Goal: Contribute content: Contribute content

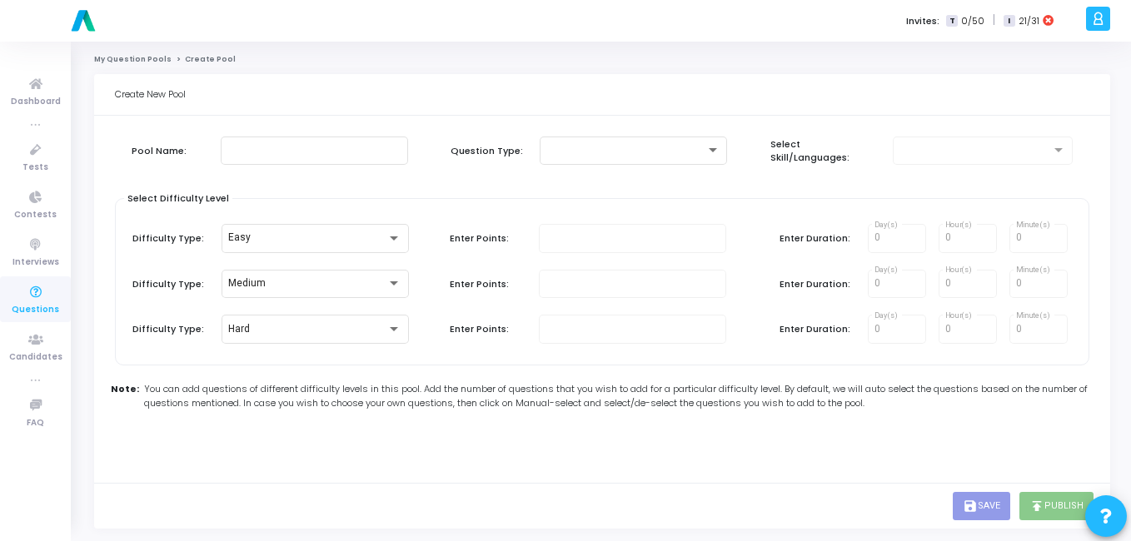
click at [23, 286] on icon at bounding box center [35, 292] width 35 height 21
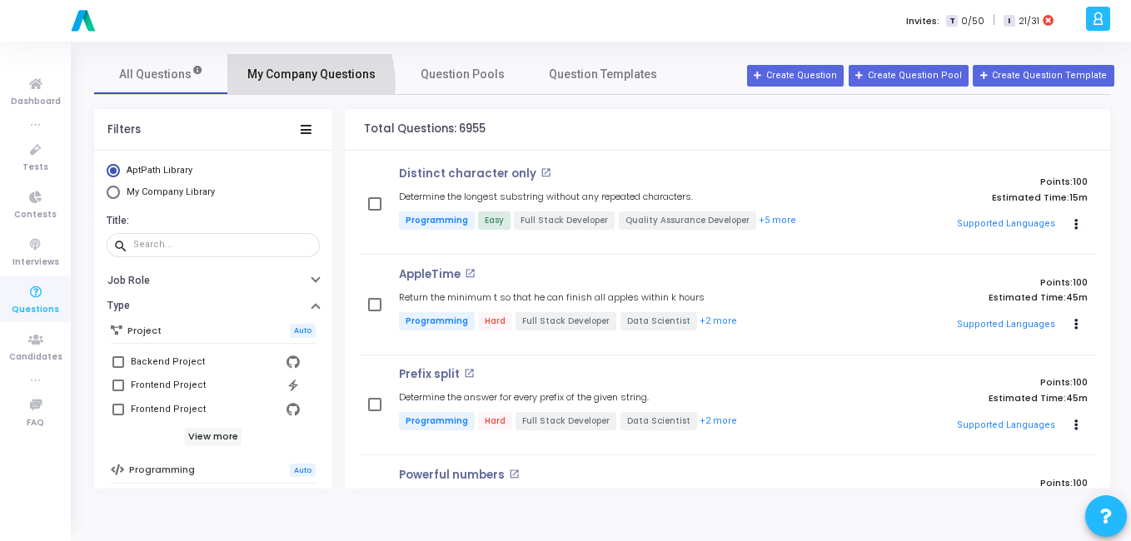
click at [281, 84] on link "My Company Questions" at bounding box center [311, 74] width 168 height 40
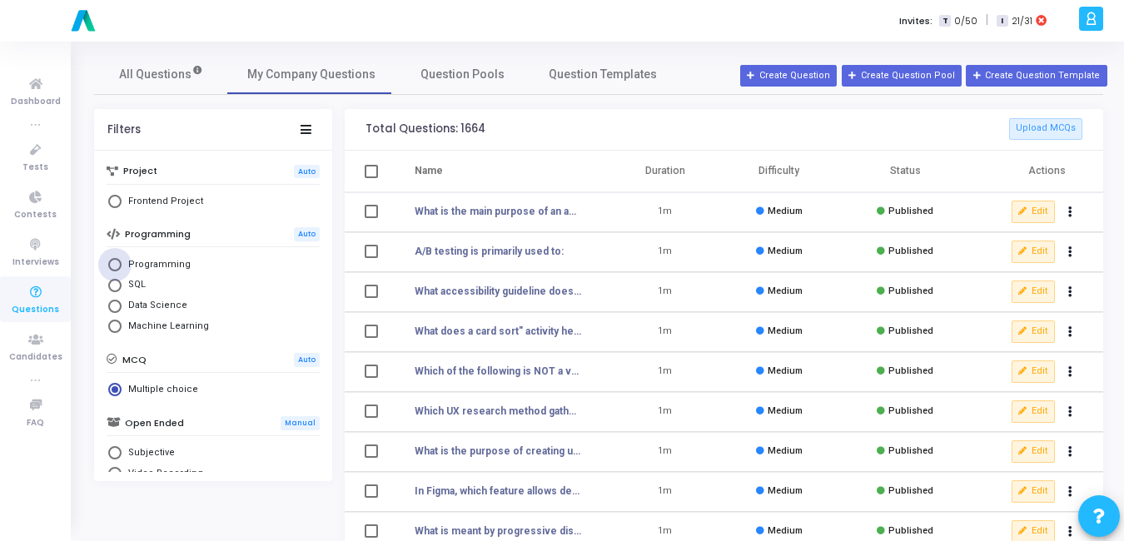
click at [111, 266] on span "Select Library" at bounding box center [114, 264] width 13 height 13
click at [111, 266] on input "Programming" at bounding box center [114, 264] width 13 height 13
radio input "true"
radio input "false"
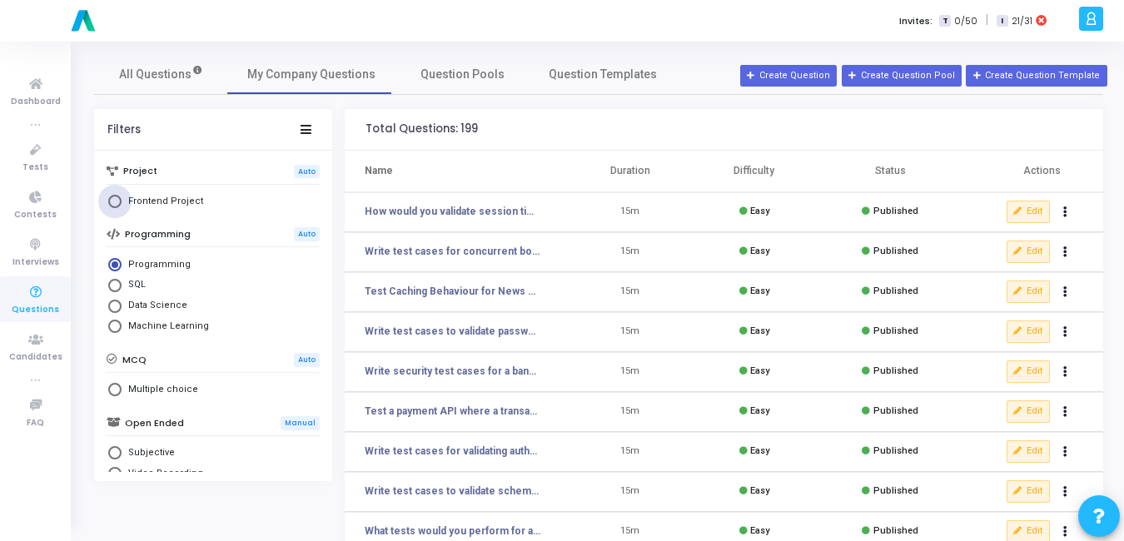
click at [113, 202] on span "Select Library" at bounding box center [114, 201] width 13 height 13
click at [113, 202] on input "Frontend Project" at bounding box center [114, 201] width 13 height 13
radio input "true"
radio input "false"
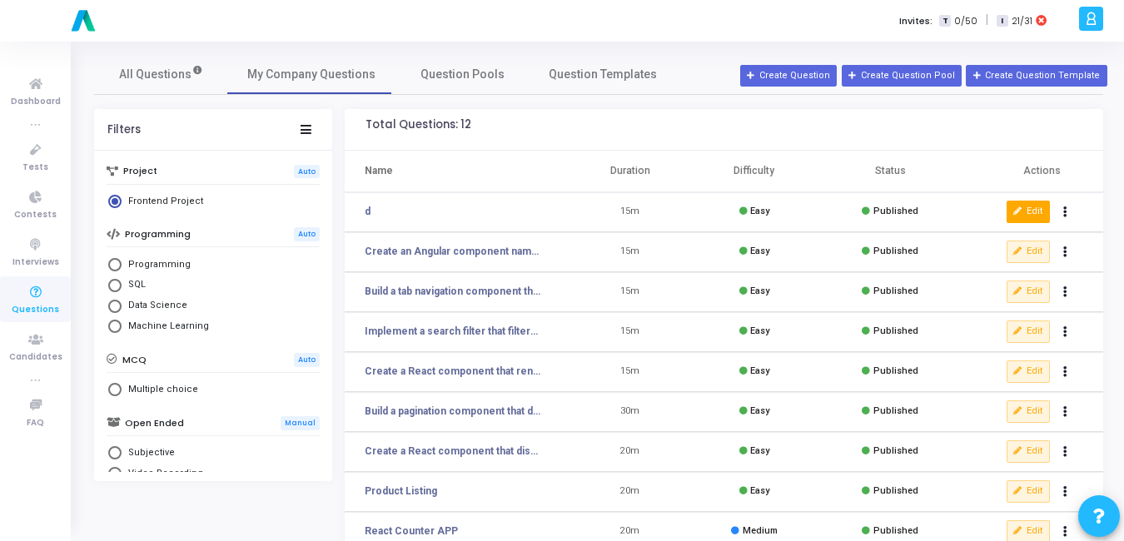
click at [1017, 206] on button "Edit" at bounding box center [1028, 212] width 43 height 22
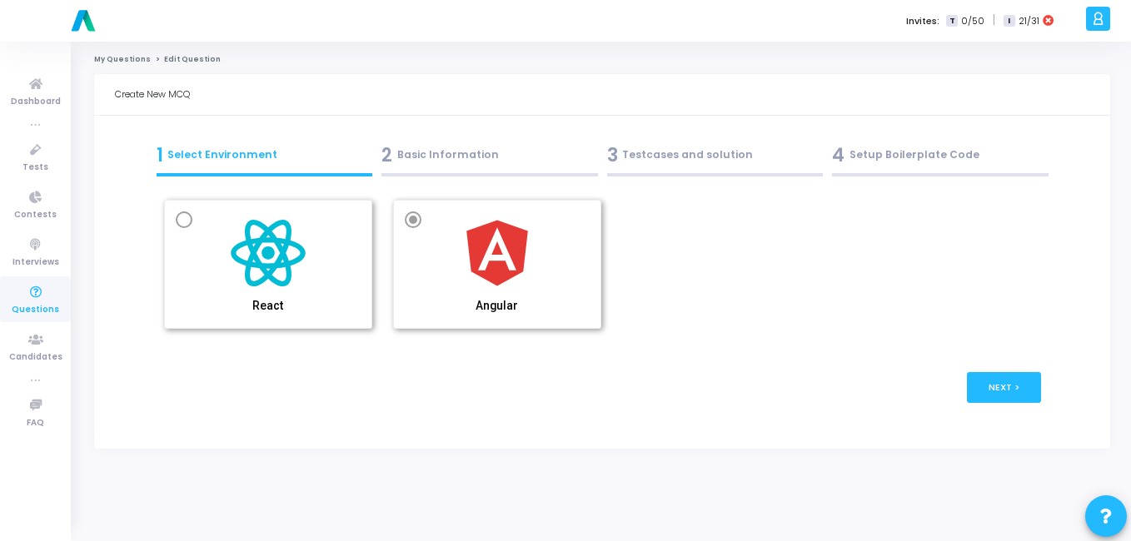
click at [408, 157] on div "2 Basic Information" at bounding box center [489, 155] width 216 height 27
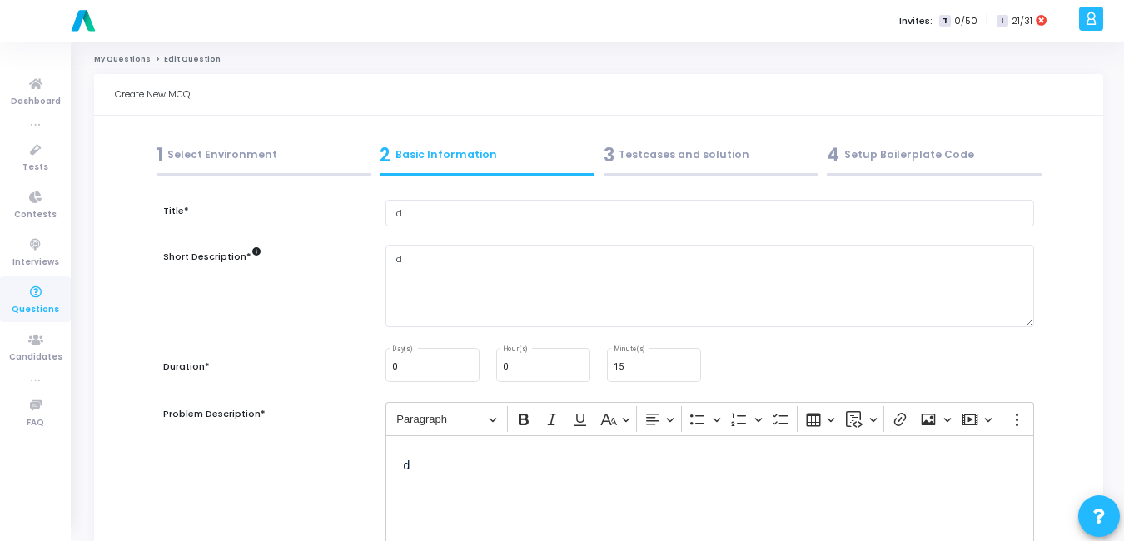
click at [634, 152] on div "3 Testcases and solution" at bounding box center [711, 155] width 215 height 27
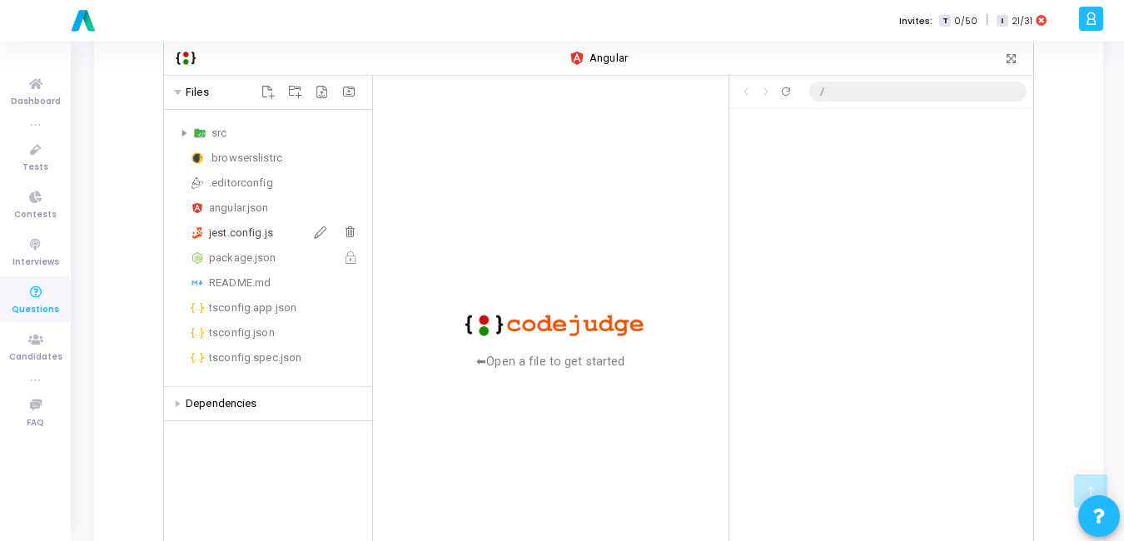
scroll to position [342, 0]
click at [180, 123] on div "src" at bounding box center [268, 132] width 195 height 20
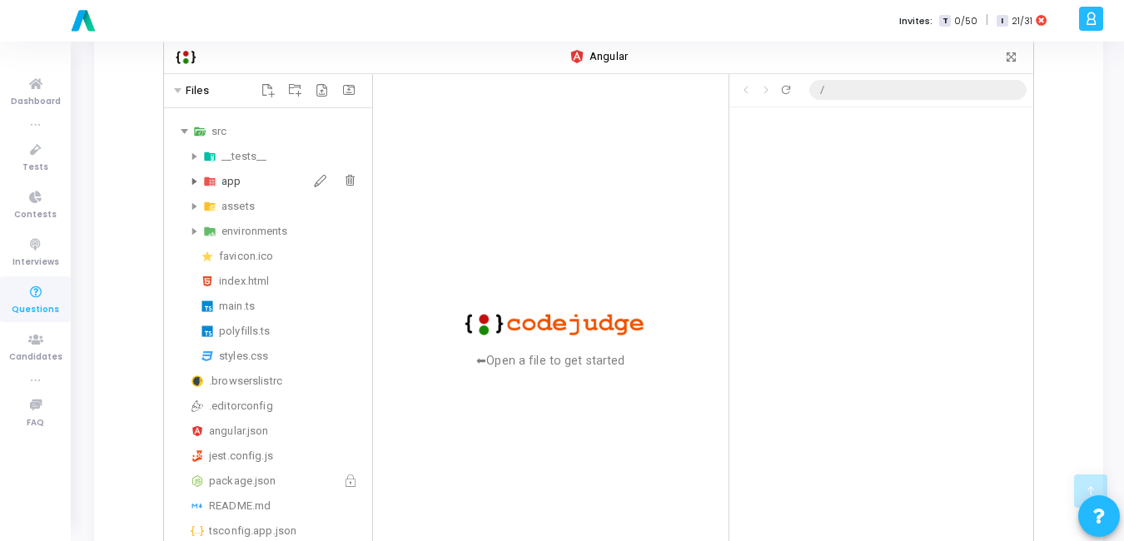
click at [188, 171] on div "app" at bounding box center [268, 181] width 195 height 20
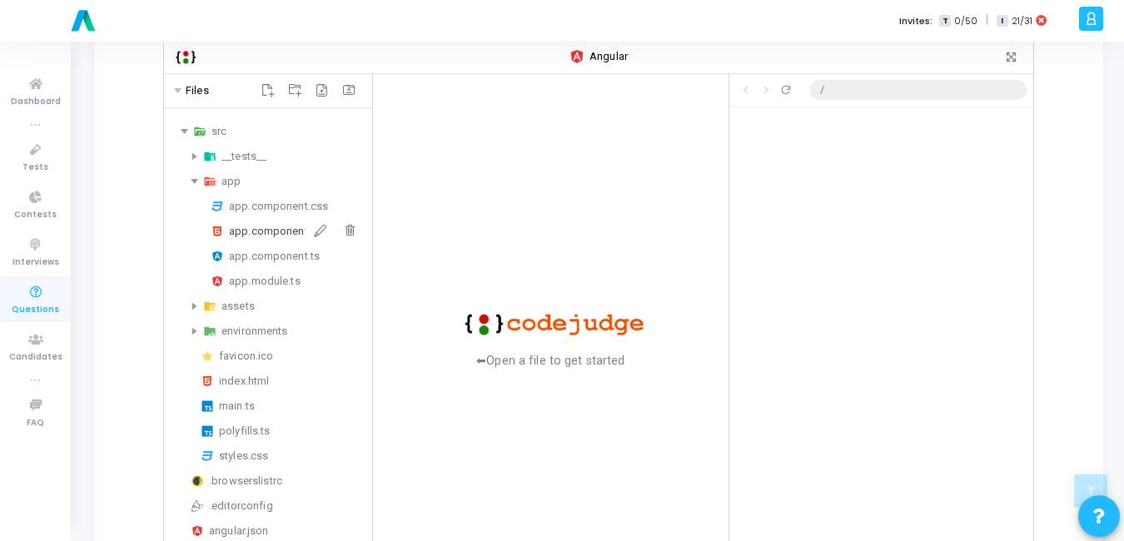
click at [262, 221] on div "app.component.html" at bounding box center [297, 231] width 137 height 20
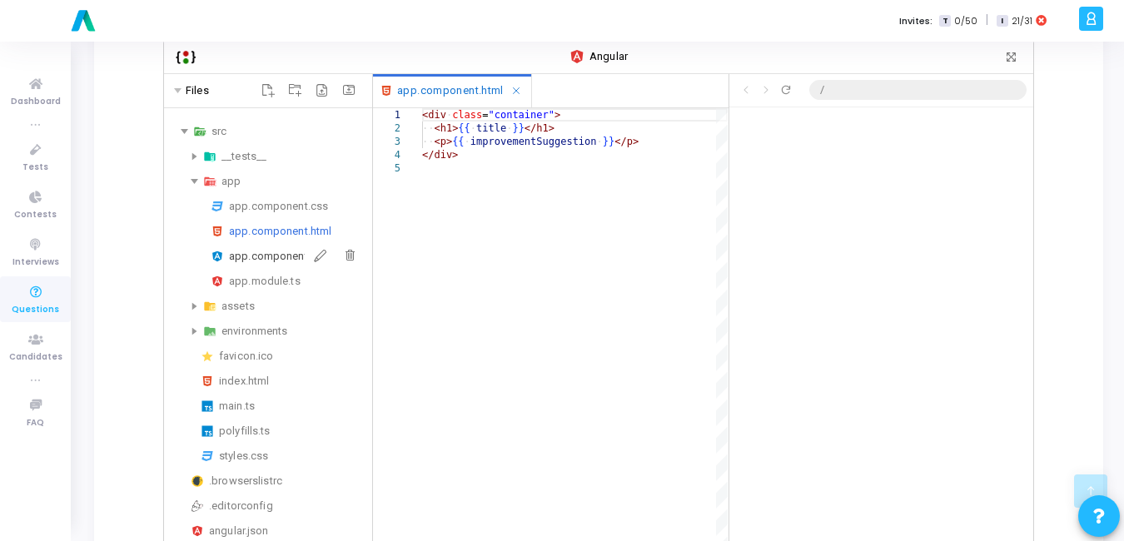
click at [257, 246] on div "app.component.ts" at bounding box center [297, 256] width 137 height 20
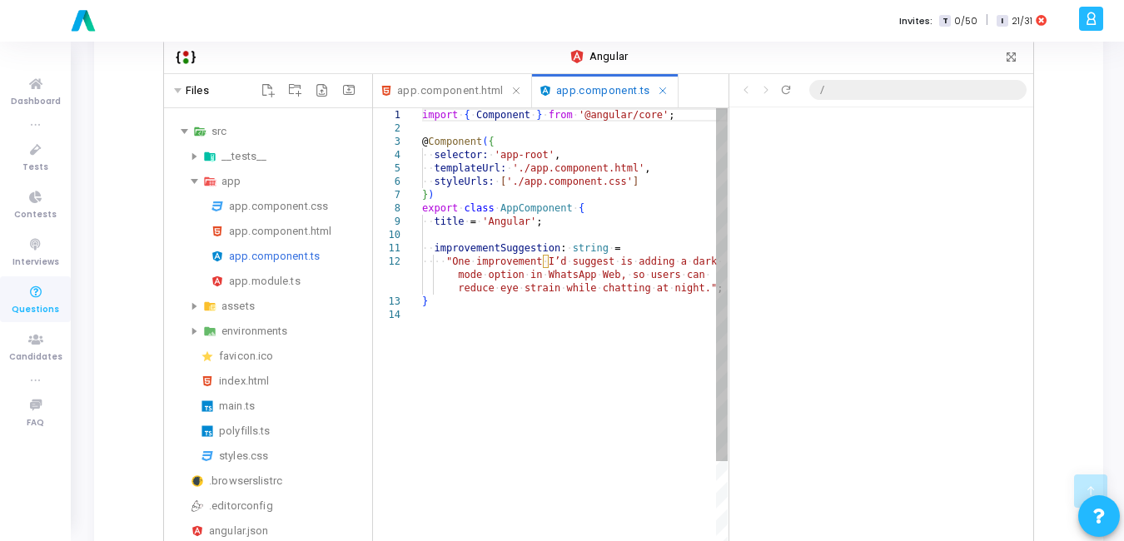
scroll to position [341, 0]
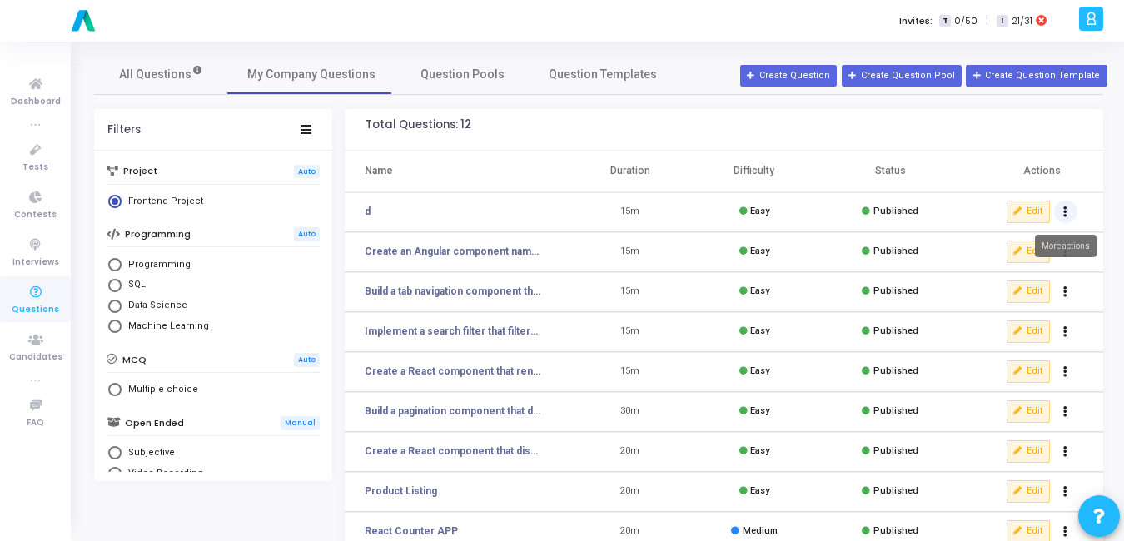
click at [1063, 214] on icon "Actions" at bounding box center [1065, 212] width 4 height 8
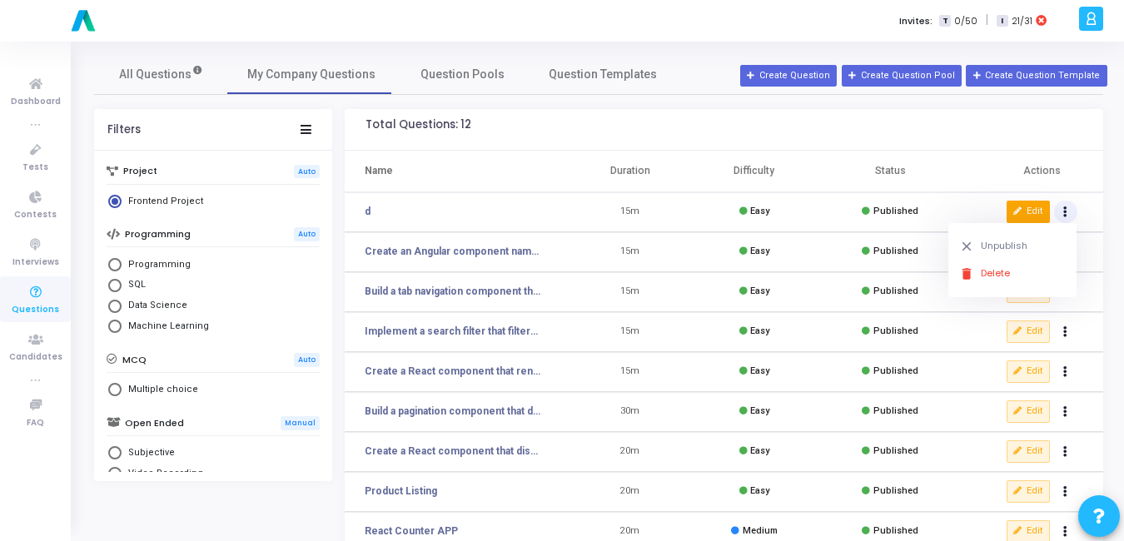
click at [1021, 209] on icon at bounding box center [1017, 211] width 9 height 9
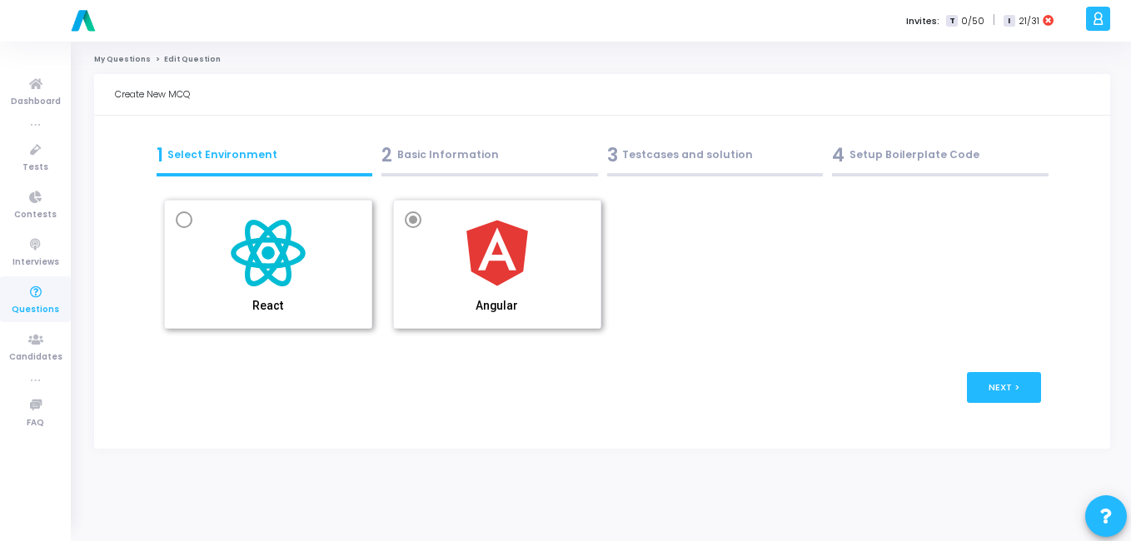
click at [627, 154] on div "3 Testcases and solution" at bounding box center [715, 155] width 216 height 27
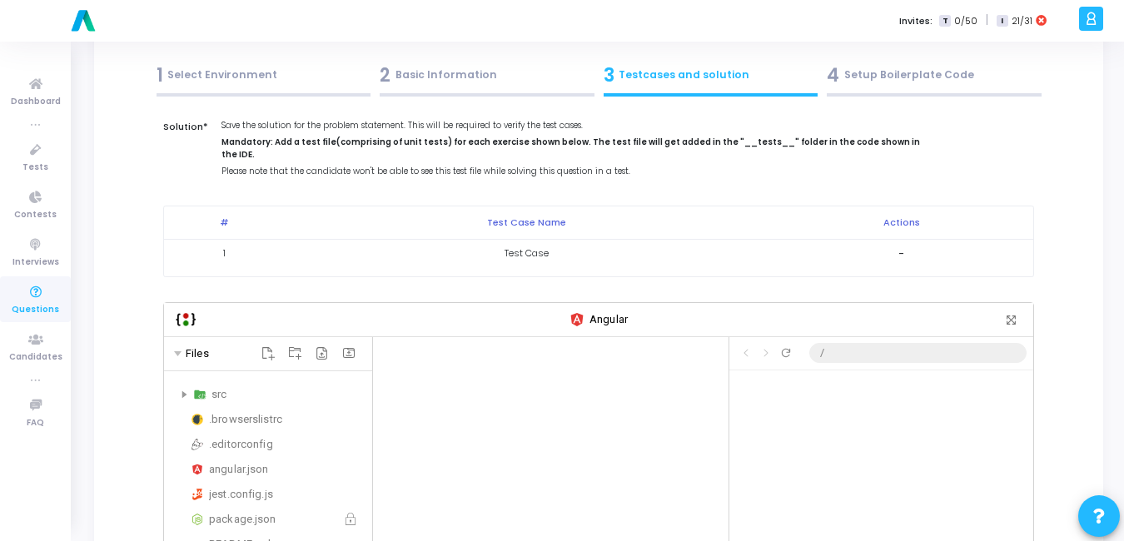
scroll to position [77, 0]
click at [406, 80] on div "2 Basic Information" at bounding box center [487, 77] width 215 height 27
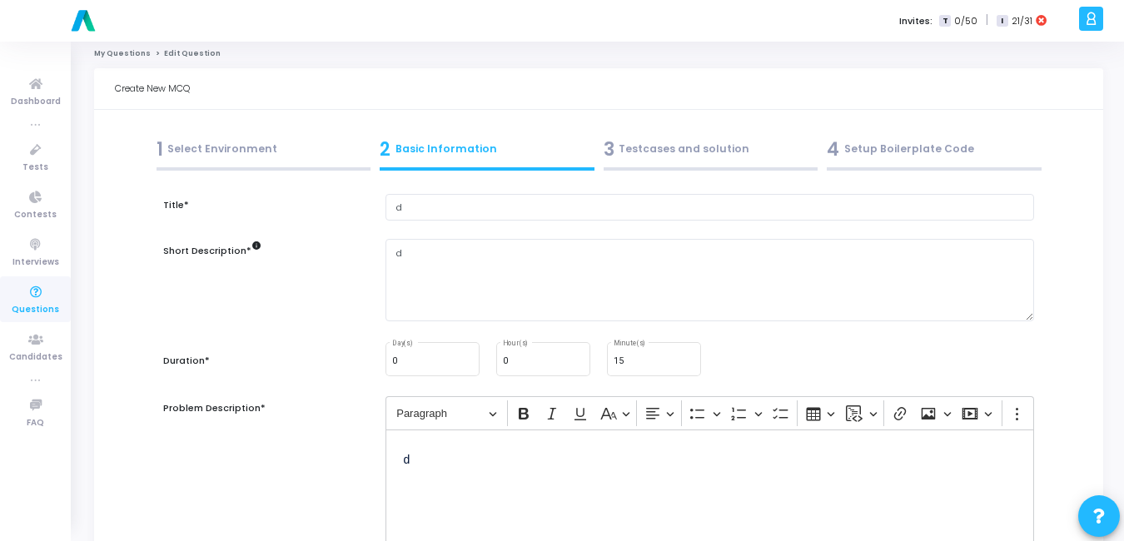
scroll to position [0, 0]
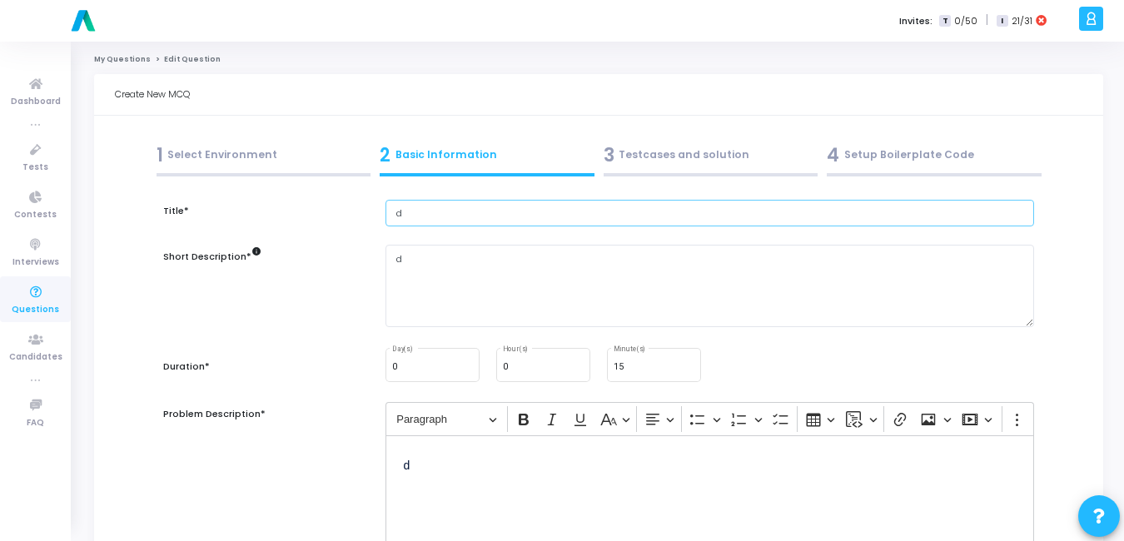
click at [459, 209] on input "d" at bounding box center [709, 213] width 649 height 27
paste input "Build an Angular service AuthService that provides methods login() and logout()."
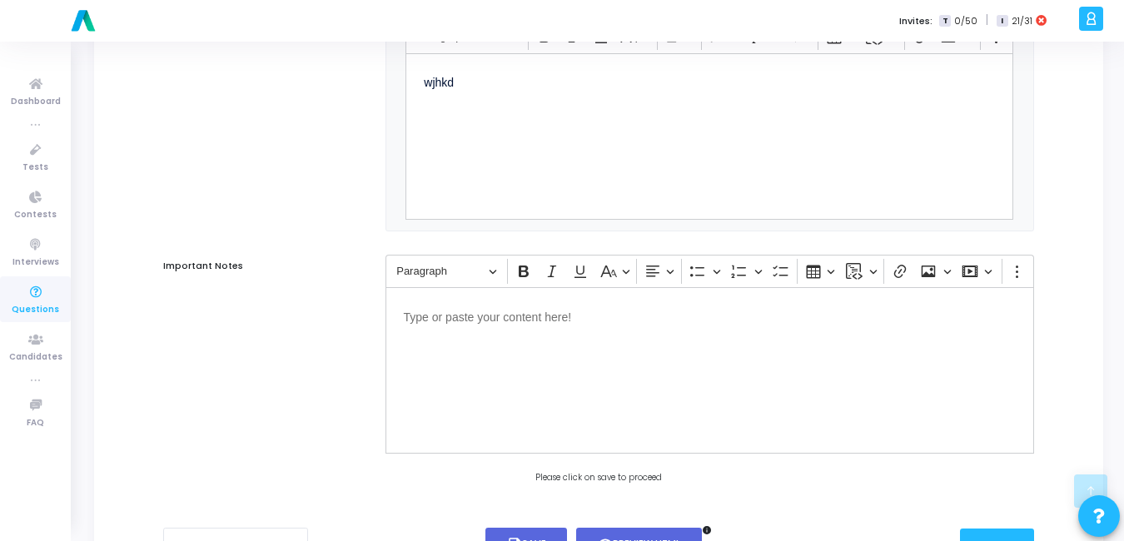
scroll to position [867, 0]
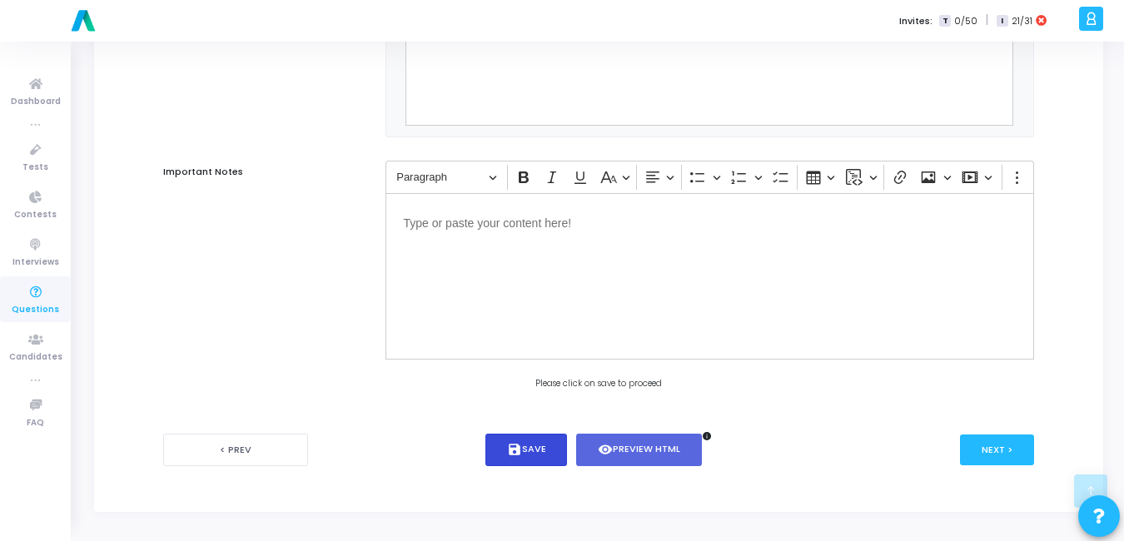
type input "Build an Angular service AuthService that provides methods login() and logout()."
click at [529, 455] on button "save Save" at bounding box center [526, 450] width 82 height 32
click at [959, 435] on div "Next >" at bounding box center [888, 450] width 291 height 32
click at [982, 455] on button "Next >" at bounding box center [997, 450] width 74 height 31
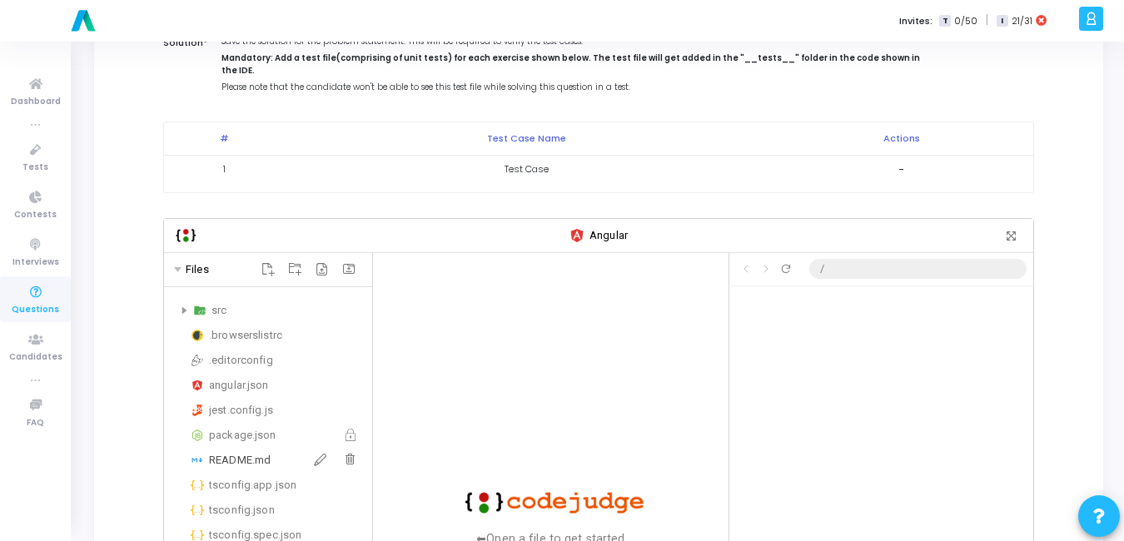
scroll to position [163, 0]
click at [180, 302] on div "src" at bounding box center [268, 311] width 195 height 20
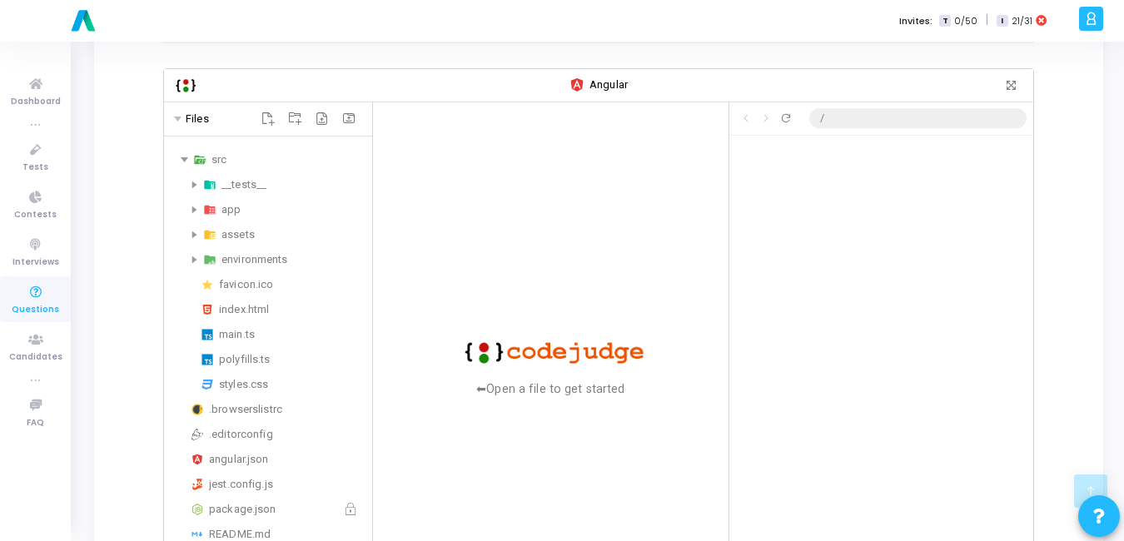
scroll to position [313, 0]
click at [192, 206] on icon at bounding box center [194, 209] width 5 height 7
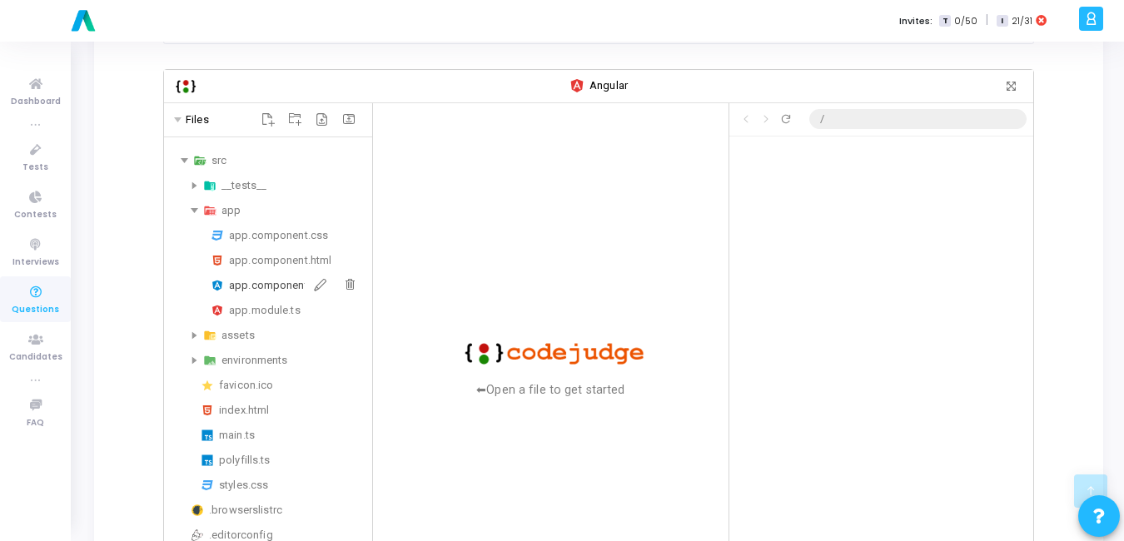
scroll to position [46, 0]
click at [266, 279] on div "app.component.ts" at bounding box center [297, 286] width 137 height 20
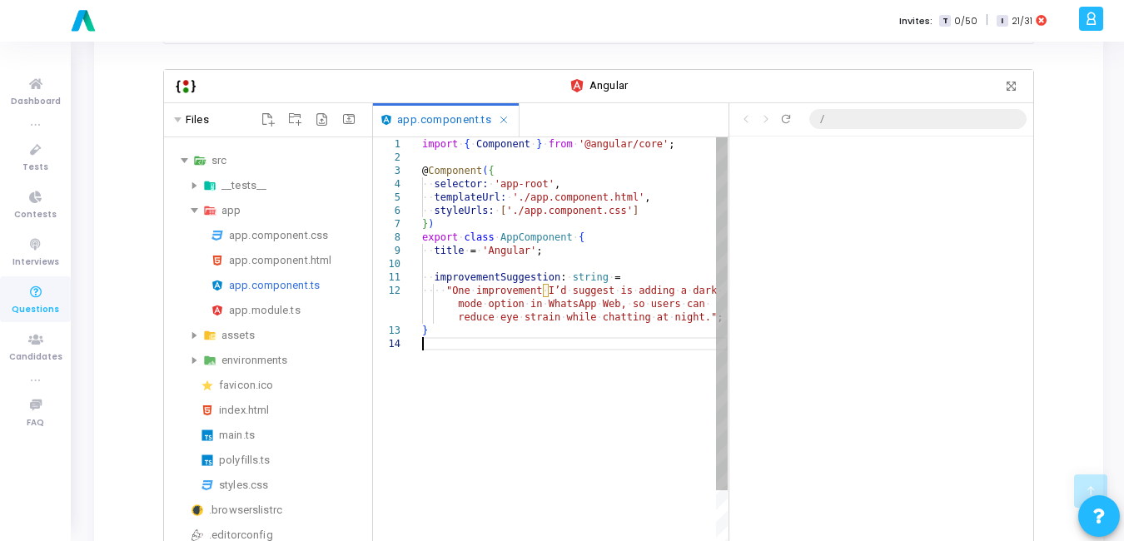
click at [523, 375] on div "import ·‌ { ·‌ Component ·‌ } ·‌ from ·‌ '@angular/core' ; @ Component ( { ·‌·‌…" at bounding box center [575, 485] width 306 height 696
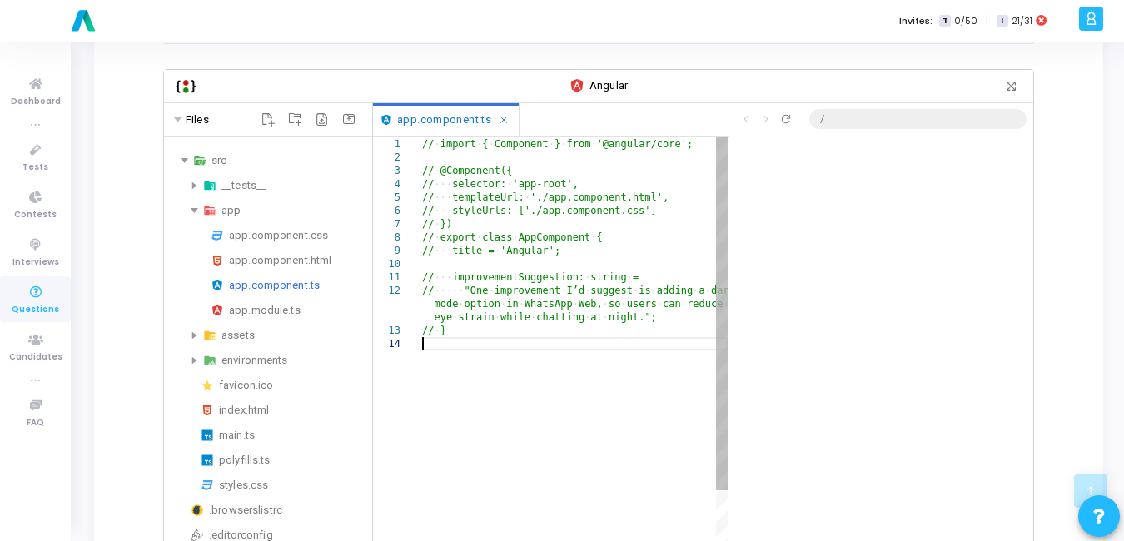
click at [463, 373] on div "// ·‌ import ·‌ { ·‌ Component ·‌ } ·‌ from ·‌ '@angular/core'; // ·‌ @Componen…" at bounding box center [575, 485] width 306 height 696
paste textarea "logout() { this.authService.logout(); }"
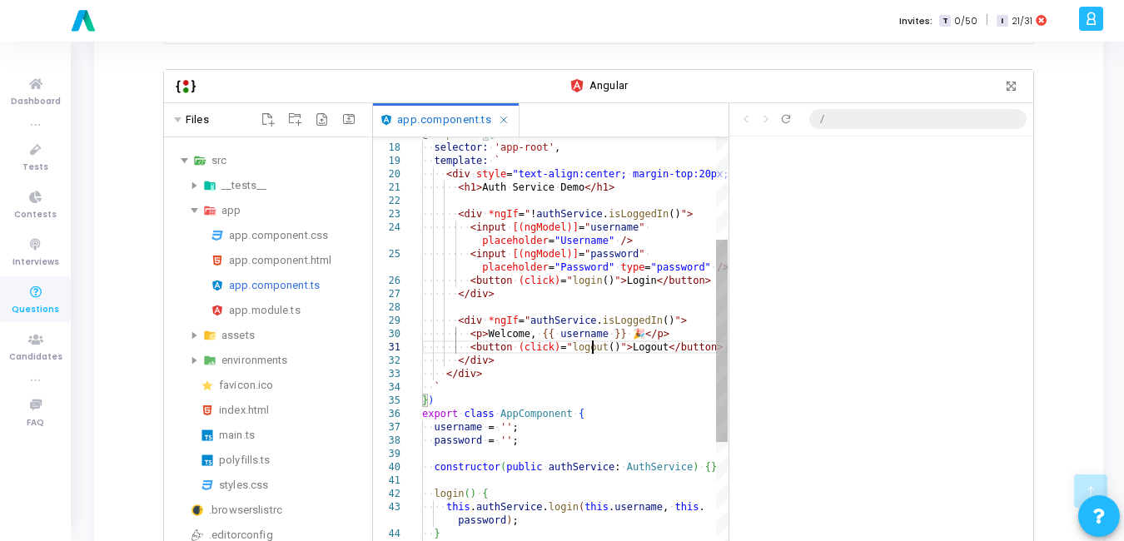
click at [590, 336] on div "@ Component ( { ·‌·‌ selector: ·‌ 'app-root' , ·‌·‌ template: ·‌ ` ·‌·‌·‌·‌ < d…" at bounding box center [575, 495] width 306 height 1215
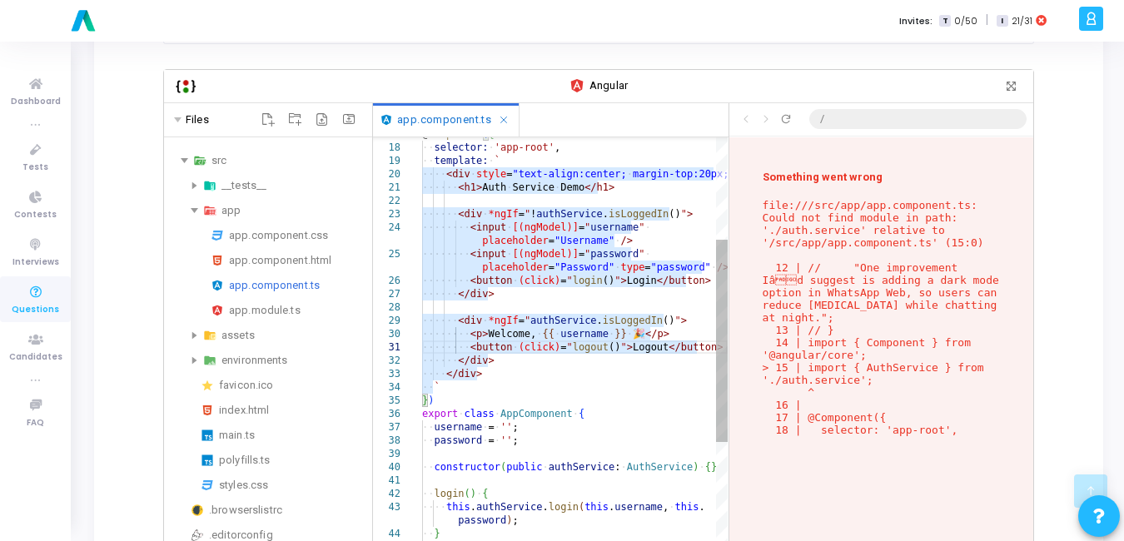
scroll to position [395, 0]
type textarea "template: ` <div style="text-align:center; margin-top:20px;"> <h1>Auth Service …"
click at [593, 265] on div "@ Component ( { ·‌·‌ selector: ·‌ 'app-root' , ·‌·‌ template: ·‌ ` ·‌·‌·‌·‌ < d…" at bounding box center [575, 495] width 306 height 1215
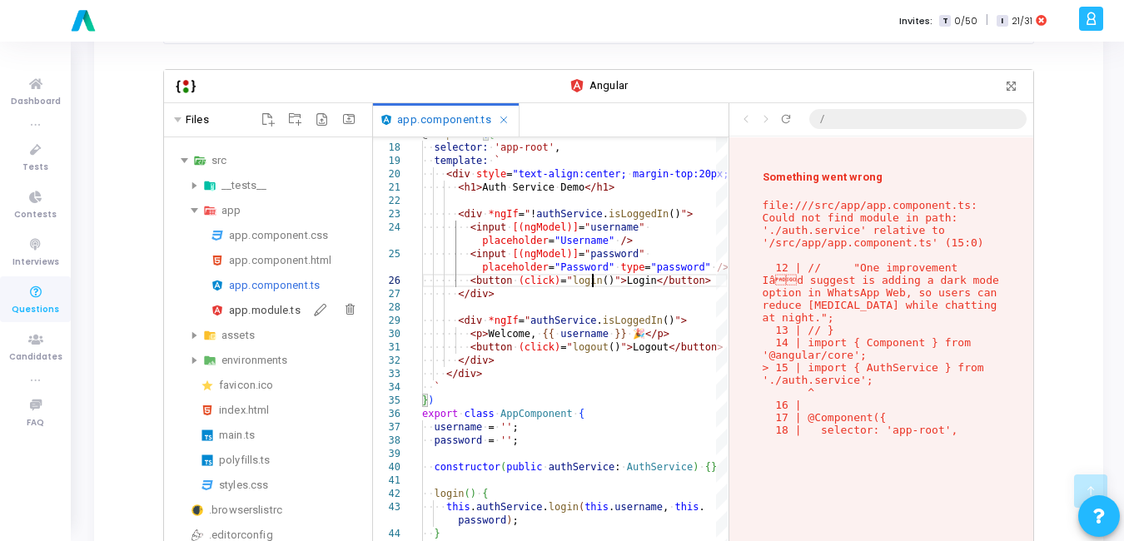
click at [241, 301] on div "app.module.ts" at bounding box center [297, 311] width 137 height 20
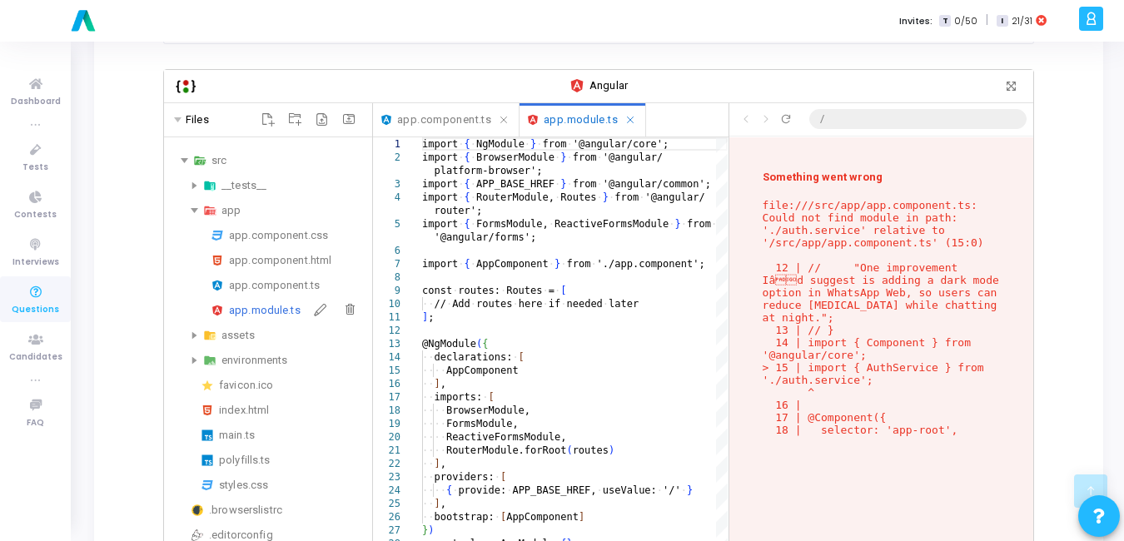
click at [241, 301] on div "app.module.ts" at bounding box center [297, 311] width 137 height 20
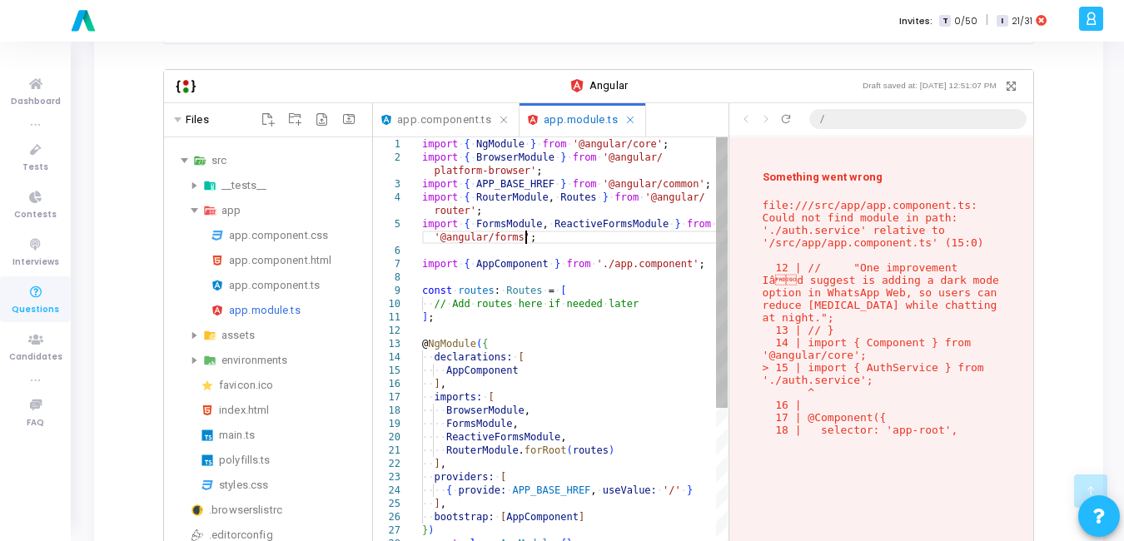
scroll to position [0, 0]
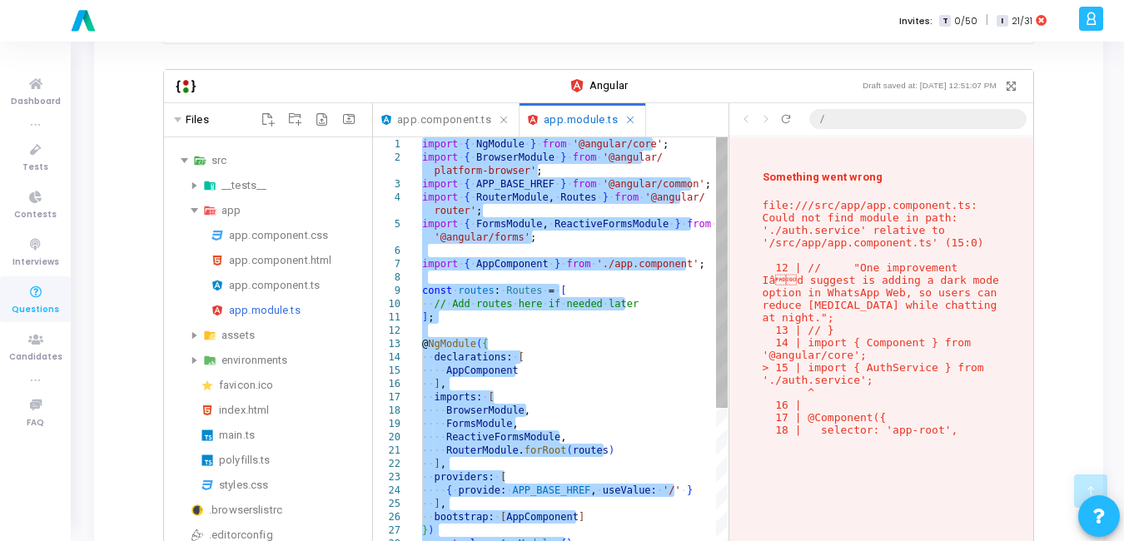
paste textarea "export class AppModule {"
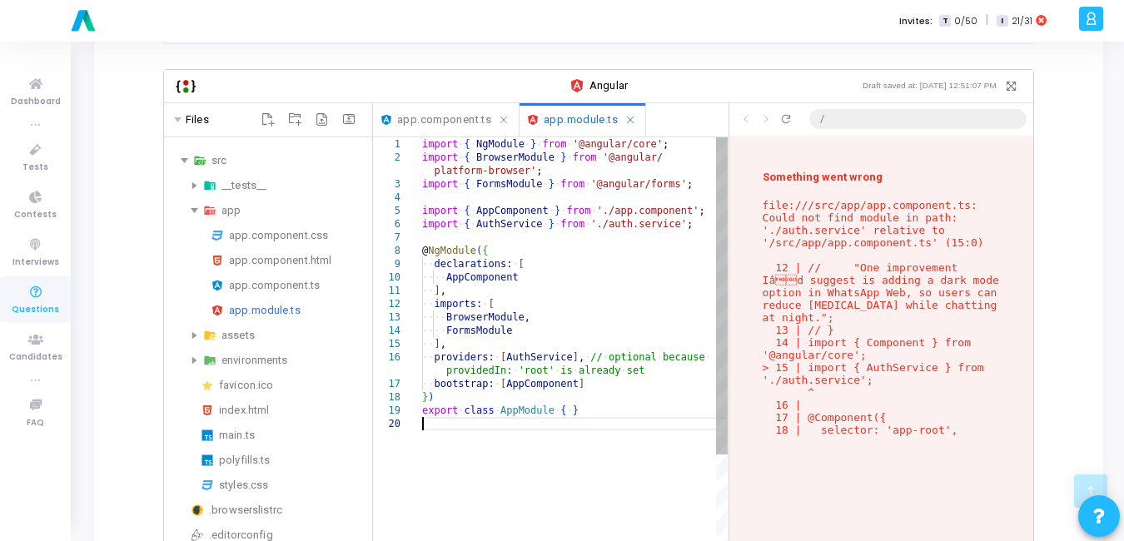
type textarea "AppComponent ], imports: [ BrowserModule, FormsModule ], providers: [AuthServic…"
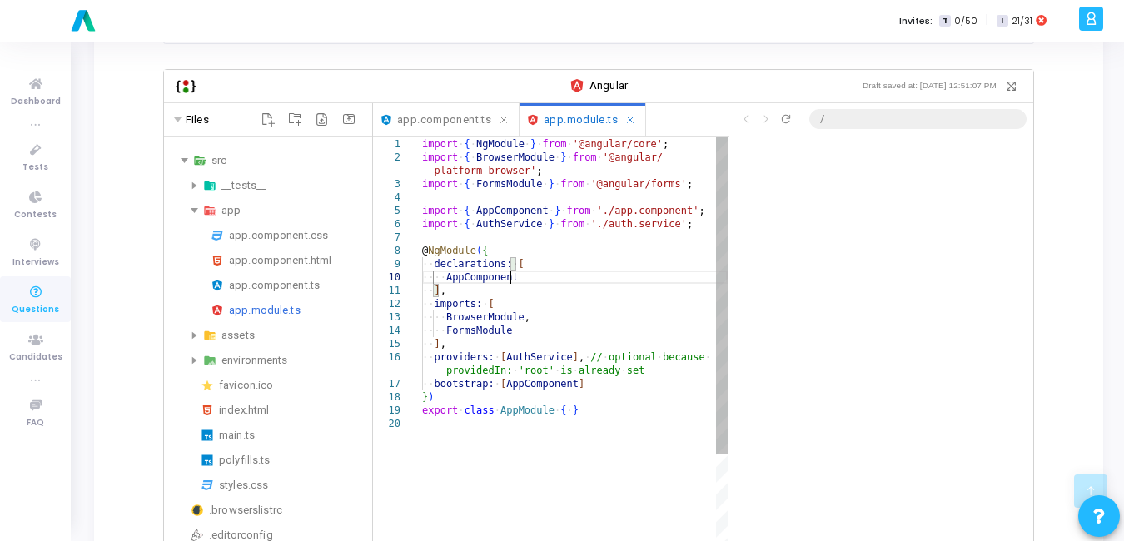
click at [566, 263] on div "import ·‌ { ·‌ NgModule ·‌ } ·‌ from ·‌ '@angular/core' ; import ·‌ { ·‌ Browse…" at bounding box center [575, 525] width 306 height 776
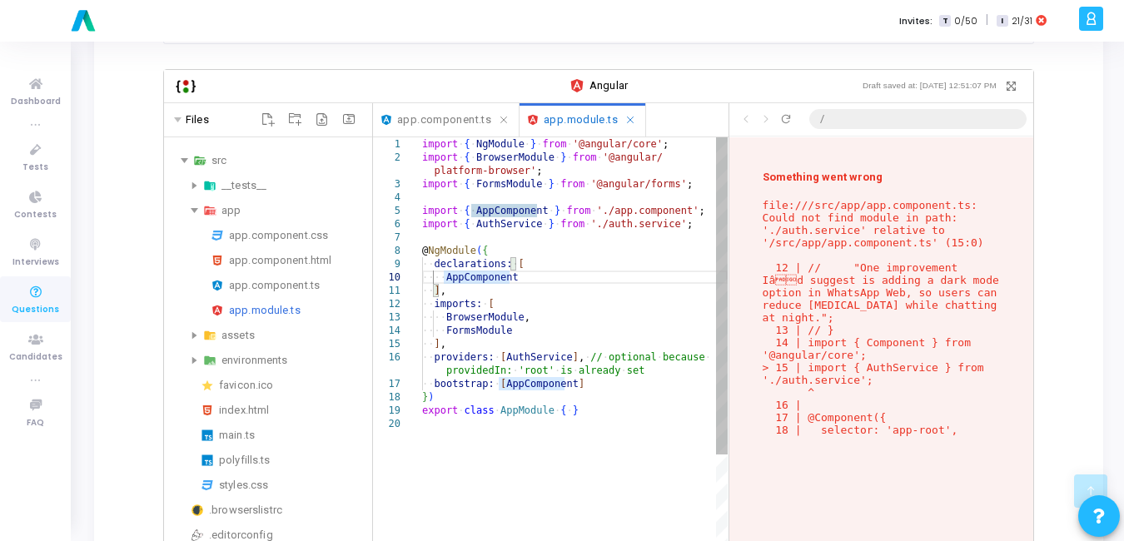
scroll to position [395, 0]
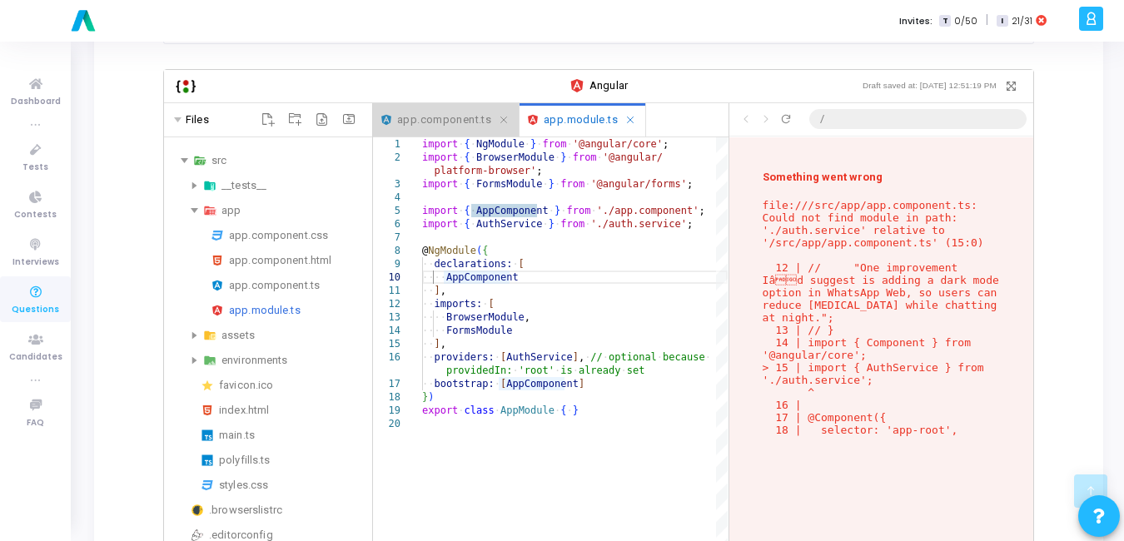
click at [446, 111] on span "app.component.ts" at bounding box center [444, 120] width 94 height 19
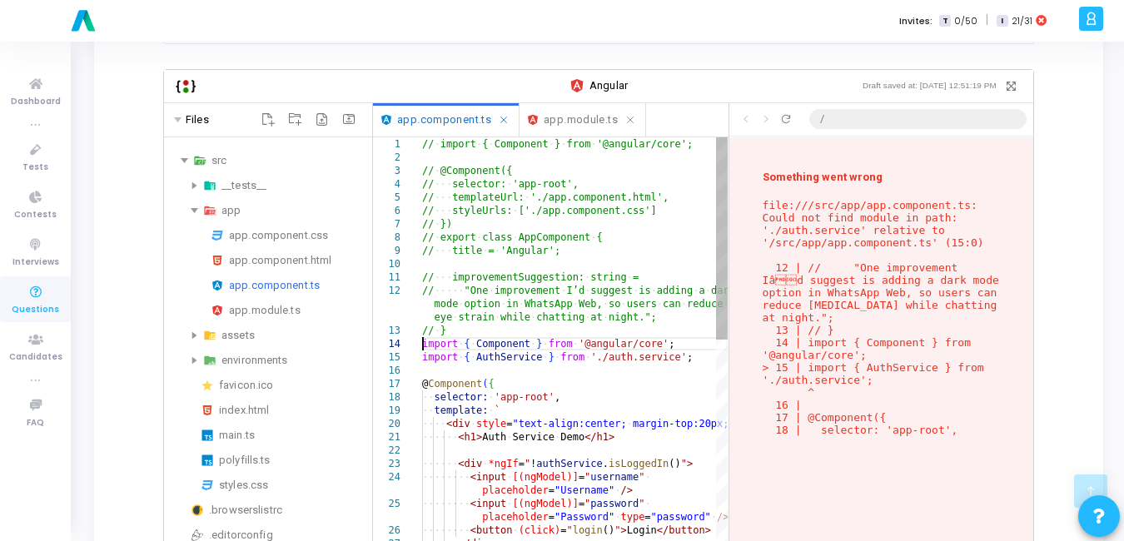
scroll to position [0, 0]
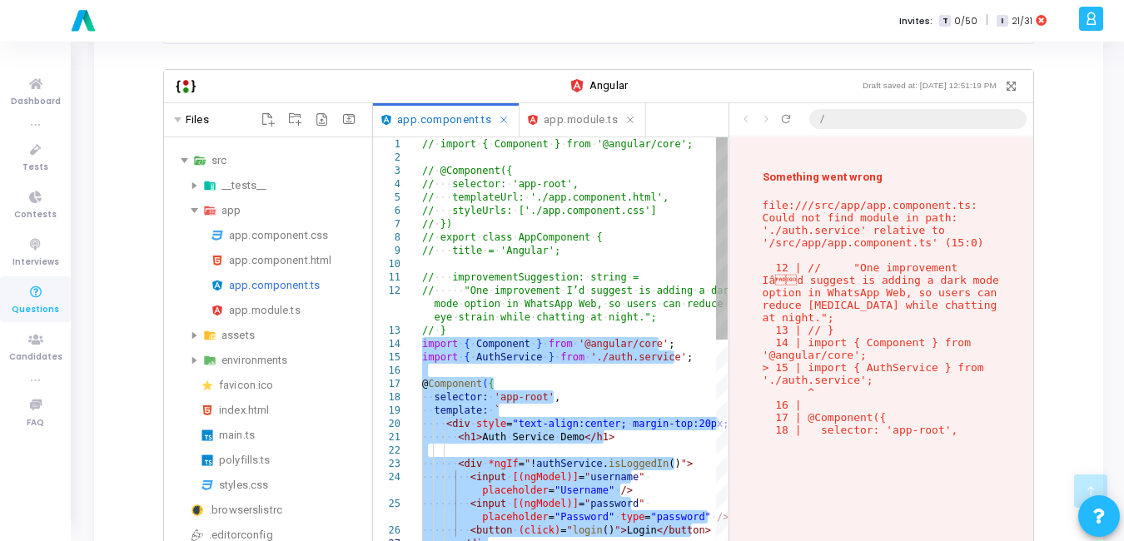
drag, startPoint x: 423, startPoint y: 329, endPoint x: 502, endPoint y: 577, distance: 260.4
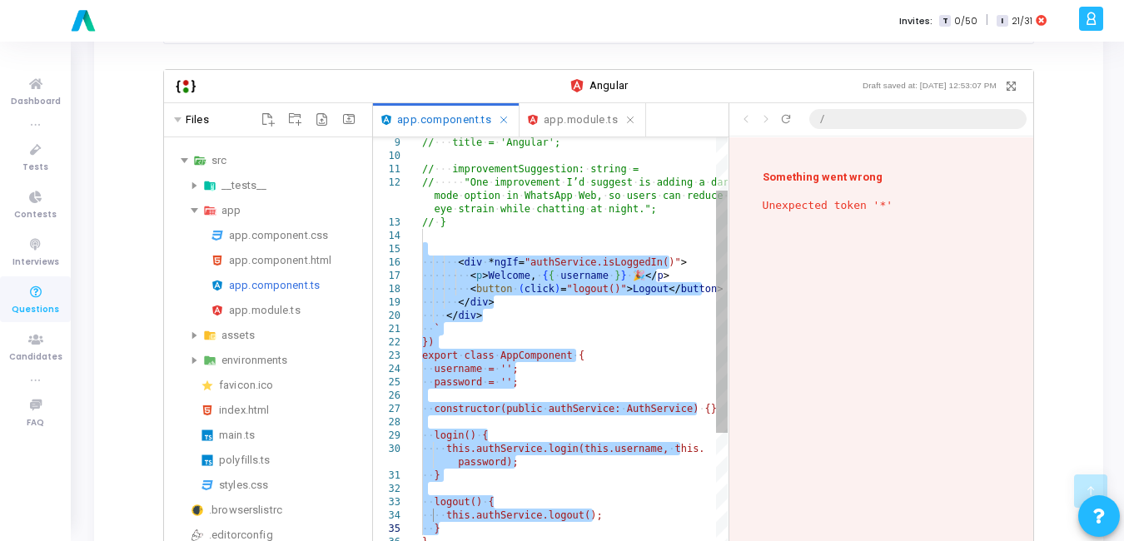
drag, startPoint x: 437, startPoint y: 230, endPoint x: 452, endPoint y: 577, distance: 347.5
click at [452, 540] on div "// ·‌·‌·‌ title ·‌ = ·‌ 'Angular'; // ·‌·‌·‌ improvementSuggestion: ·‌ string ·…" at bounding box center [575, 537] width 306 height 1016
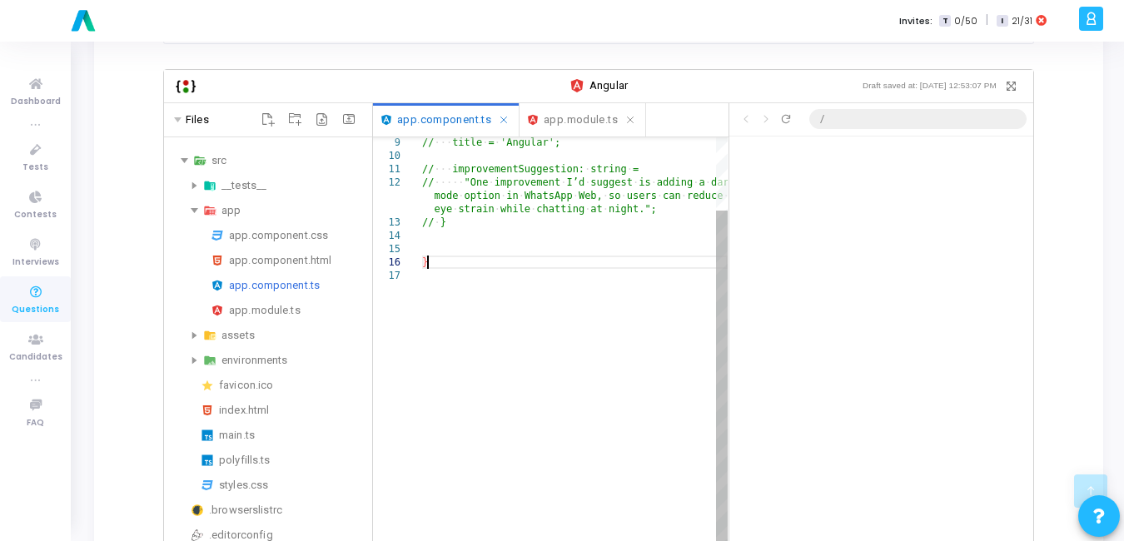
click at [442, 255] on div "// ·‌·‌·‌ title ·‌ = ·‌ 'Angular'; // ·‌·‌·‌ improvementSuggestion: ·‌ string ·…" at bounding box center [575, 397] width 306 height 736
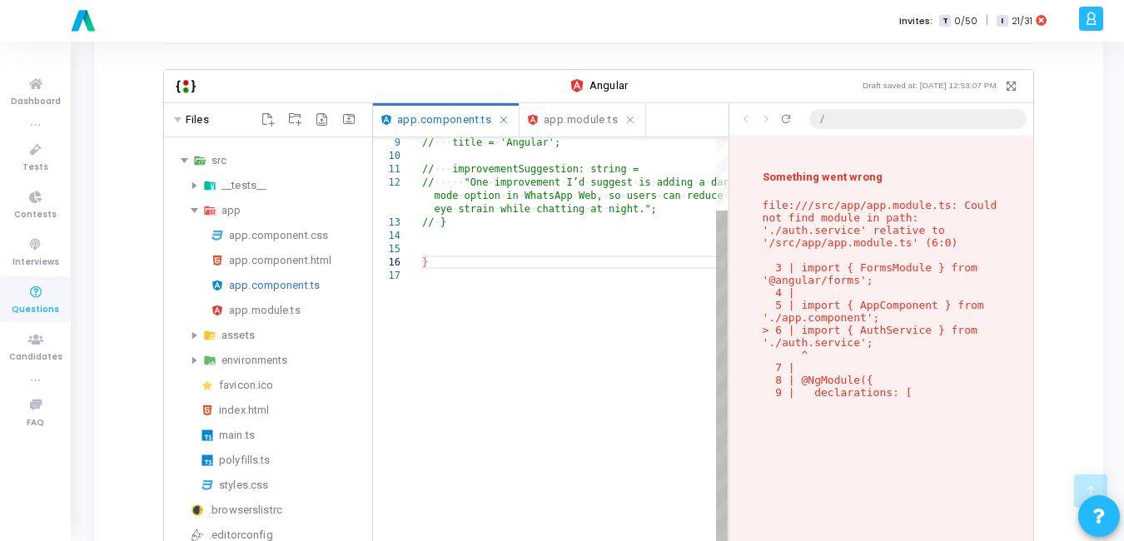
scroll to position [312, 0]
type textarea "// improvementSuggestion: string = // "One improvement I’d suggest is adding a …"
paste textarea "Editor content;Press Alt+F1 for Accessibility Options."
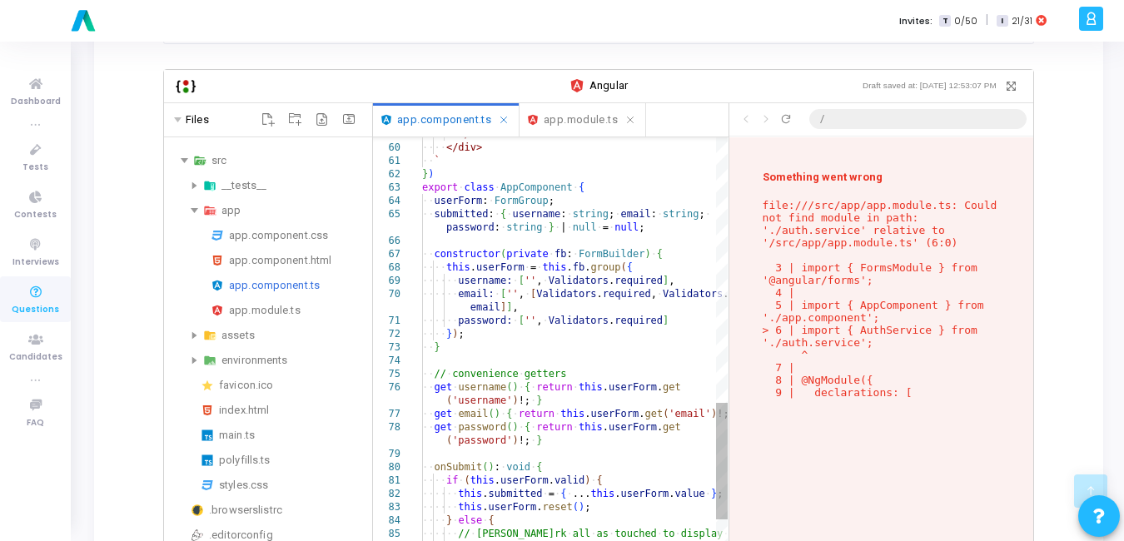
type textarea "submitted: { username: string; email: string; password: string } | null = null;…"
click at [548, 236] on div "·‌·‌·‌·‌·‌·‌ </ div > ·‌·‌·‌·‌ </ div > ·‌·‌ ` } ) export ·‌ class ·‌ AppCompon…" at bounding box center [575, 62] width 306 height 2108
click at [267, 306] on div "app.module.ts" at bounding box center [297, 311] width 137 height 20
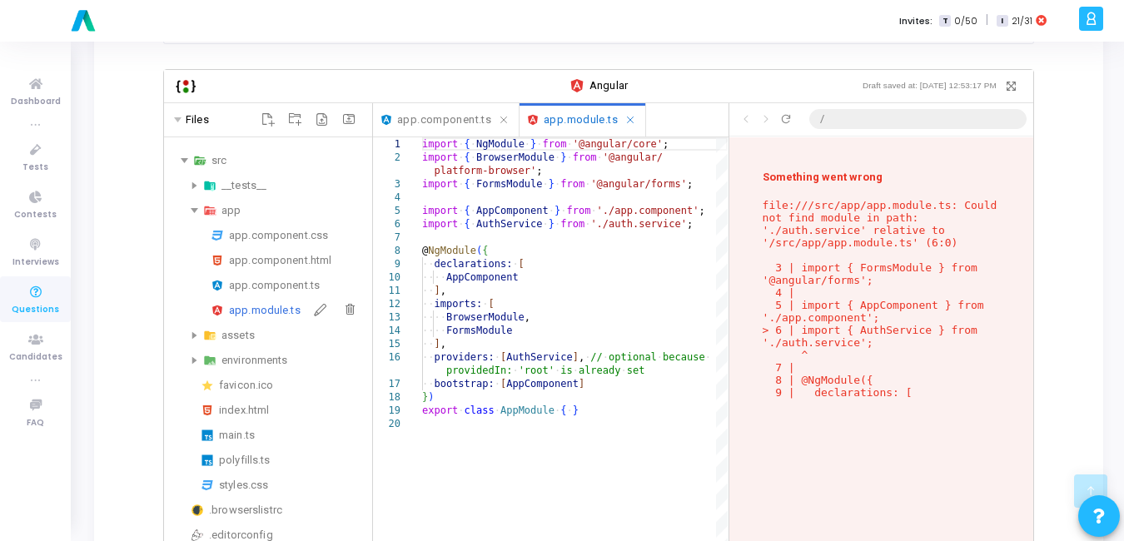
click at [267, 306] on div "app.module.ts" at bounding box center [297, 311] width 137 height 20
click at [584, 338] on div "import ·‌ { ·‌ NgModule ·‌ } ·‌ from ·‌ '@angular/core' ; import ·‌ { ·‌ Browse…" at bounding box center [575, 525] width 306 height 776
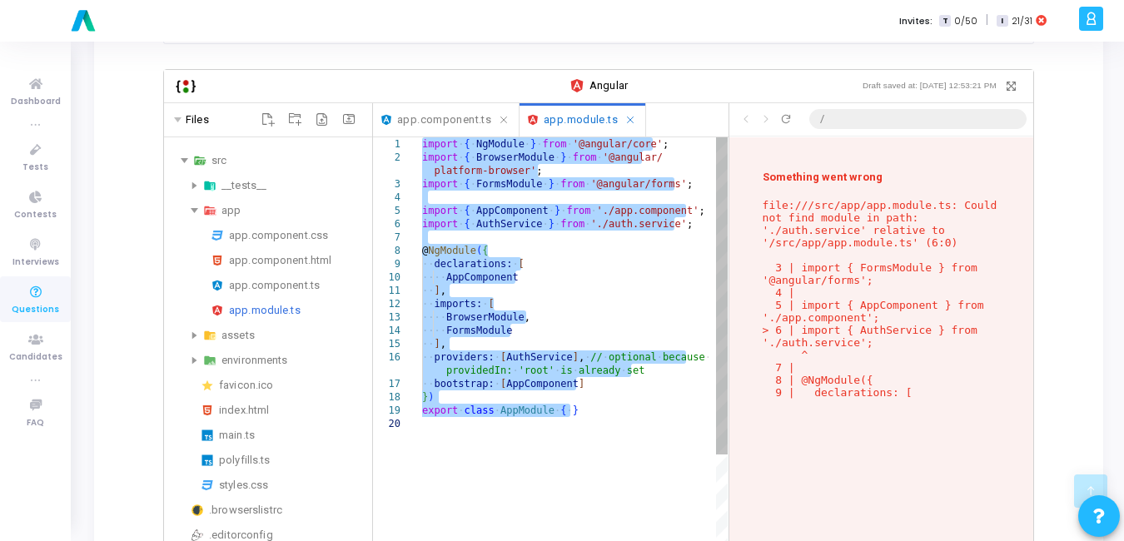
paste textarea "providers: [], bootstrap: [ AppComponent ] }) export class AppModule {"
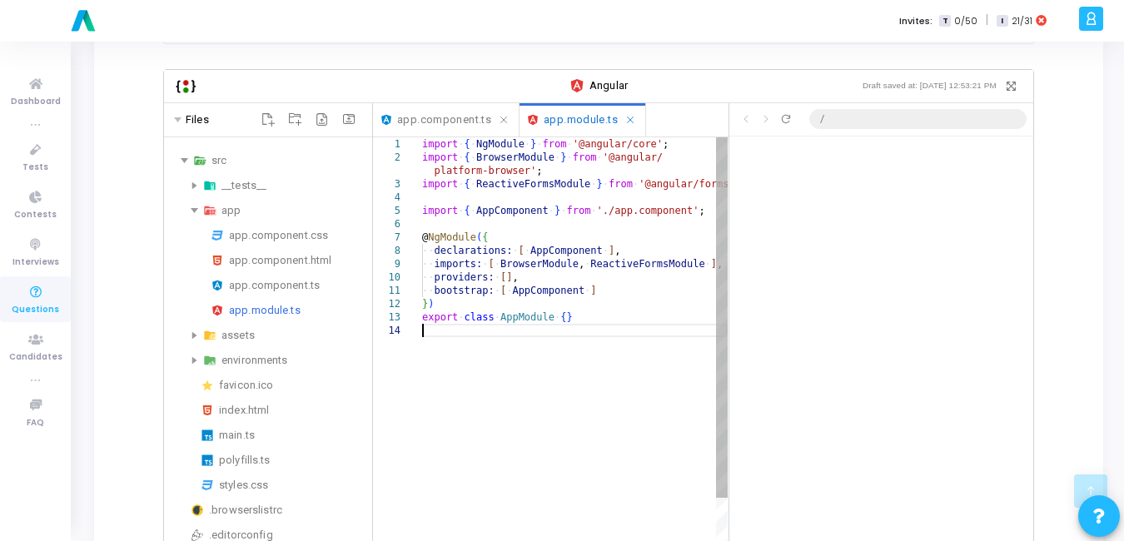
click at [677, 330] on div "import ·‌ { ·‌ NgModule ·‌ } ·‌ from ·‌ '@angular/core' ; import ·‌ { ·‌ Browse…" at bounding box center [575, 478] width 306 height 683
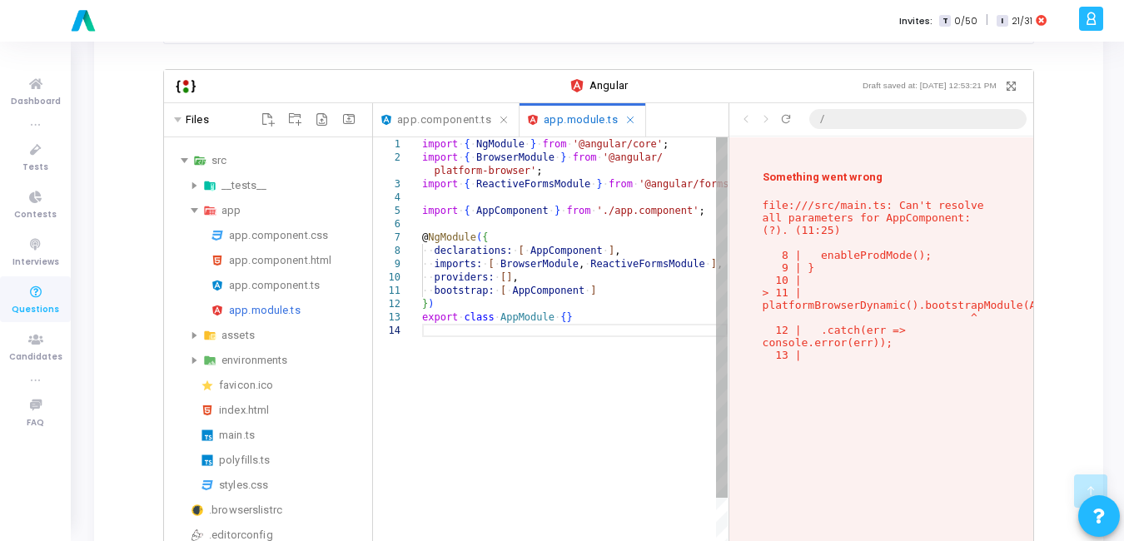
scroll to position [412, 0]
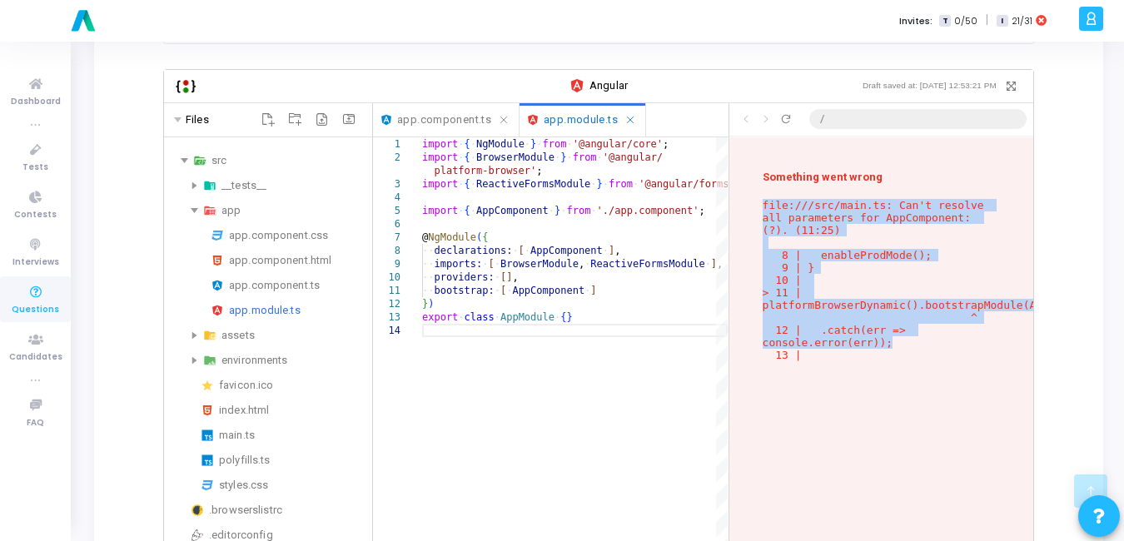
drag, startPoint x: 912, startPoint y: 328, endPoint x: 753, endPoint y: 192, distance: 209.0
click at [753, 192] on div "Something went wrong file:///src/main.ts: Can't resolve all parameters for AppC…" at bounding box center [881, 377] width 304 height 480
copy p "file:///src/main.ts: Can't resolve all parameters for AppComponent: (?). (11:25…"
click at [519, 304] on div "import ·‌ { ·‌ NgModule ·‌ } ·‌ from ·‌ '@angular/core' ; import ·‌ { ·‌ Browse…" at bounding box center [575, 478] width 306 height 683
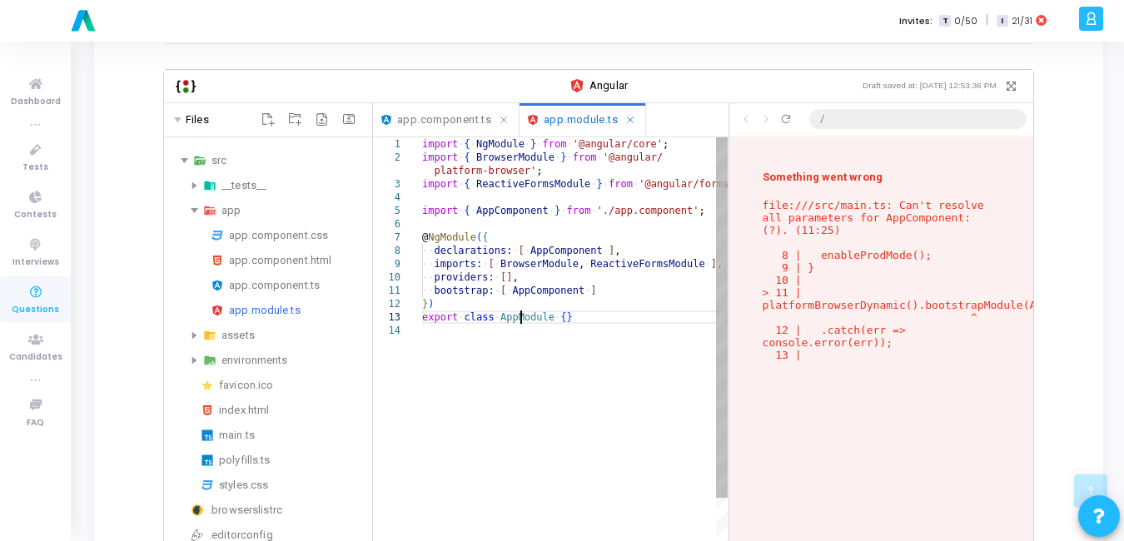
scroll to position [0, 0]
type textarea "import { NgModule } from '@angular/core'; import { BrowserModule } from '@angul…"
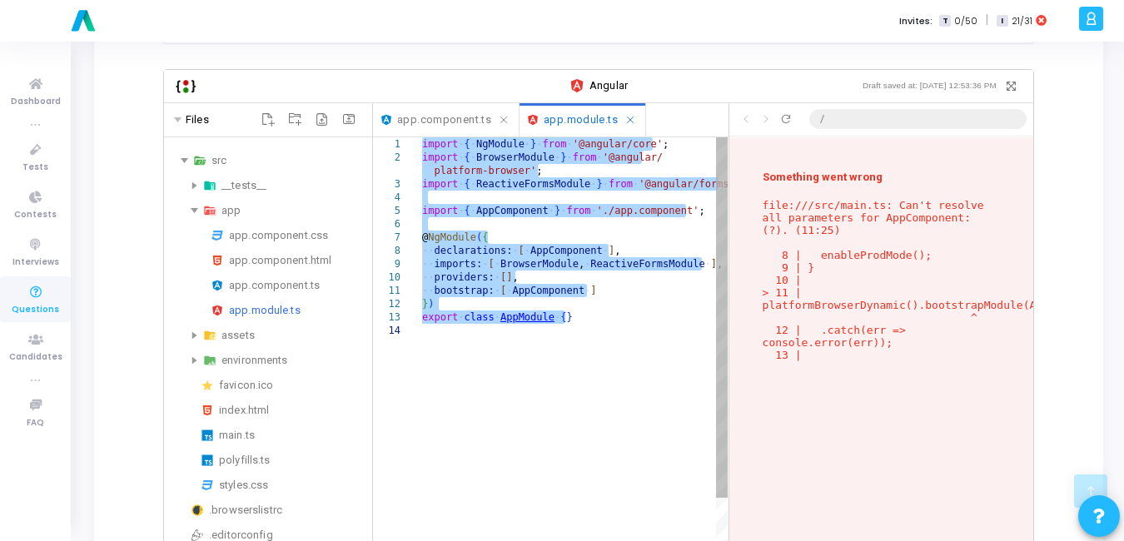
paste textarea "Editor content;Press Alt+F1 for Accessibility Options."
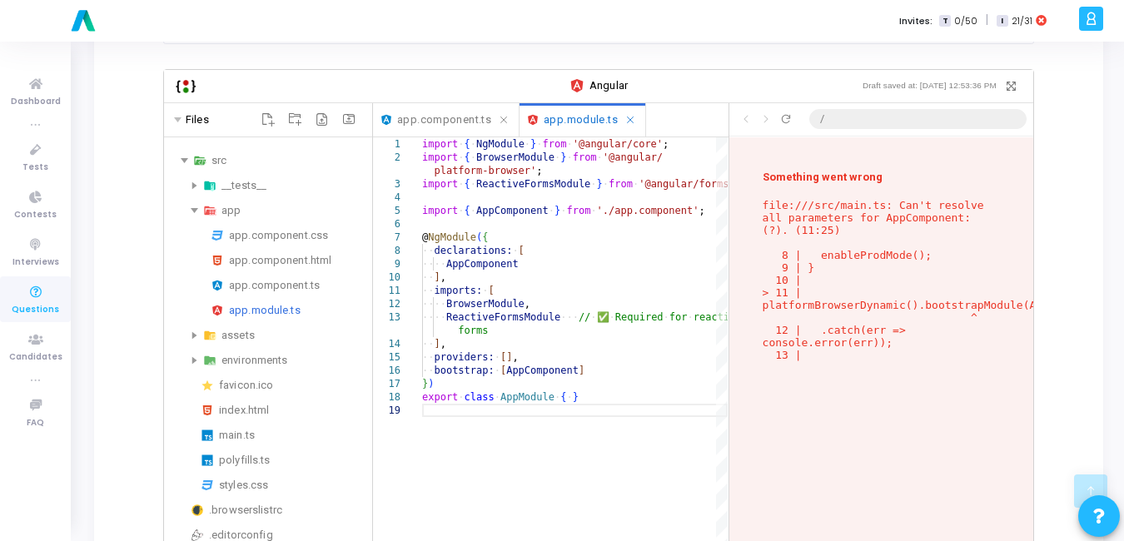
scroll to position [412, 0]
click at [271, 276] on div "app.component.ts" at bounding box center [297, 286] width 137 height 20
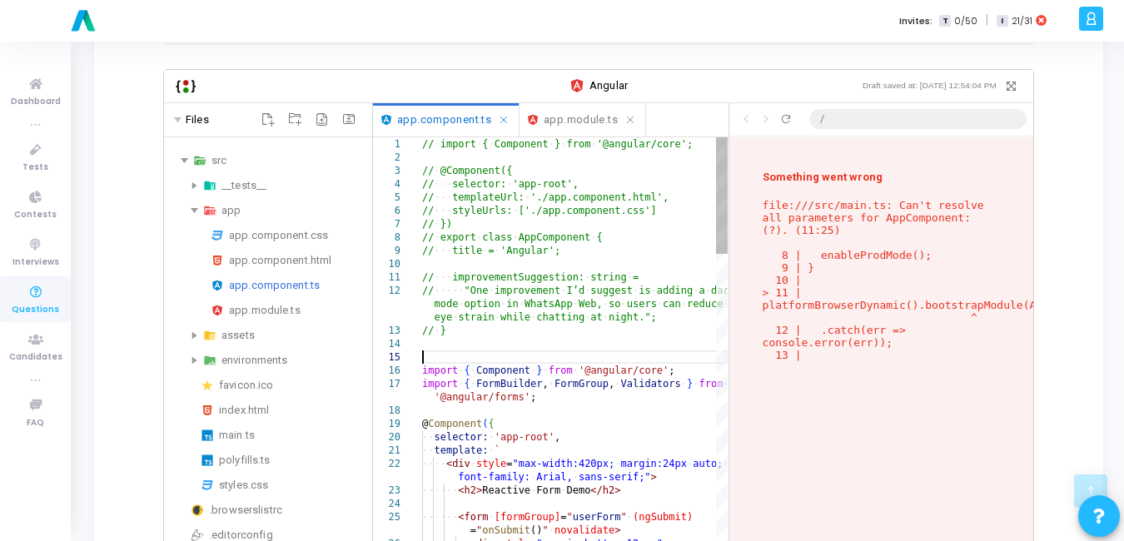
scroll to position [0, 0]
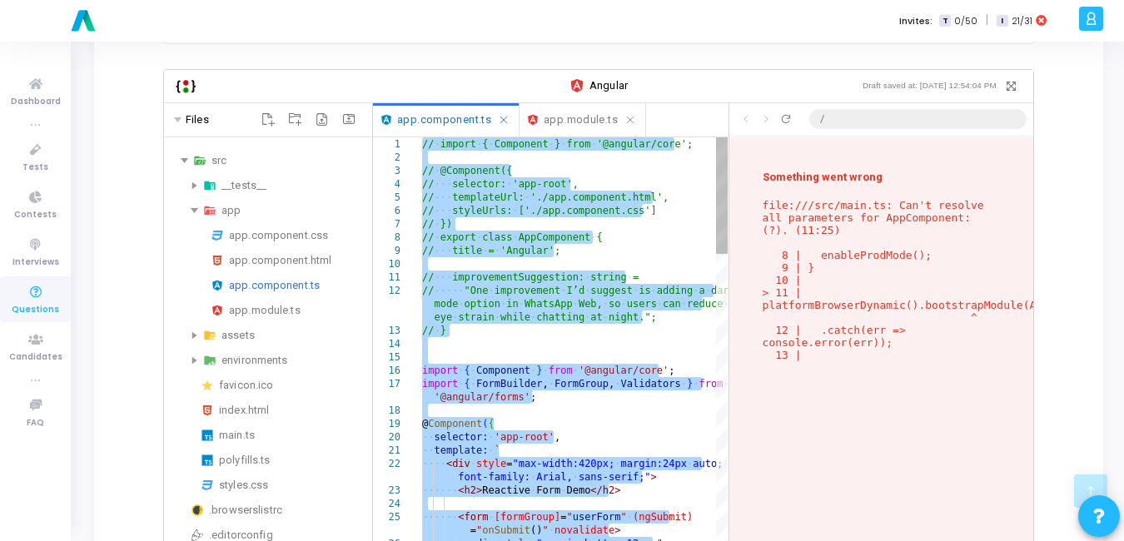
scroll to position [412, 0]
paste textarea "}); } onSubmit() { console.log(this.userForm.value); } }"
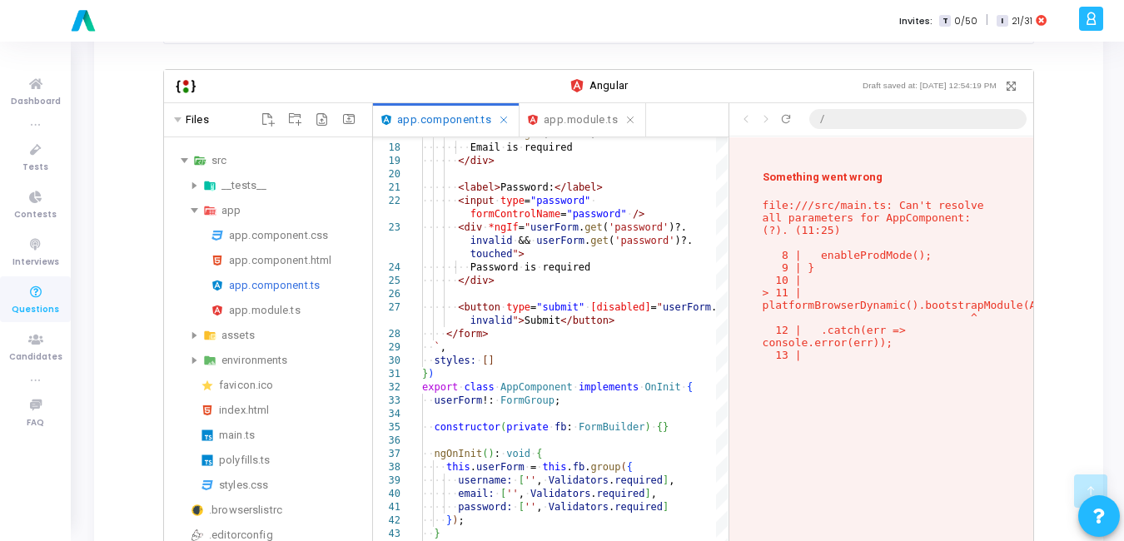
drag, startPoint x: 841, startPoint y: 351, endPoint x: 756, endPoint y: 172, distance: 198.1
click at [756, 172] on div "Something went wrong file:///src/main.ts: Can't resolve all parameters for AppC…" at bounding box center [881, 377] width 304 height 480
copy div "Something went wrong file:///src/main.ts: Can't resolve all parameters for AppC…"
click at [509, 296] on div "userForm . get ( 'email' )?. touched " > ·‌·‌·‌·‌·‌·‌·‌·‌ Email ·‌ is ·‌ requir…" at bounding box center [575, 475] width 306 height 1255
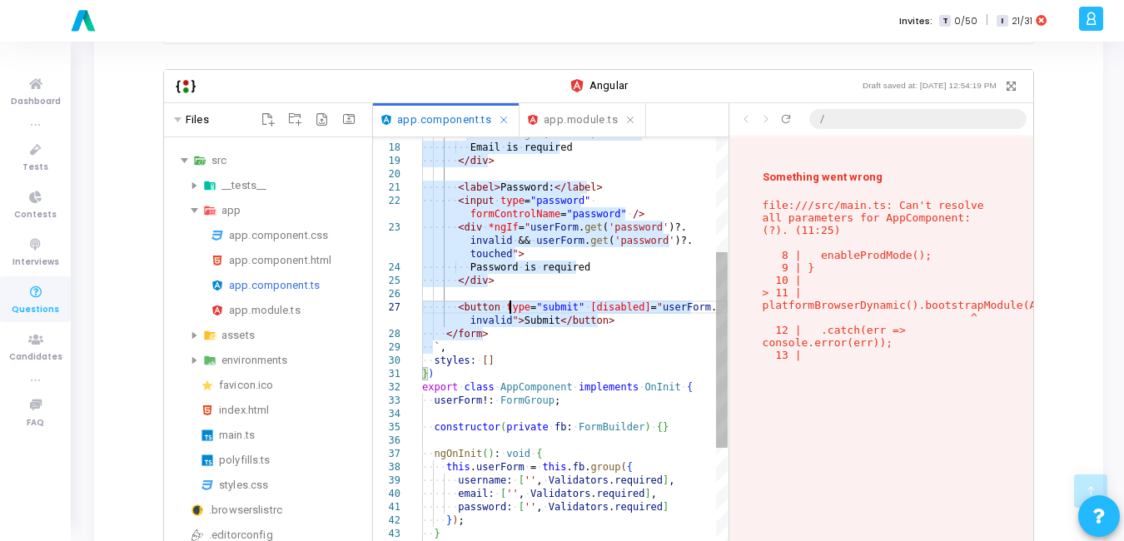
type textarea "import { Component, OnInit } from '@angular/core'; import { FormBuilder, FormGr…"
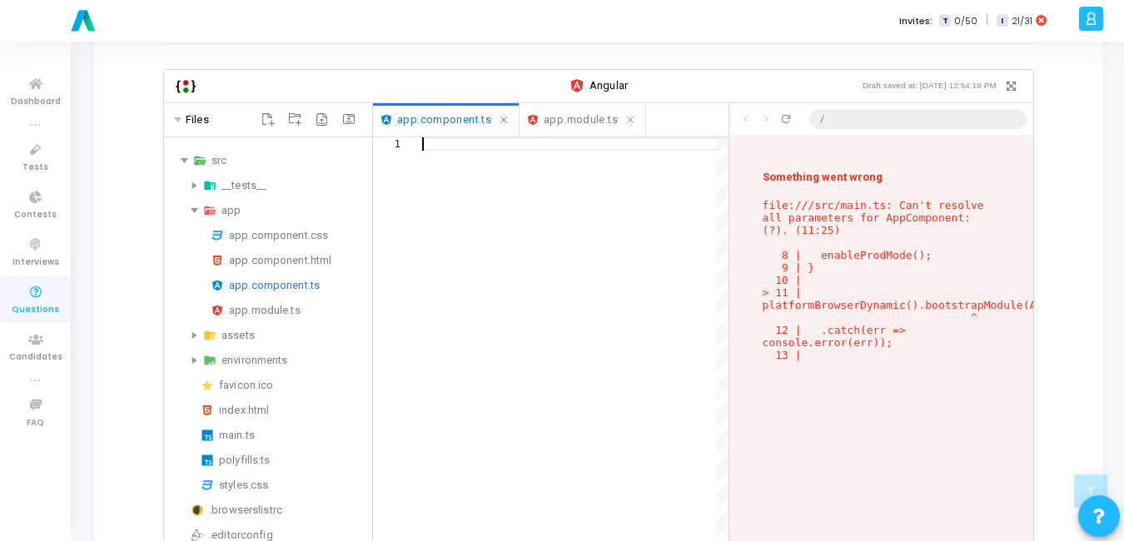
click at [439, 111] on span "app.component.ts" at bounding box center [444, 120] width 94 height 19
drag, startPoint x: 439, startPoint y: 104, endPoint x: 440, endPoint y: 162, distance: 58.3
click at [439, 111] on span "app.component.ts" at bounding box center [444, 120] width 94 height 19
click at [475, 139] on div at bounding box center [575, 385] width 306 height 496
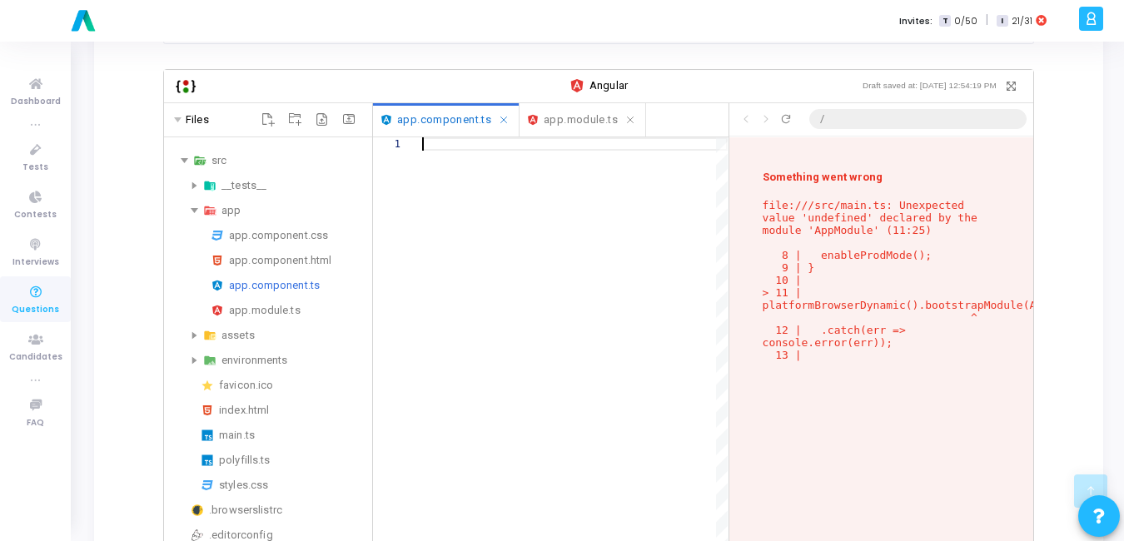
paste textarea "}"
type textarea "}"
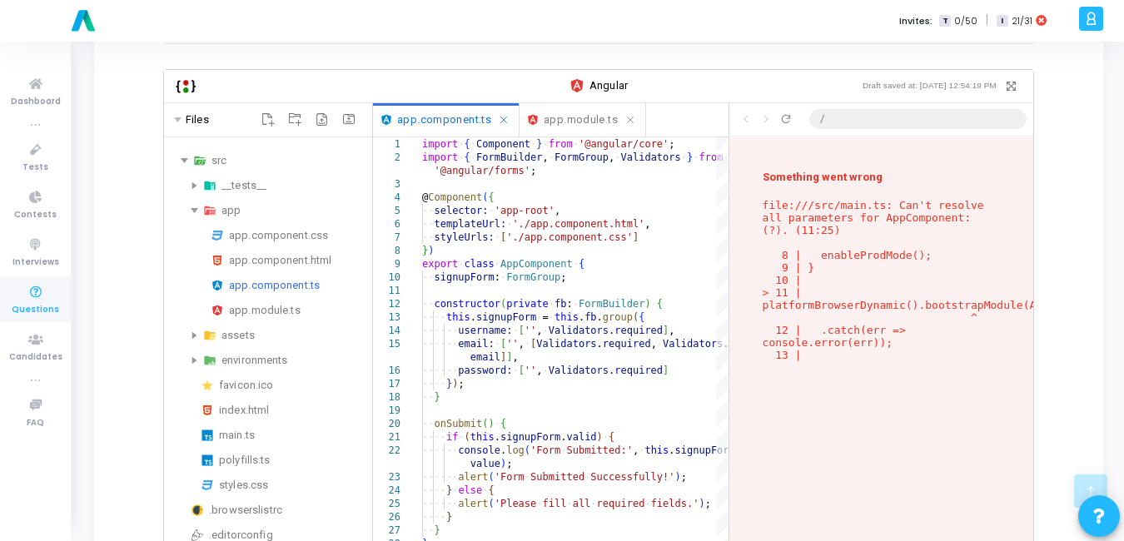
scroll to position [412, 0]
click at [261, 301] on div "app.module.ts" at bounding box center [297, 311] width 137 height 20
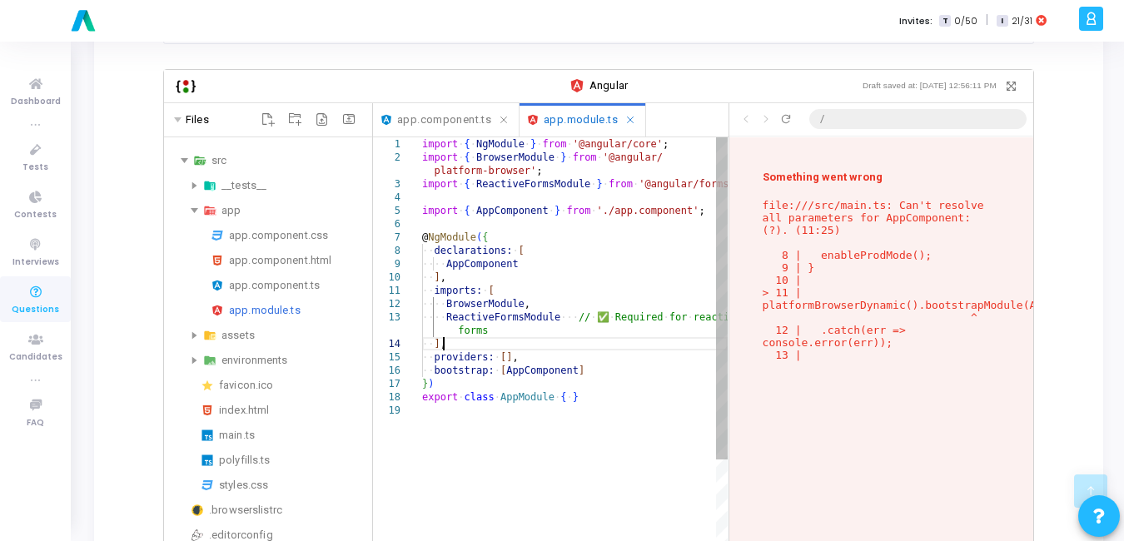
scroll to position [0, 0]
click at [611, 330] on div "import ·‌ { ·‌ NgModule ·‌ } ·‌ from ·‌ '@angular/core' ; import ·‌ { ·‌ Browse…" at bounding box center [575, 518] width 306 height 763
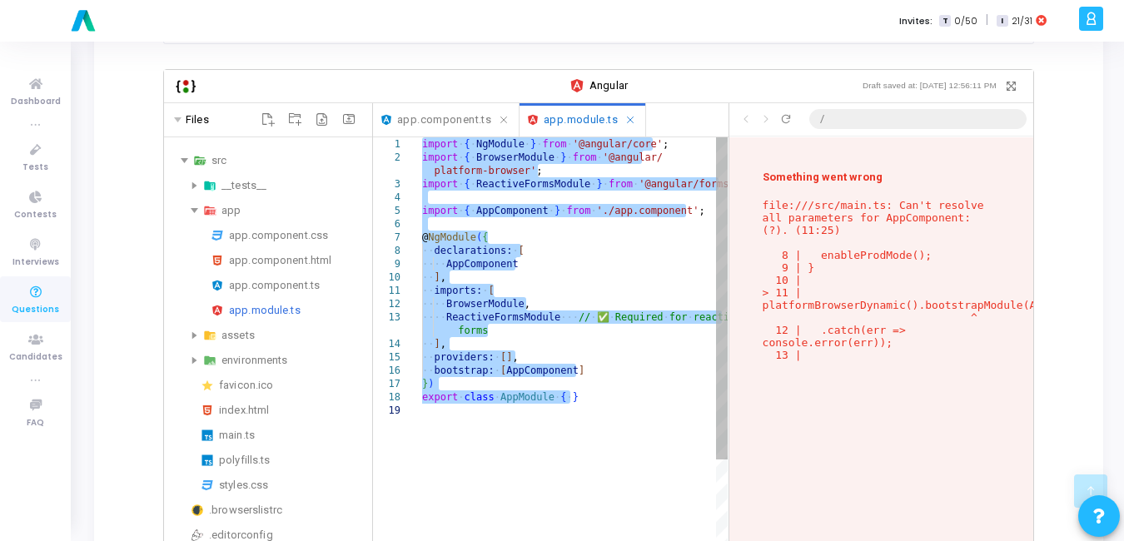
scroll to position [412, 0]
paste textarea "], imports: [ BrowserModule, ReactiveFormsModule ], providers: [], bootstrap: […"
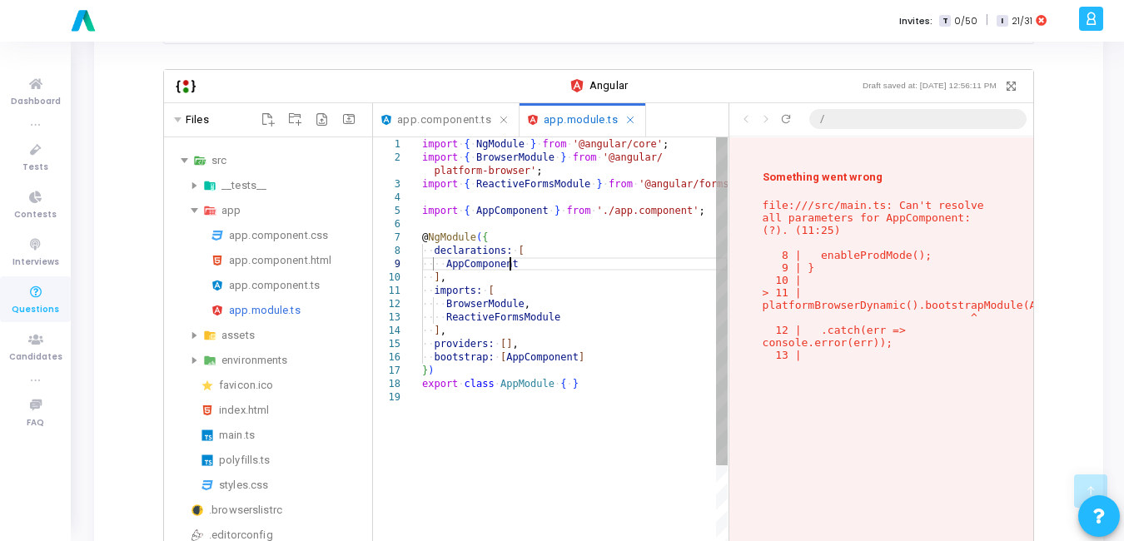
click at [606, 252] on div "import ·‌ { ·‌ NgModule ·‌ } ·‌ from ·‌ '@angular/core' ; import ·‌ { ·‌ Browse…" at bounding box center [575, 511] width 306 height 749
click at [507, 418] on div "import ·‌ { ·‌ NgModule ·‌ } ·‌ from ·‌ '@angular/core' ; import ·‌ { ·‌ Browse…" at bounding box center [575, 511] width 306 height 749
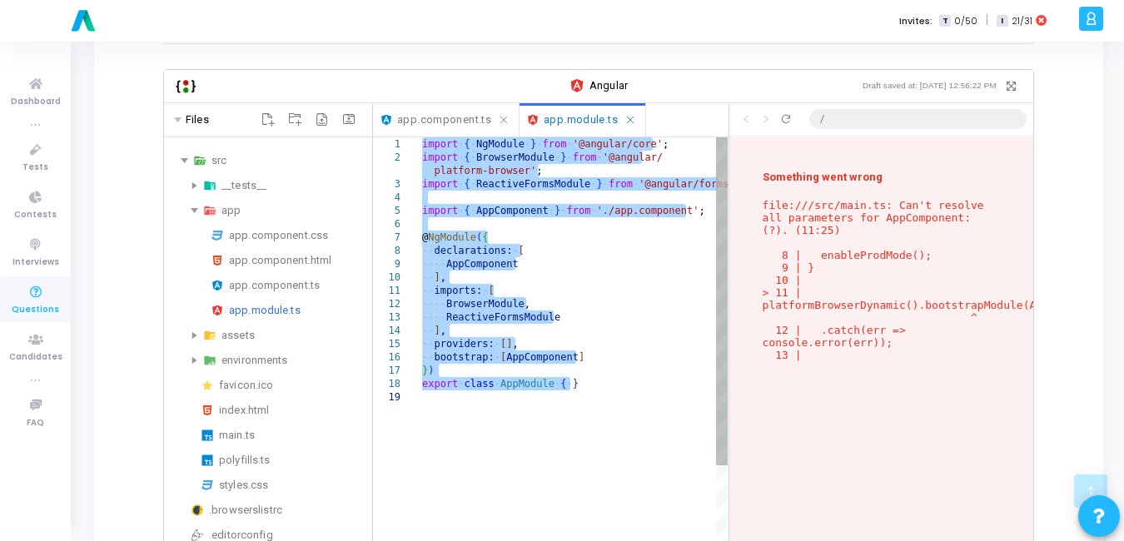
paste textarea "Editor content;Press Alt+F1 for Accessibility Options."
type textarea "], imports: [ BrowserModule, ReactiveFormsModule ], providers: [], bootstrap: […"
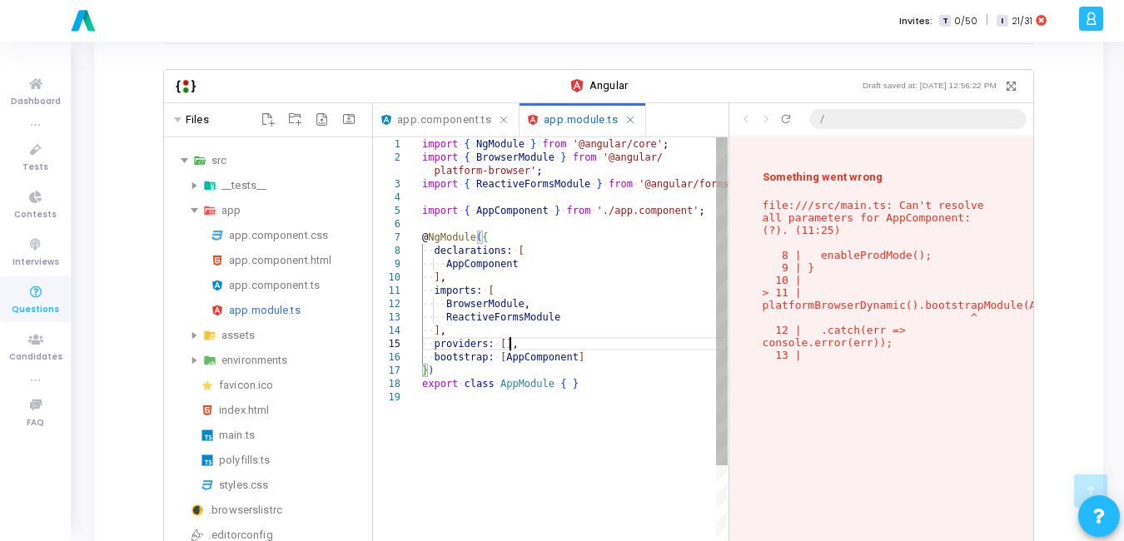
click at [599, 326] on div "import ·‌ { ·‌ NgModule ·‌ } ·‌ from ·‌ '@angular/core' ; import ·‌ { ·‌ Browse…" at bounding box center [575, 511] width 306 height 749
click at [269, 253] on div "app.component.html" at bounding box center [297, 261] width 137 height 20
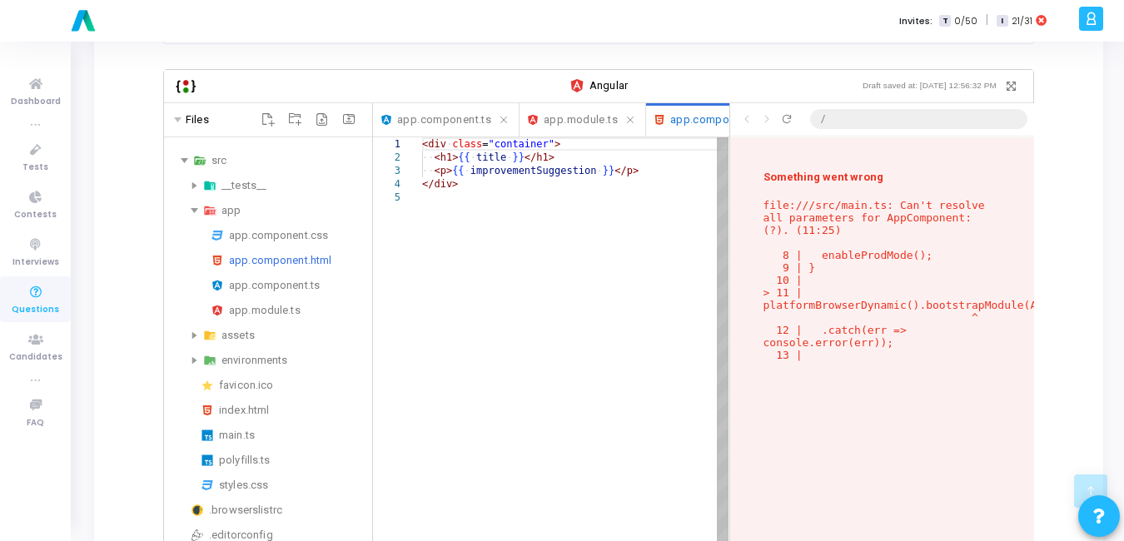
scroll to position [0, 0]
click at [554, 291] on div "<div ·‌ class = "container" > ·‌·‌ <h1> {{ ·‌ title ·‌ }} </h1> ·‌·‌ <p> {{ ·‌ …" at bounding box center [575, 411] width 306 height 549
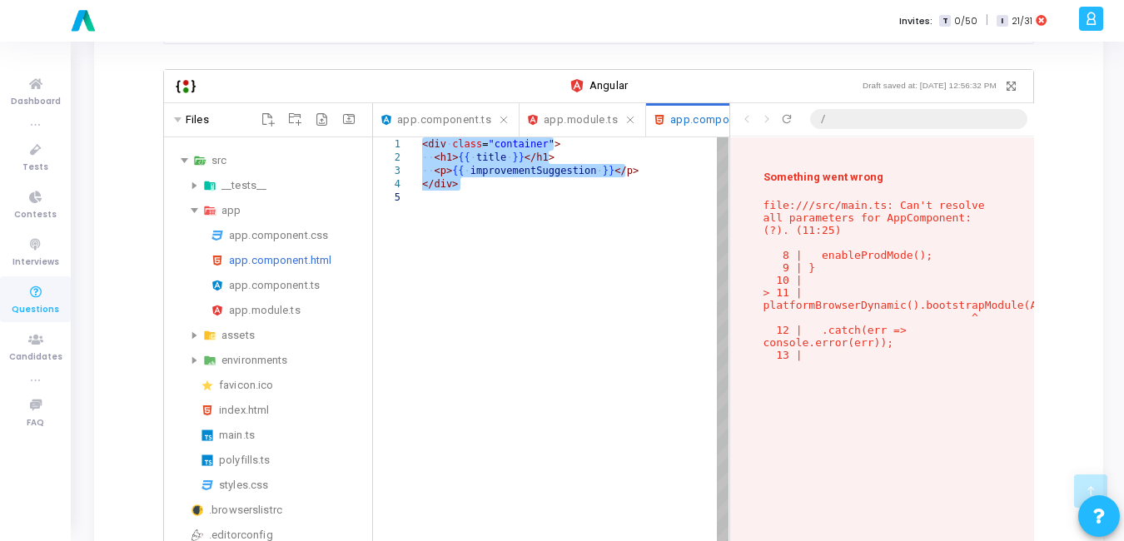
paste textarea "Editor content;Press Alt+F1 for Accessibility Options."
type textarea "</div>"
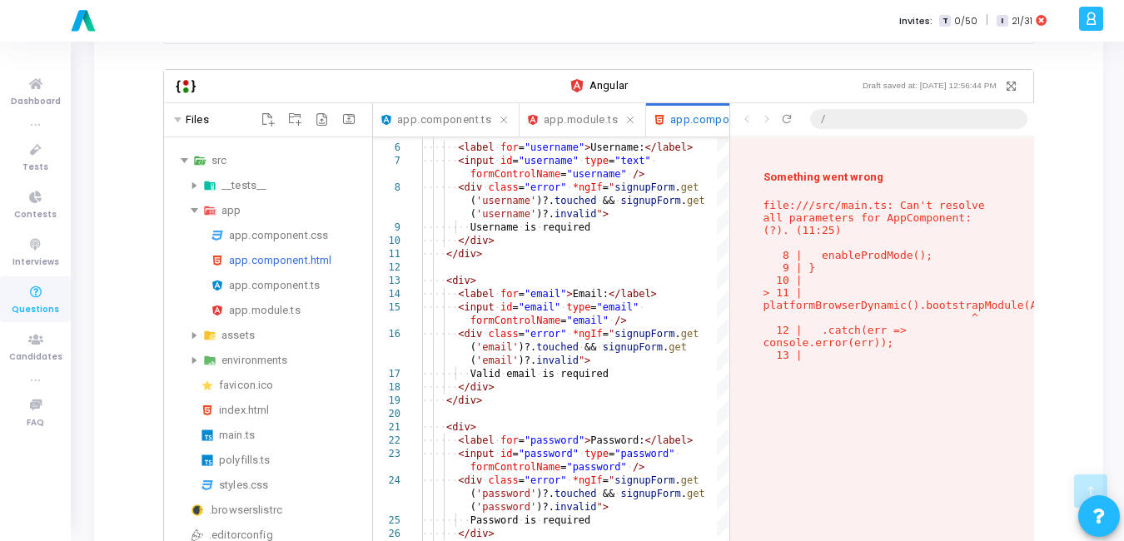
scroll to position [412, 0]
click at [283, 226] on div "app.component.css" at bounding box center [297, 236] width 137 height 20
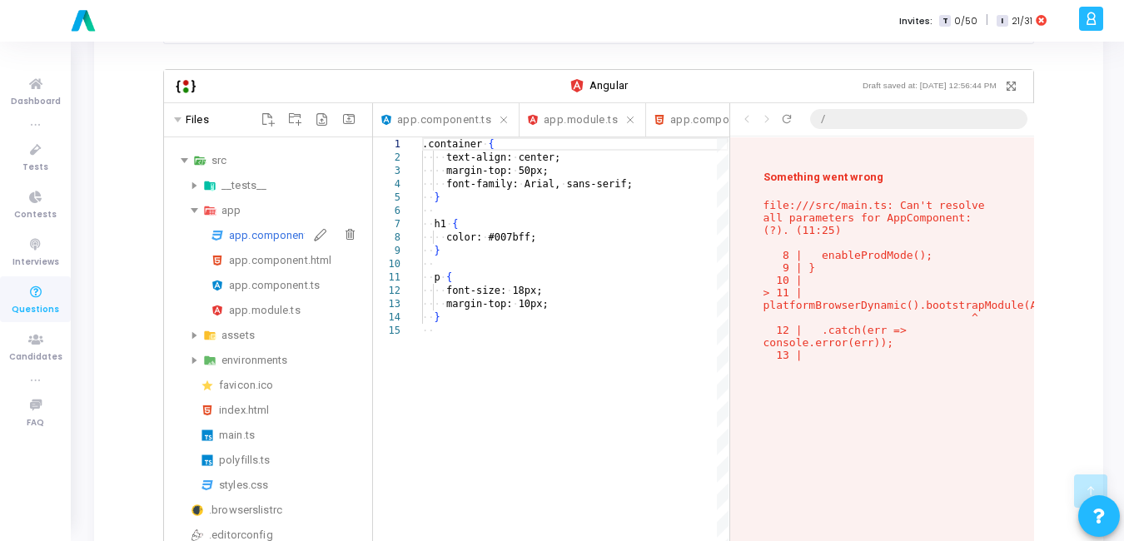
click at [283, 226] on div "app.component.css" at bounding box center [297, 236] width 137 height 20
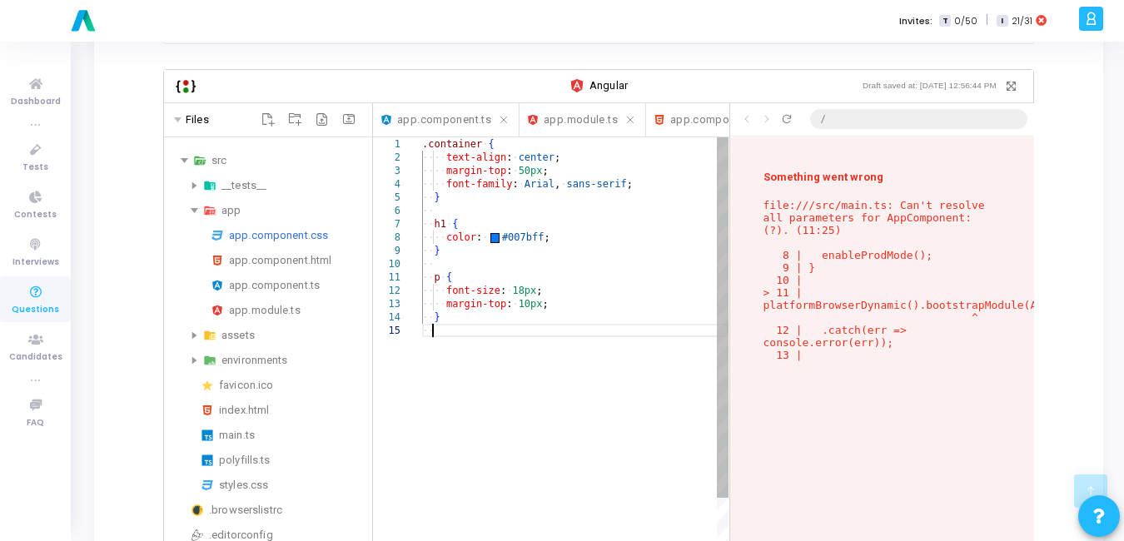
scroll to position [0, 0]
click at [603, 344] on div ".container ·‌ { ·‌·‌·‌·‌ text-align : ·‌ center ; ·‌·‌·‌·‌ margin-top : ·‌ 50px…" at bounding box center [575, 478] width 306 height 683
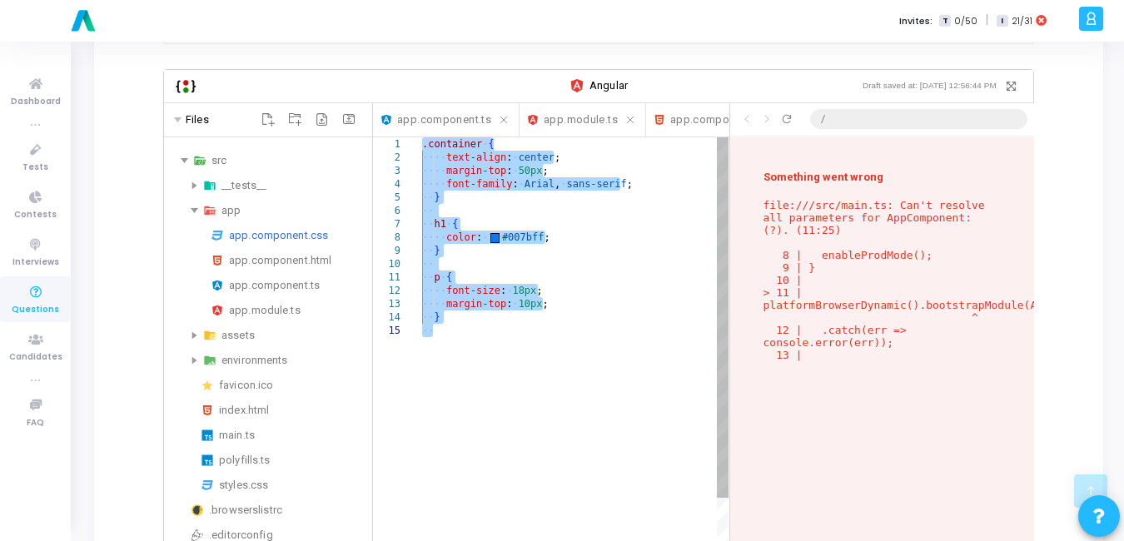
scroll to position [412, 0]
paste textarea "error { color: red; font-size: 12px; }"
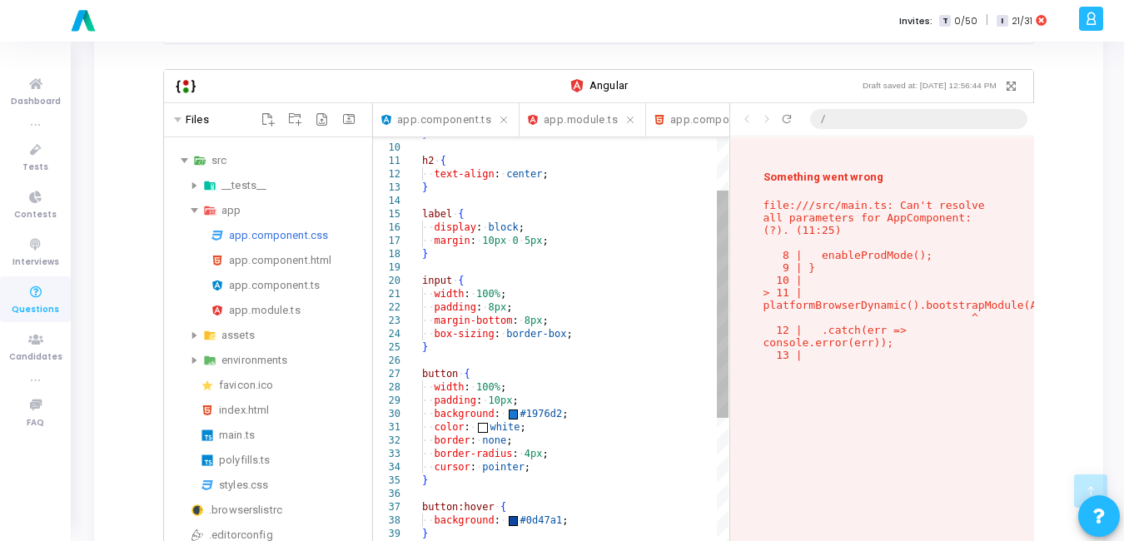
type textarea "h2 { text-align: center; } label { display: block; margin: 10px 0 5px; } input {"
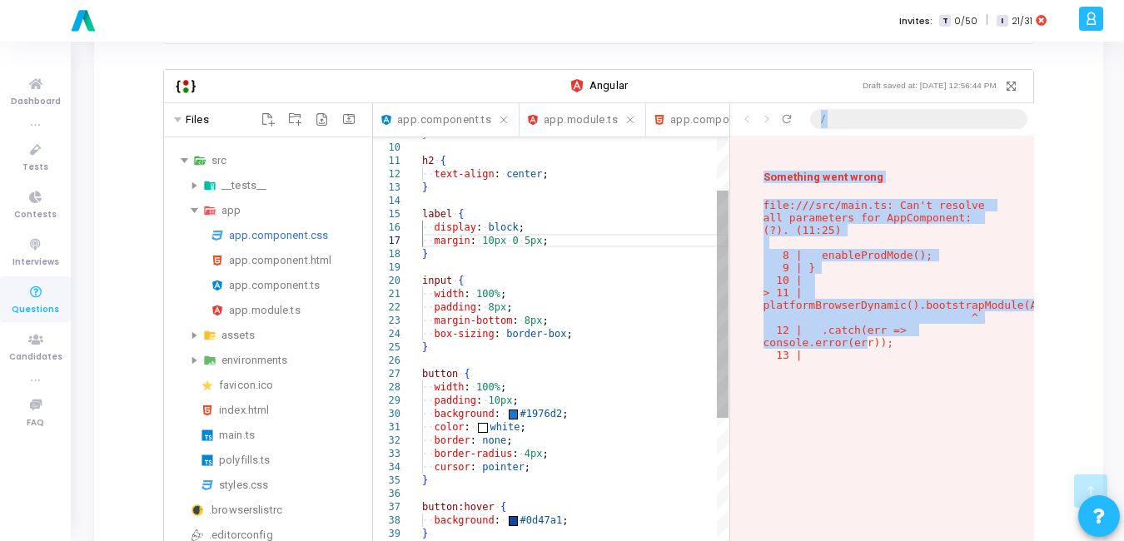
drag, startPoint x: 857, startPoint y: 337, endPoint x: 711, endPoint y: 191, distance: 206.6
click at [711, 191] on div "Files src __tests__ app app.component.css app.component.html app.component.ts a…" at bounding box center [598, 377] width 869 height 548
copy div "Enter to Rename, Shift+Enter to Preview Line: 17 Col: 22 Click to go back Click…"
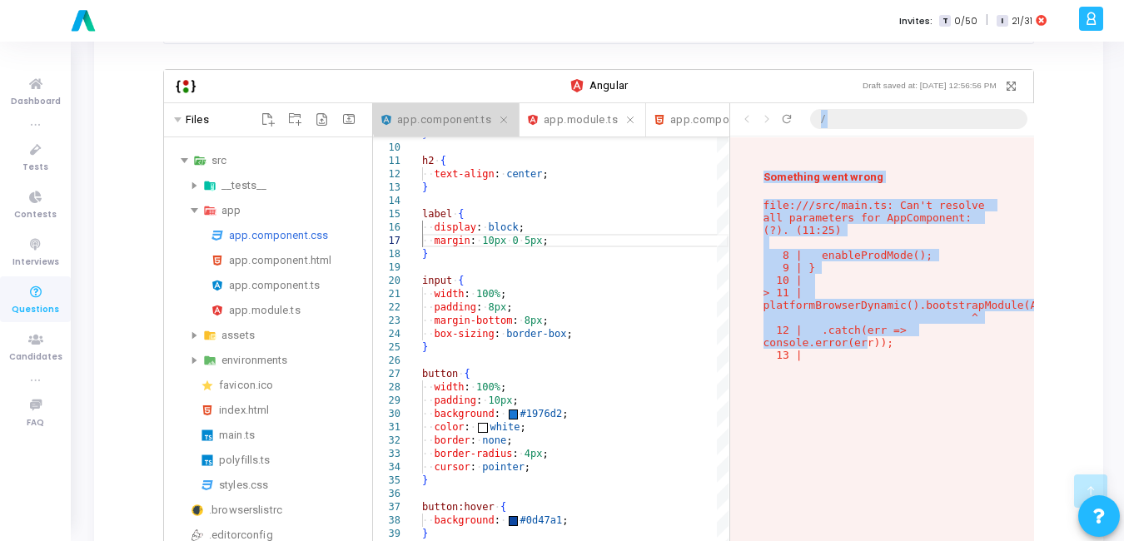
click at [452, 111] on span "app.component.ts" at bounding box center [444, 120] width 94 height 19
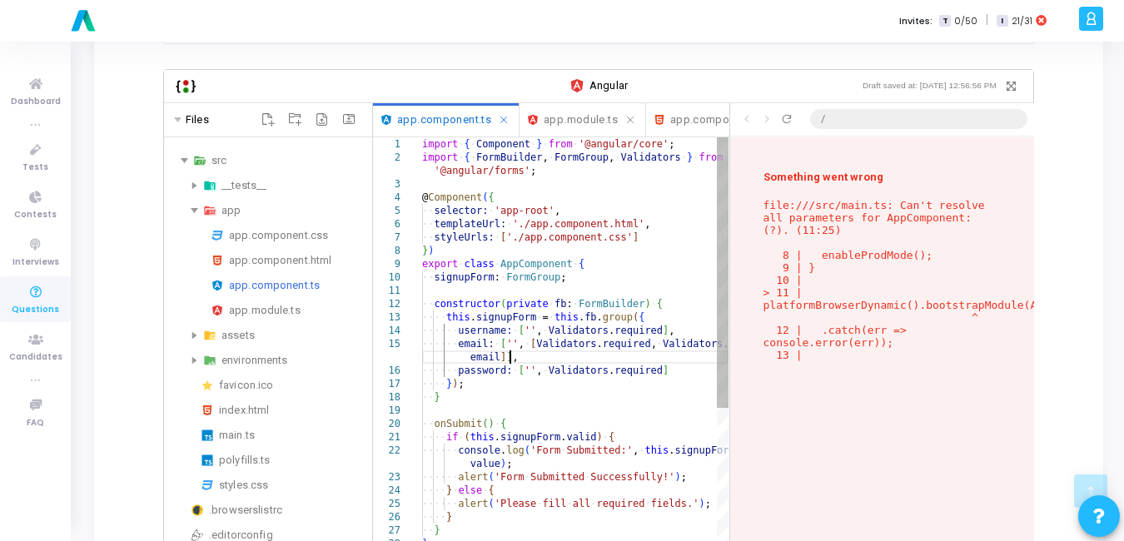
scroll to position [0, 0]
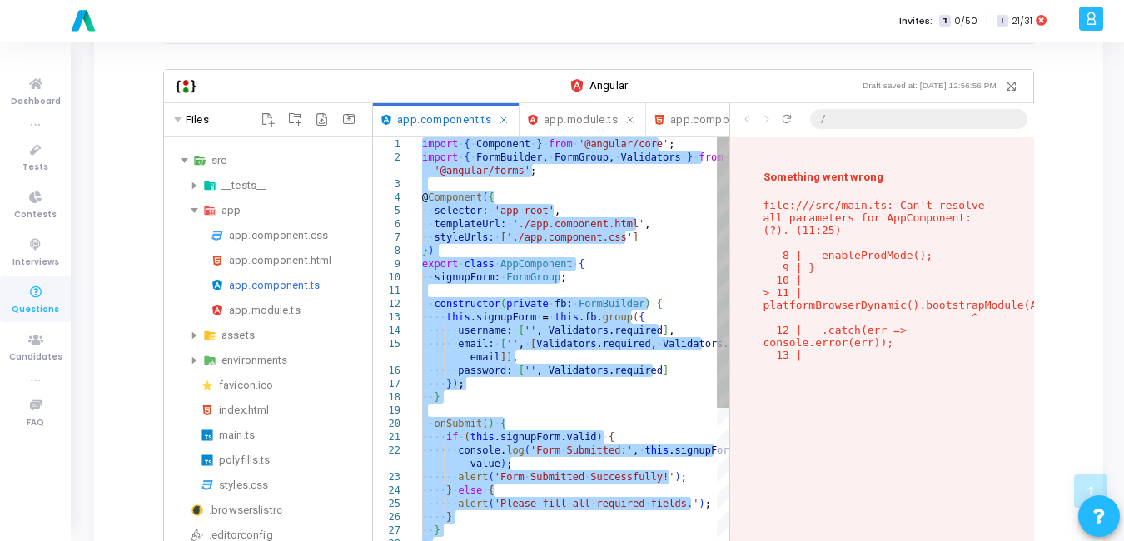
paste textarea "Editor content;Press Alt+F1 for Accessibility Options."
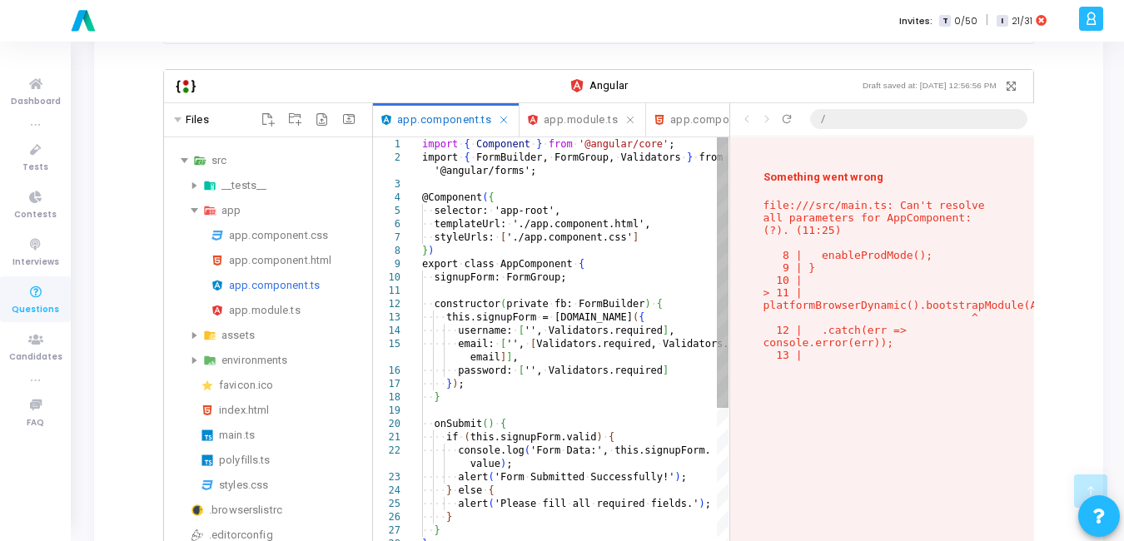
scroll to position [412, 0]
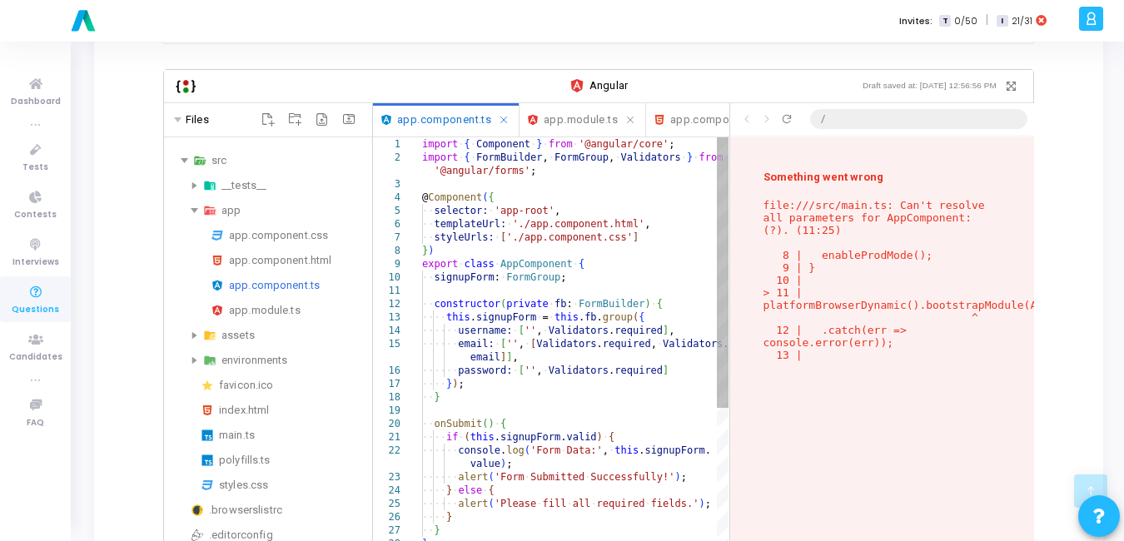
type textarea "import { Component } from '@angular/core'; import { FormBuilder, FormGroup, Val…"
click at [823, 345] on p "file:///src/main.ts: Can't resolve all parameters for AppComponent: (?). (11:25…" at bounding box center [881, 280] width 237 height 162
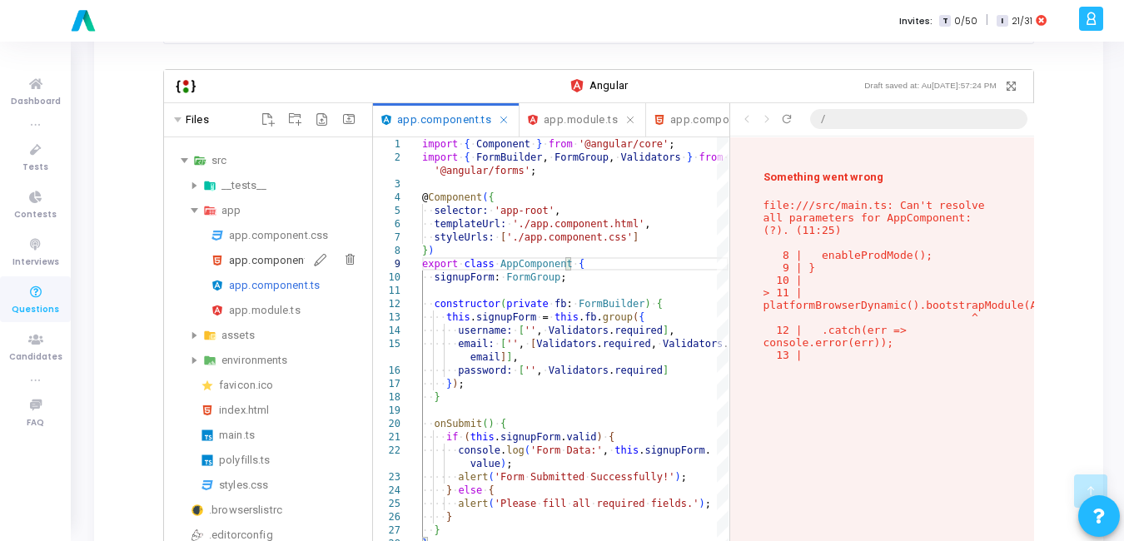
click at [274, 251] on div "app.component.html" at bounding box center [297, 261] width 137 height 20
drag, startPoint x: 274, startPoint y: 251, endPoint x: 296, endPoint y: 238, distance: 25.7
click at [274, 251] on div "app.component.html" at bounding box center [297, 261] width 137 height 20
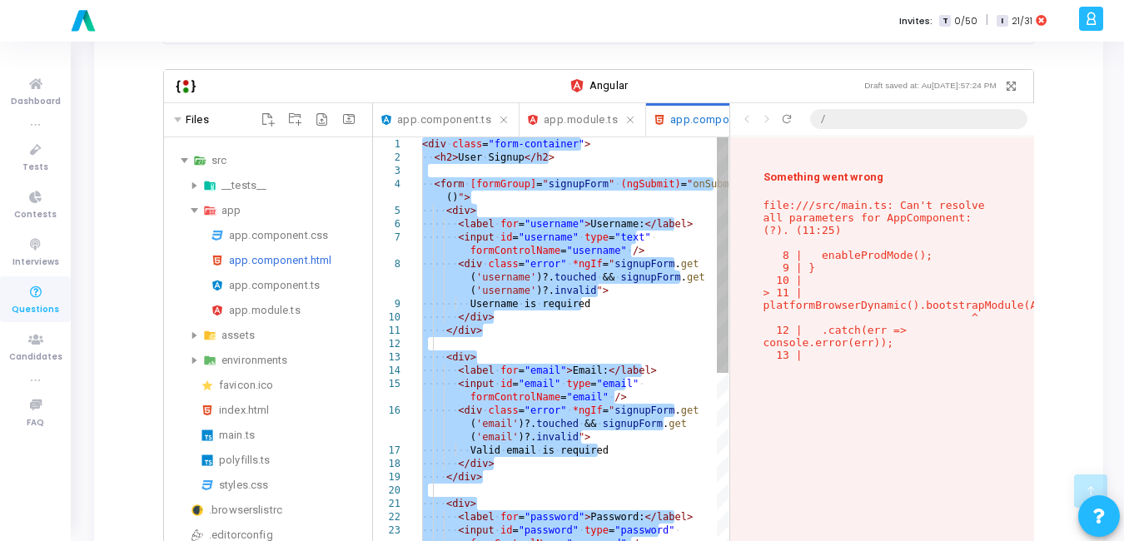
scroll to position [412, 0]
paste textarea "</form>"
type textarea "</form> </div>"
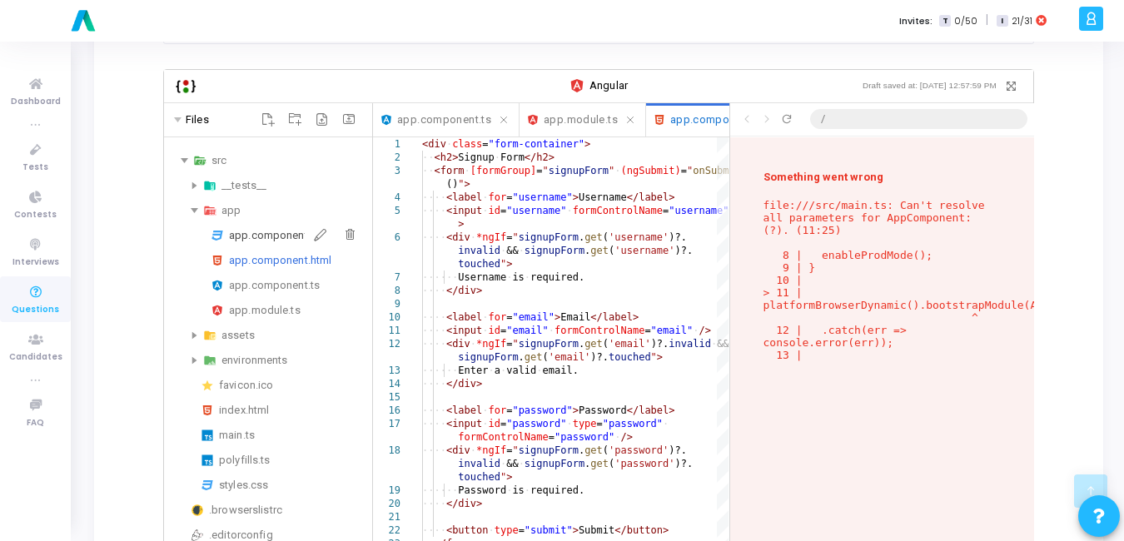
click at [294, 226] on div "app.component.css" at bounding box center [297, 236] width 137 height 20
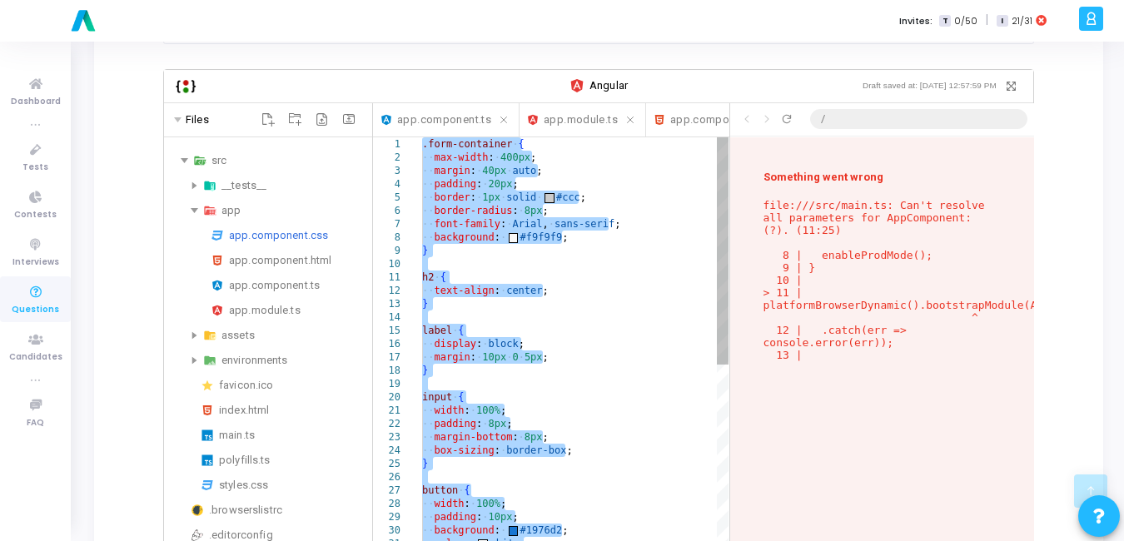
paste textarea "Editor content;Press Alt+F1 for Accessibility Options."
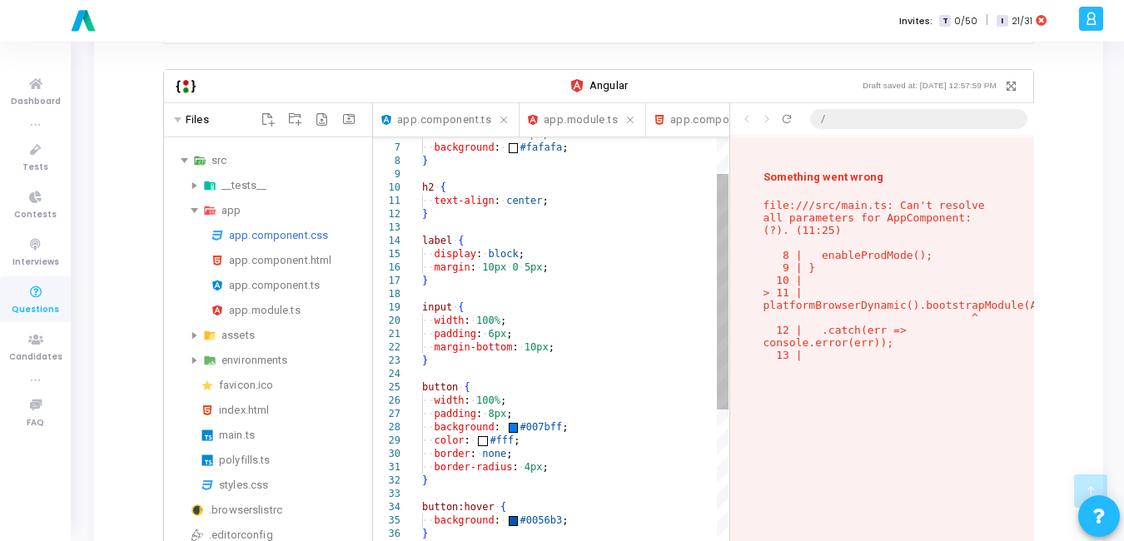
type textarea "text-align: center; } label { display: block; margin: 10px 0 5px; } input { wid…"
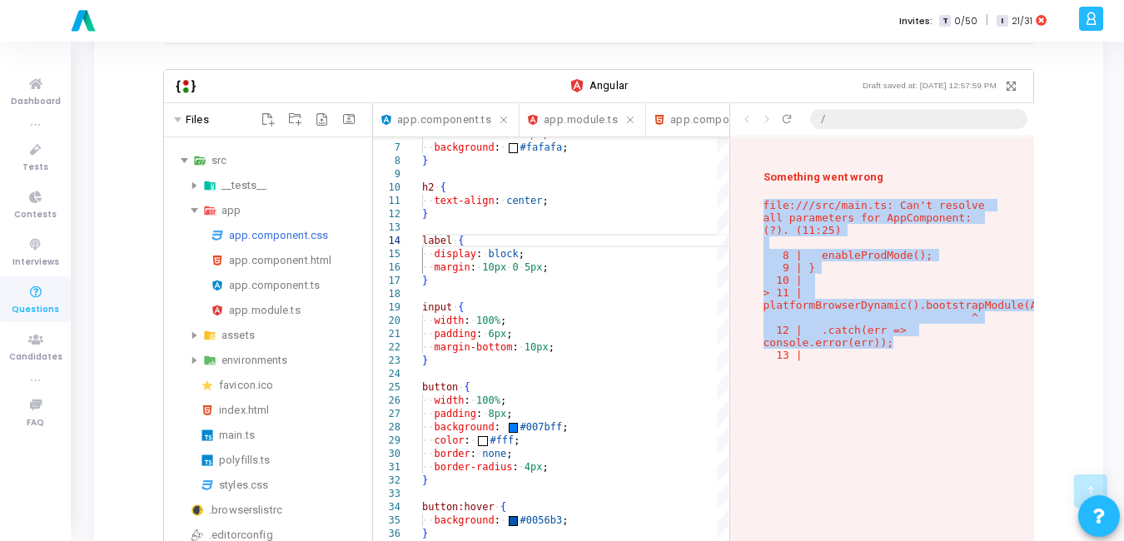
drag, startPoint x: 890, startPoint y: 332, endPoint x: 746, endPoint y: 186, distance: 204.9
click at [746, 186] on div "Something went wrong file:///src/main.ts: Can't resolve all parameters for AppC…" at bounding box center [882, 377] width 304 height 480
copy p "file:///src/main.ts: Can't resolve all parameters for AppComponent: (?). (11:25…"
click at [271, 301] on div "app.module.ts" at bounding box center [297, 311] width 137 height 20
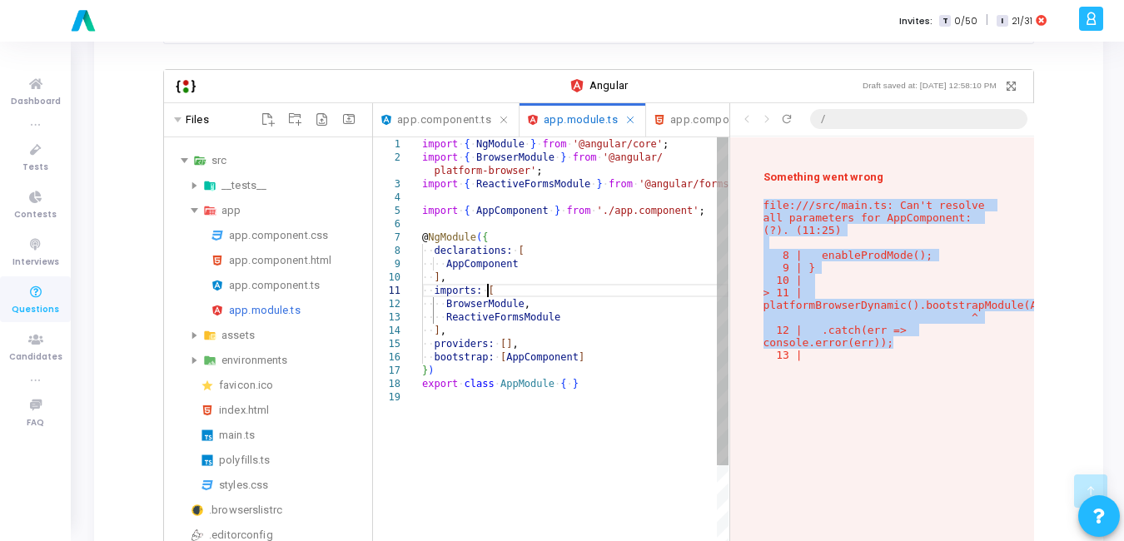
click at [574, 280] on div "import ·‌ { ·‌ NgModule ·‌ } ·‌ from ·‌ '@angular/core' ; import ·‌ { ·‌ Browse…" at bounding box center [575, 511] width 306 height 749
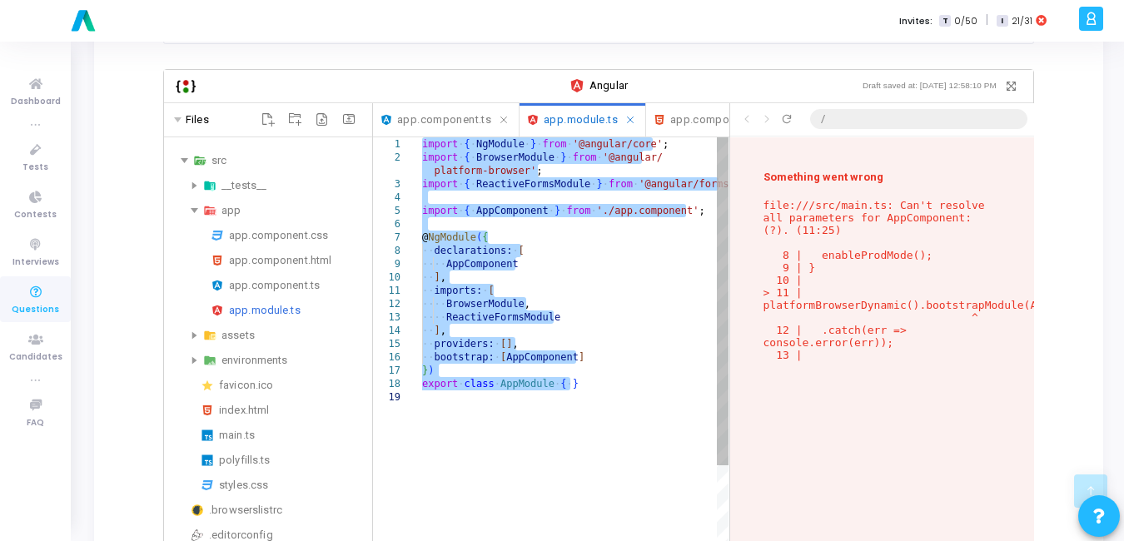
paste textarea "Editor content;Press Alt+F1 for Accessibility Options."
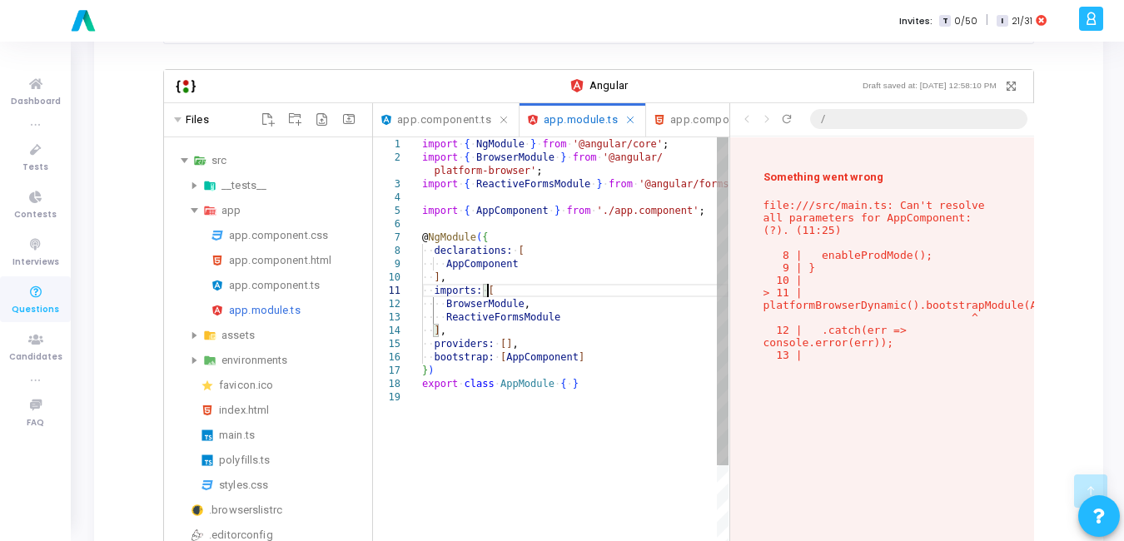
click at [574, 280] on div "import ·‌ { ·‌ NgModule ·‌ } ·‌ from ·‌ '@angular/core' ; import ·‌ { ·‌ Browse…" at bounding box center [575, 511] width 306 height 749
click at [529, 386] on div "import ·‌ { ·‌ NgModule ·‌ } ·‌ from ·‌ '@angular/core' ; import ·‌ { ·‌ Browse…" at bounding box center [575, 511] width 306 height 749
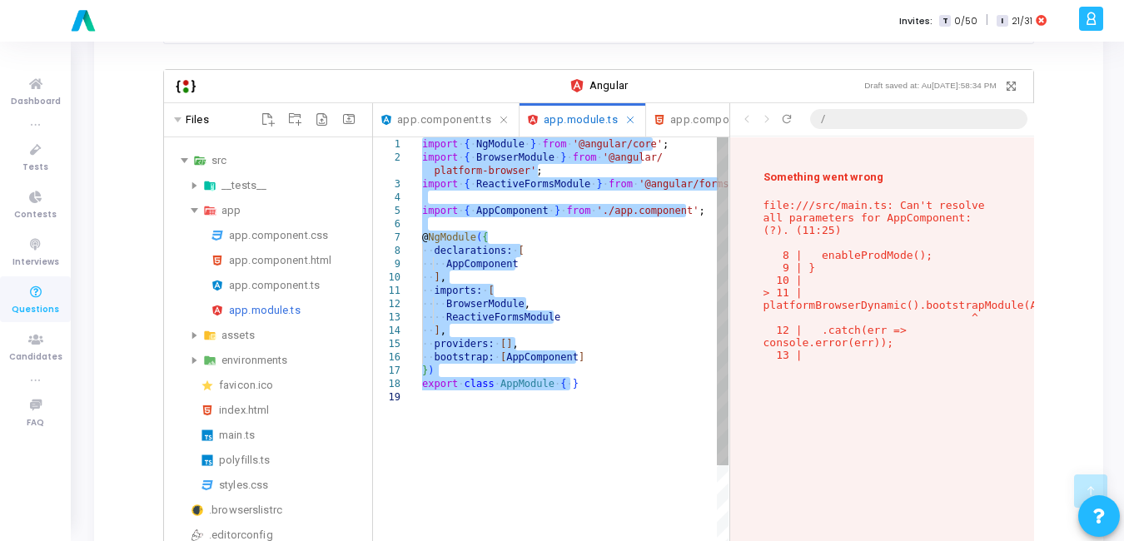
paste textarea "Editor content;Press Alt+F1 for Accessibility Options."
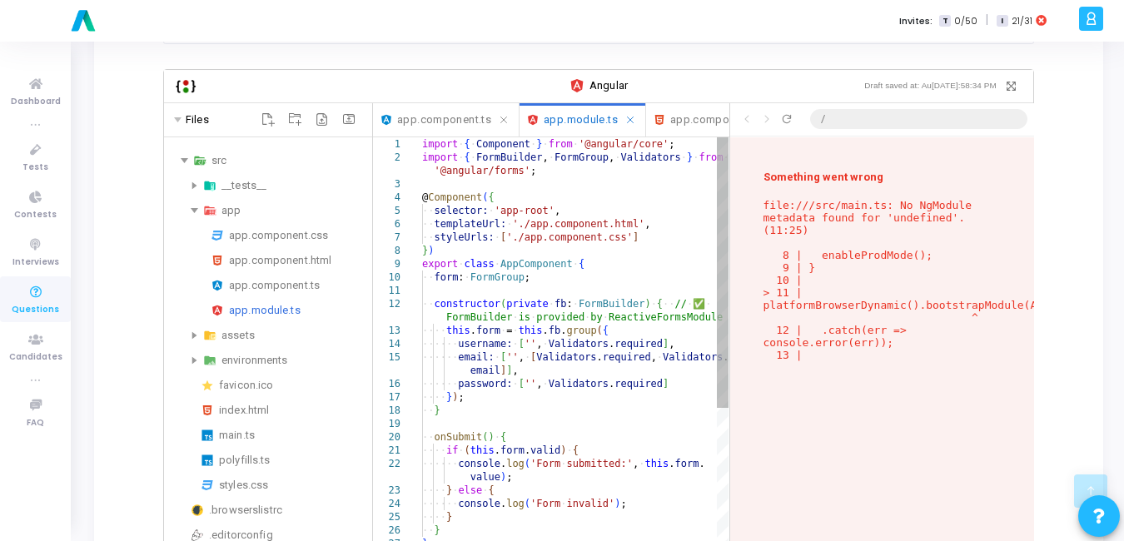
scroll to position [312, 0]
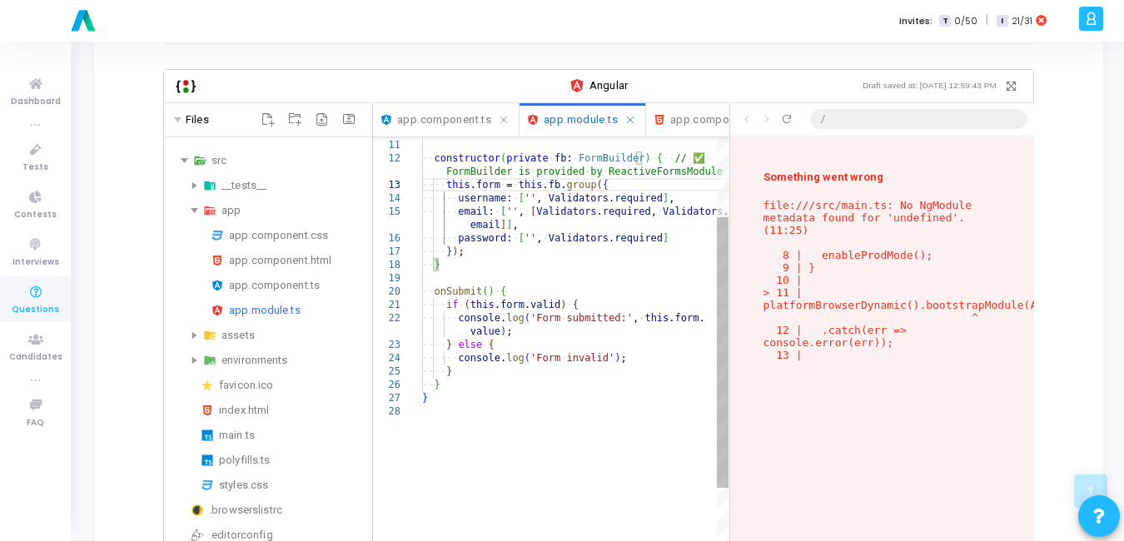
type textarea "}"
click at [498, 410] on div "·‌·‌·‌·‌ this . form ·‌ = ·‌ this . fb . group ( { ·‌·‌·‌·‌·‌·‌ username: ·‌ [ …" at bounding box center [575, 446] width 306 height 909
click at [277, 226] on div "app.component.css" at bounding box center [297, 236] width 137 height 20
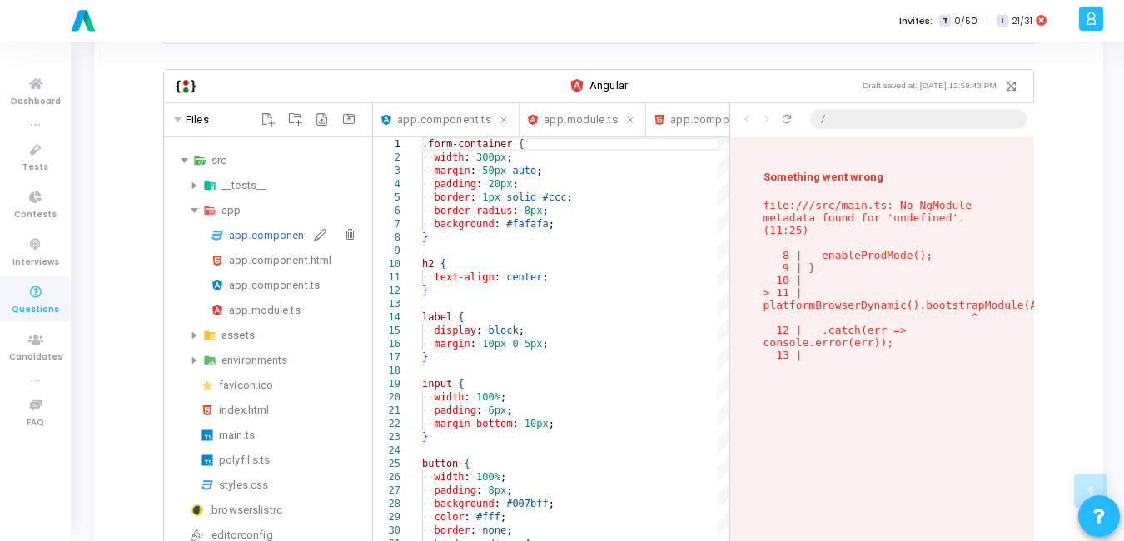
click at [277, 226] on div "app.component.css" at bounding box center [297, 236] width 137 height 20
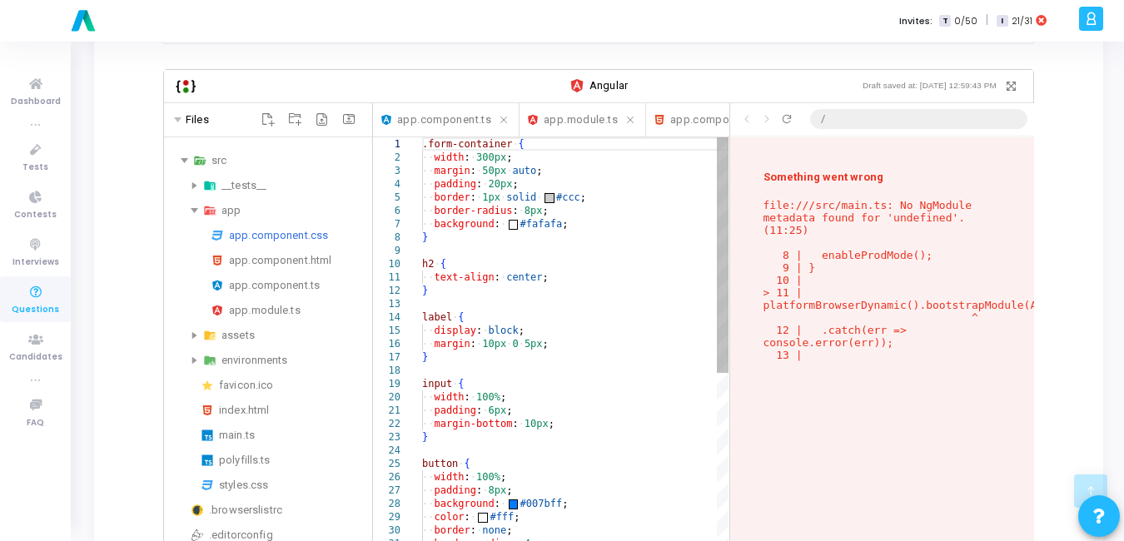
type textarea "text-align: center; } label { display: block; margin: 10px 0 5px; } input { wid…"
click at [261, 276] on div "app.component.ts" at bounding box center [297, 286] width 137 height 20
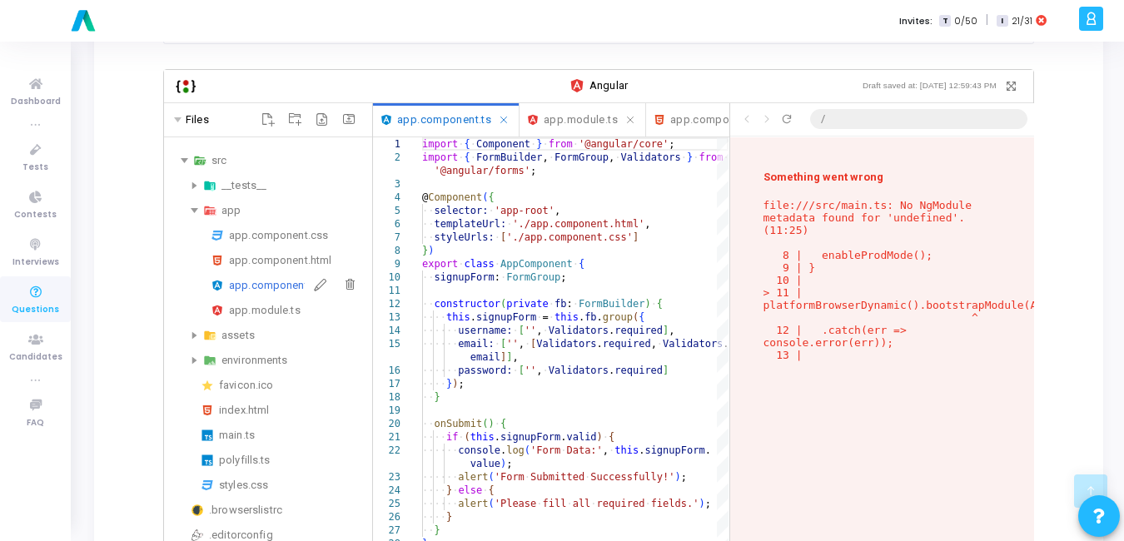
click at [261, 276] on div "app.component.ts" at bounding box center [297, 286] width 137 height 20
type textarea "import { Component } from '@angular/core'; import { FormBuilder, FormGroup, Val…"
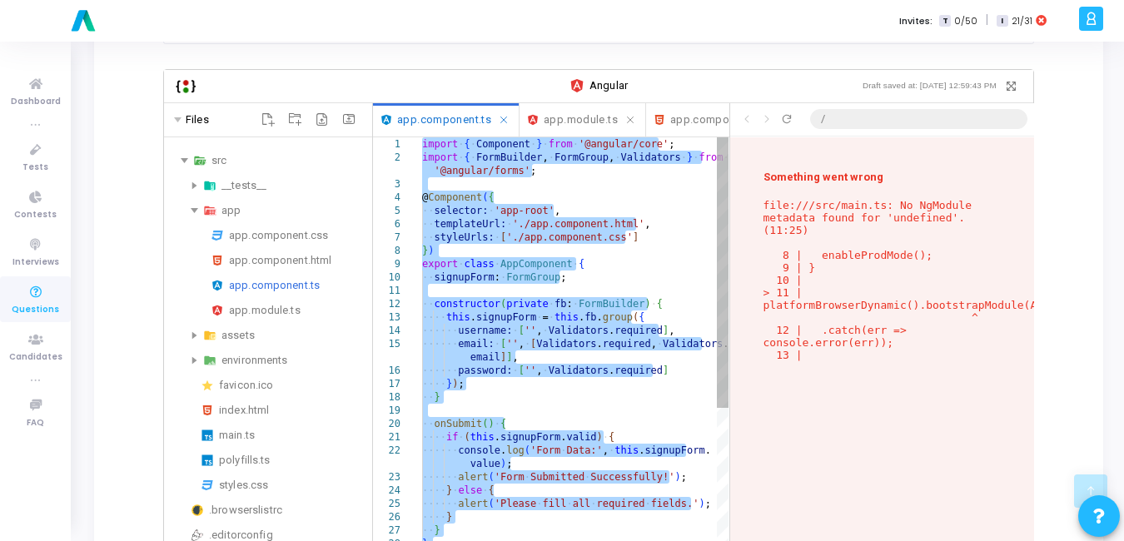
paste textarea "Editor content;Press Alt+F1 for Accessibility Options."
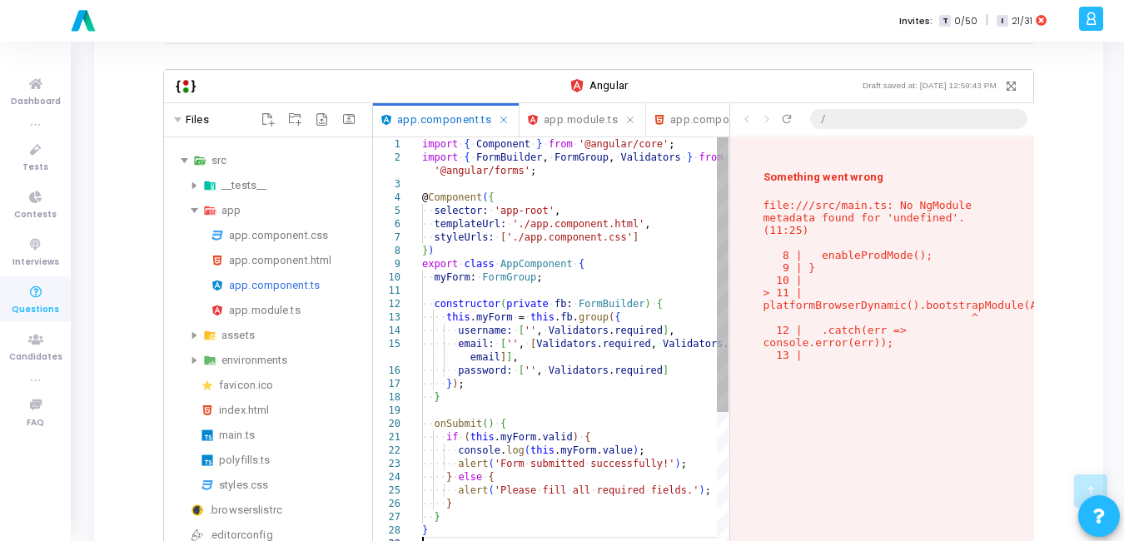
type textarea "onSubmit() { if (this.myForm.valid) { console.log(this.myForm.value); alert('Fo…"
drag, startPoint x: 814, startPoint y: 334, endPoint x: 736, endPoint y: 187, distance: 166.1
click at [736, 187] on div "Something went wrong file:///src/main.ts: No NgModule metadata found for 'undef…" at bounding box center [882, 377] width 304 height 480
copy p "file:///src/main.ts: No NgModule metadata found for 'undefined'. (11:25) 8 | en…"
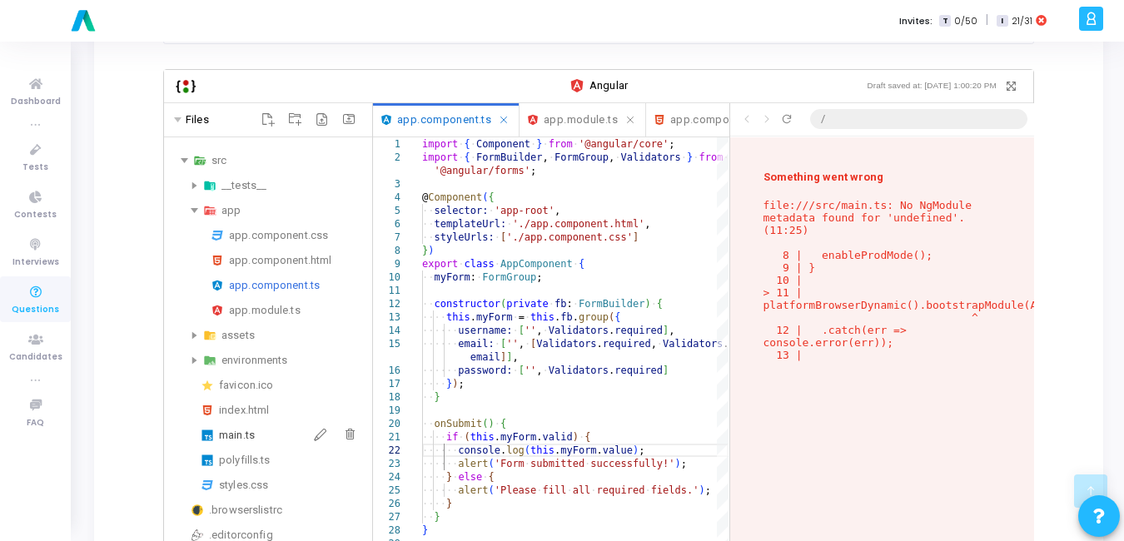
click at [241, 425] on div "main.ts" at bounding box center [292, 435] width 147 height 20
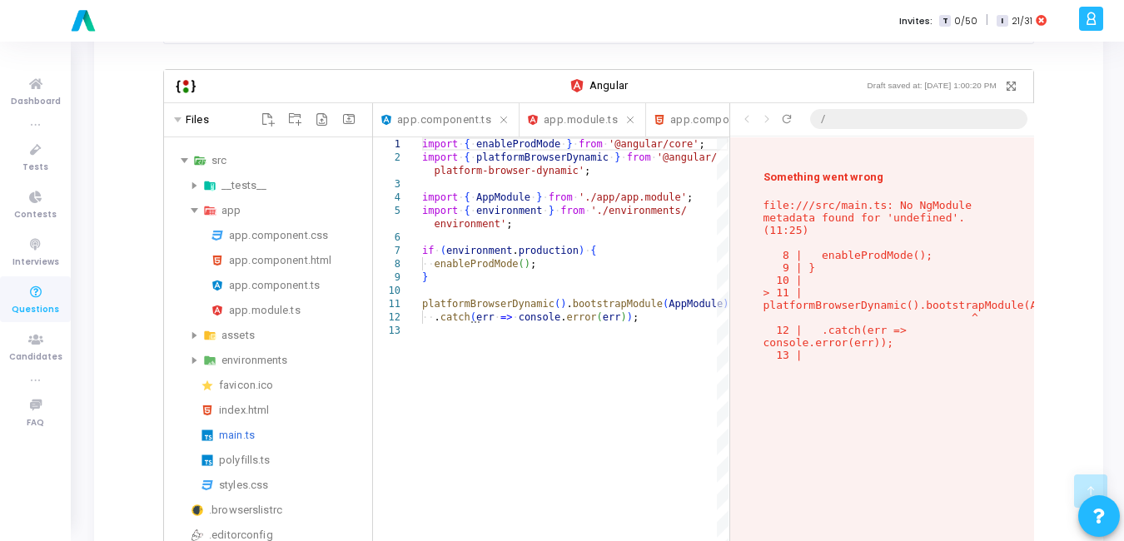
scroll to position [0, 0]
click at [568, 331] on div "import ·‌ { ·‌ enableProdMode ·‌ } ·‌ from ·‌ '@angular/core' ; import ·‌ { ·‌ …" at bounding box center [575, 478] width 306 height 683
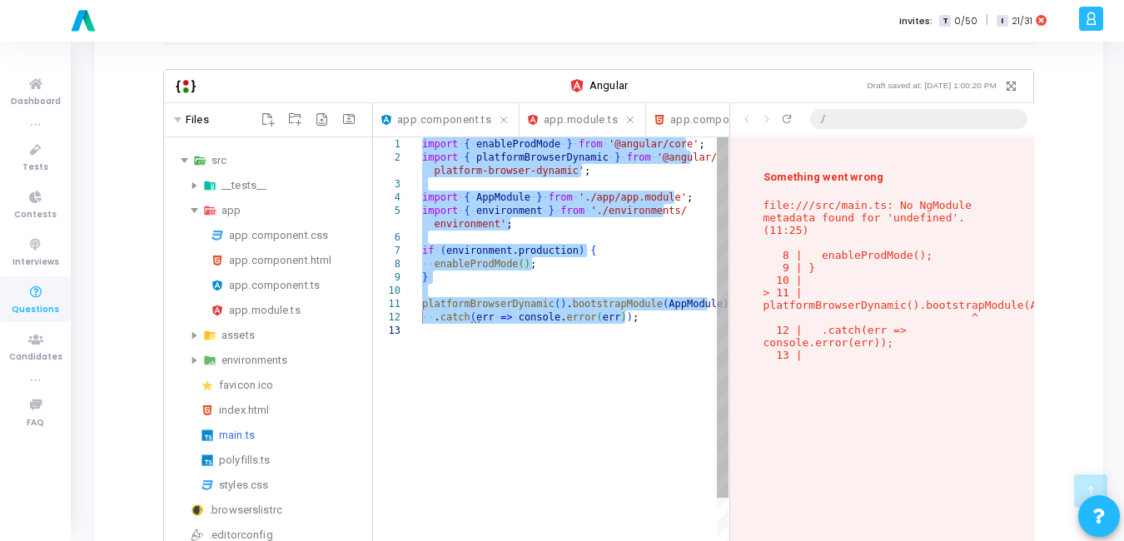
paste textarea "Editor content;Press Alt+F1 for Accessibility Options."
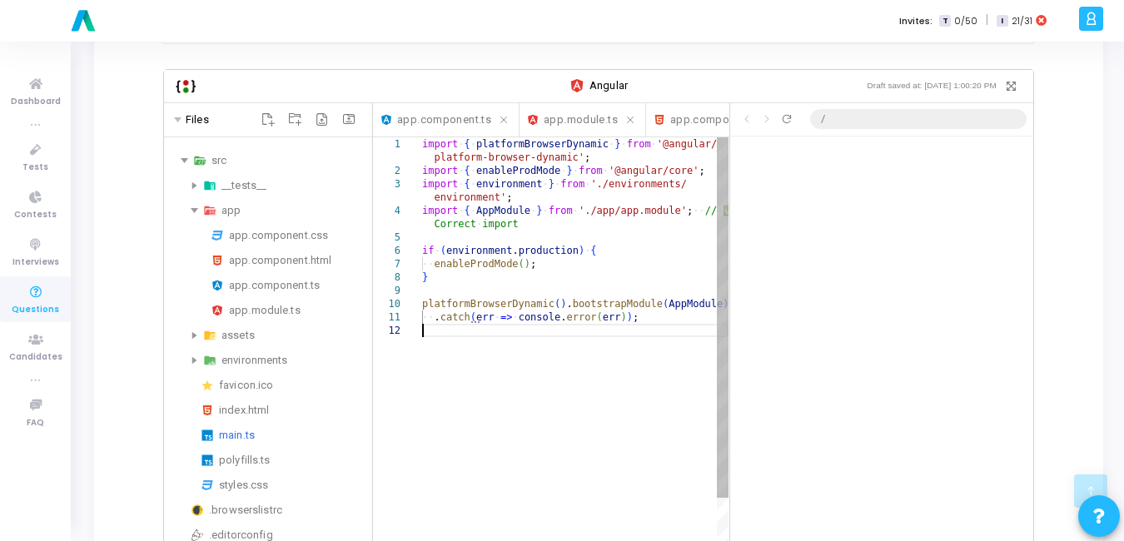
scroll to position [0, 0]
click at [535, 339] on div "import ·‌ { ·‌ platformBrowserDynamic ·‌ } ·‌ from ·‌ '@angular/ import ·‌ { ·‌…" at bounding box center [575, 478] width 306 height 683
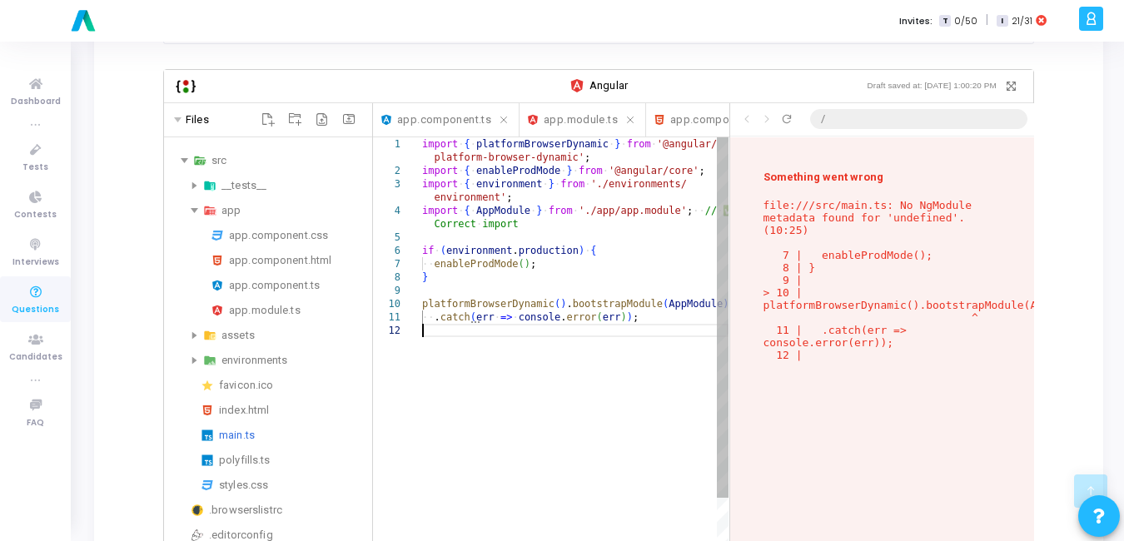
scroll to position [312, 0]
type textarea "import { platformBrowserDynamic } from '@angular/platform-browser-dynamic'; imp…"
click at [476, 201] on div "import ·‌ { ·‌ platformBrowserDynamic ·‌ } ·‌ from ·‌ '@angular/ import ·‌ { ·‌…" at bounding box center [575, 478] width 306 height 683
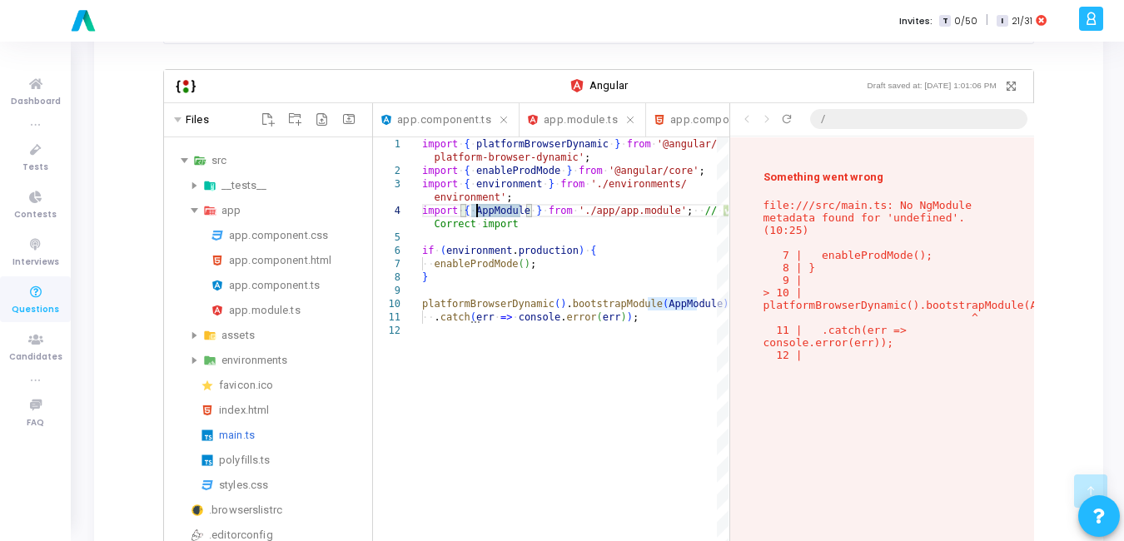
scroll to position [0, 307]
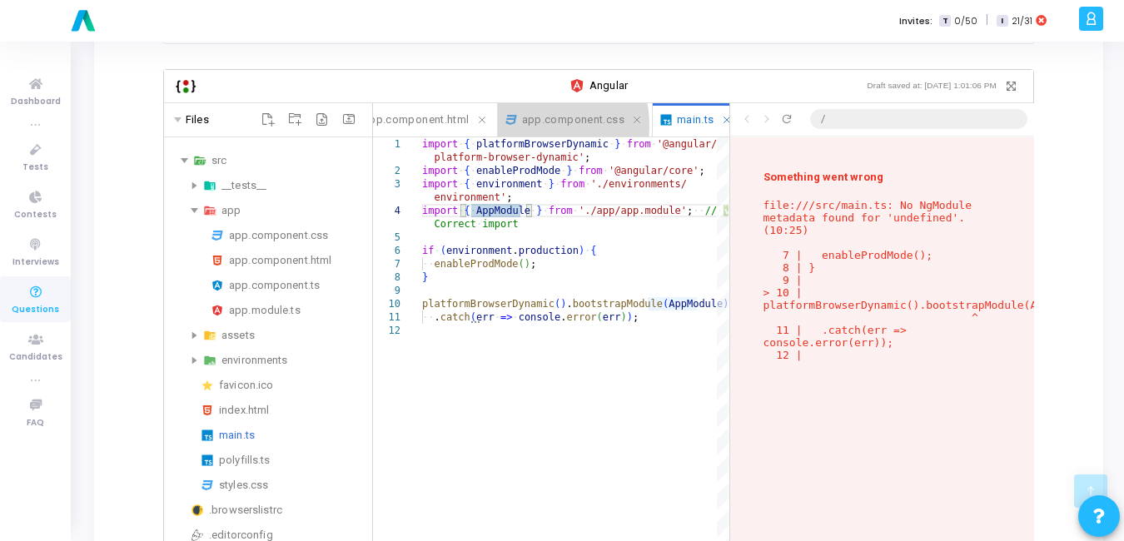
click at [527, 113] on button "app.component.css Close file" at bounding box center [575, 119] width 155 height 33
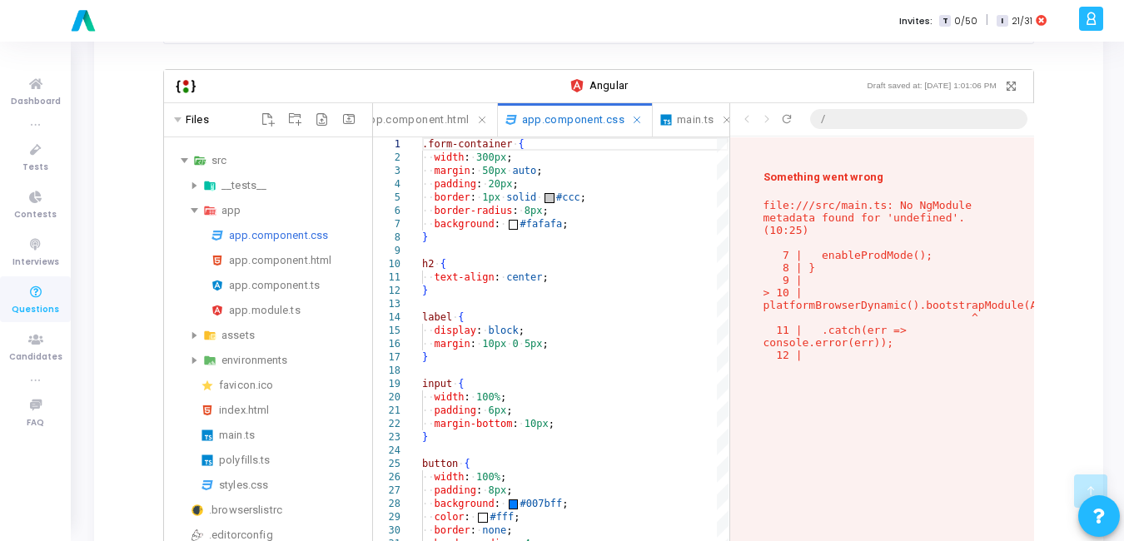
scroll to position [312, 0]
click at [289, 301] on div "app.module.ts" at bounding box center [297, 311] width 137 height 20
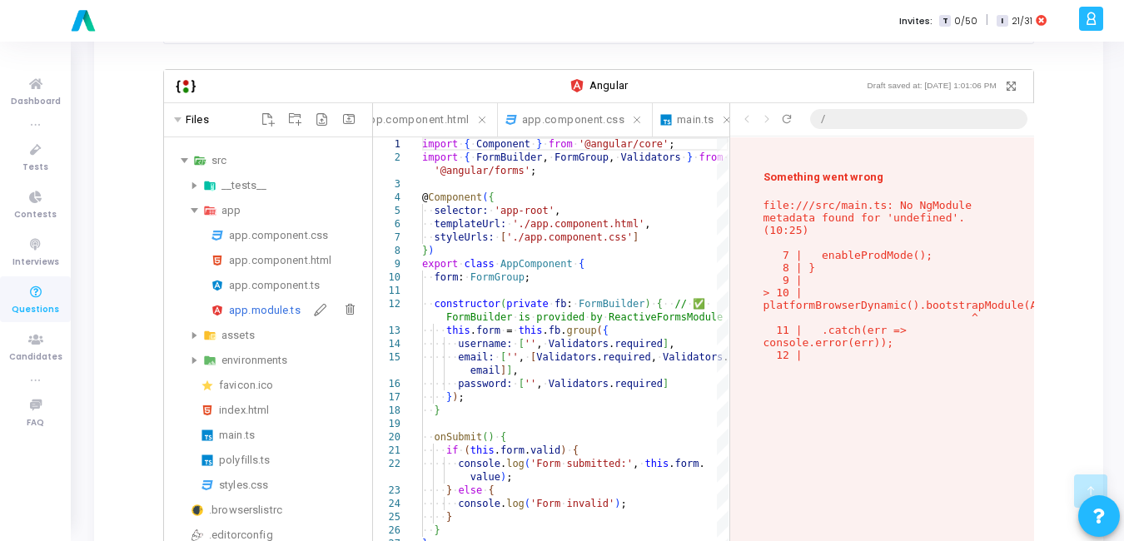
click at [289, 301] on div "app.module.ts" at bounding box center [297, 311] width 137 height 20
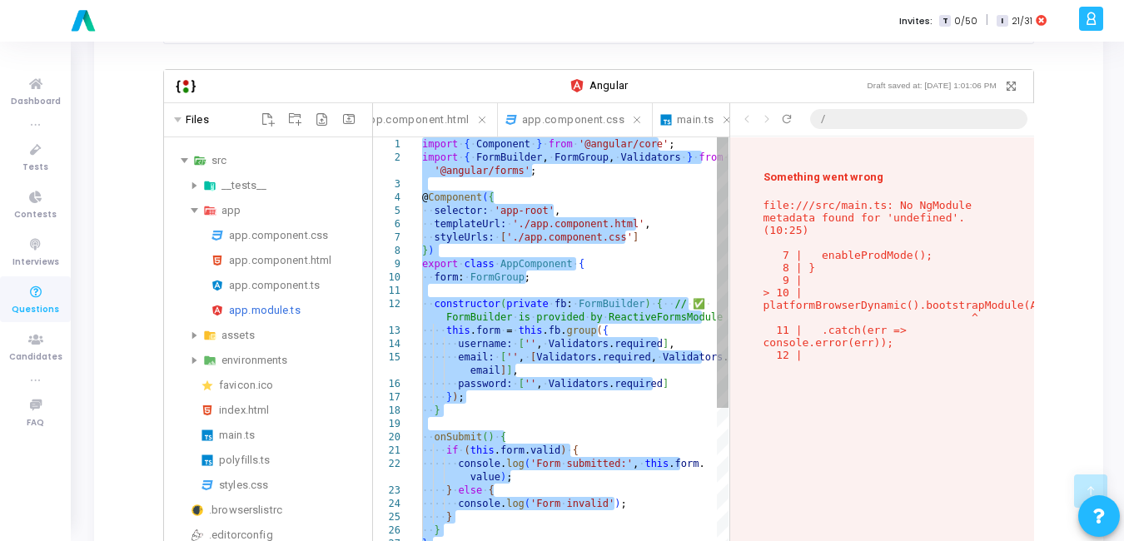
scroll to position [312, 0]
paste textarea "imports: [ BrowserModule, ReactiveFormsModule ], providers: [], bootstrap: [App…"
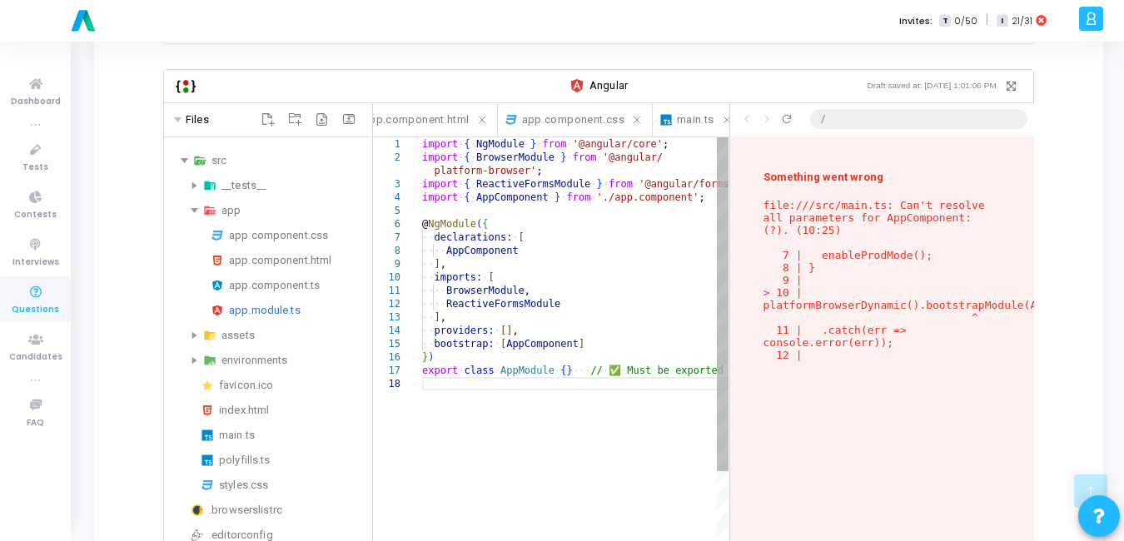
scroll to position [412, 0]
click at [591, 431] on div "import ·‌ { ·‌ NgModule ·‌ } ·‌ from ·‌ '@angular/core' ; import ·‌ { ·‌ Browse…" at bounding box center [575, 505] width 306 height 736
click at [518, 345] on div "import ·‌ { ·‌ NgModule ·‌ } ·‌ from ·‌ '@angular/core' ; import ·‌ { ·‌ Browse…" at bounding box center [575, 505] width 306 height 736
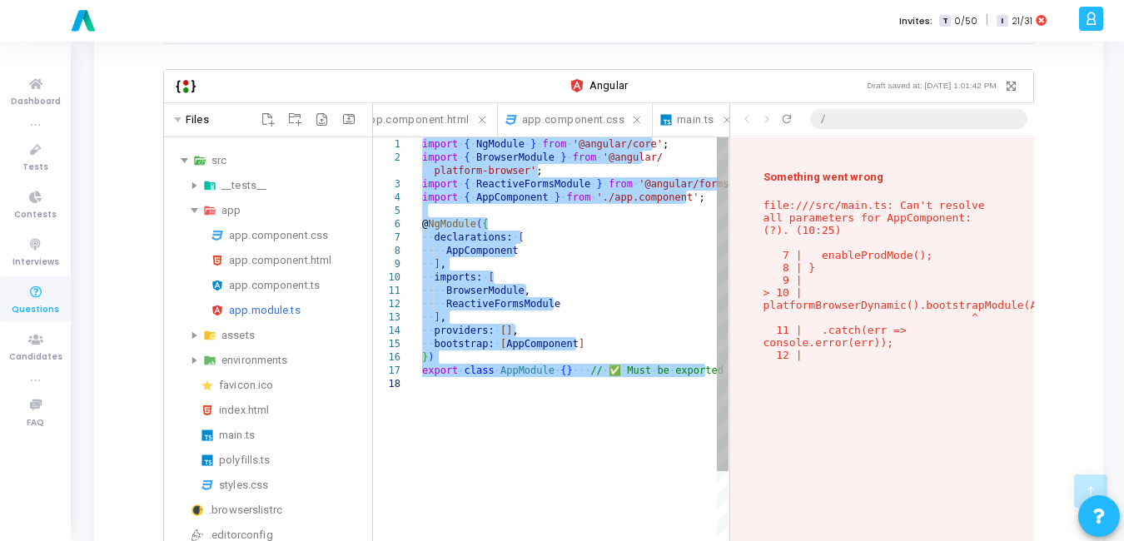
paste textarea "Editor content;Press Alt+F1 for Accessibility Options."
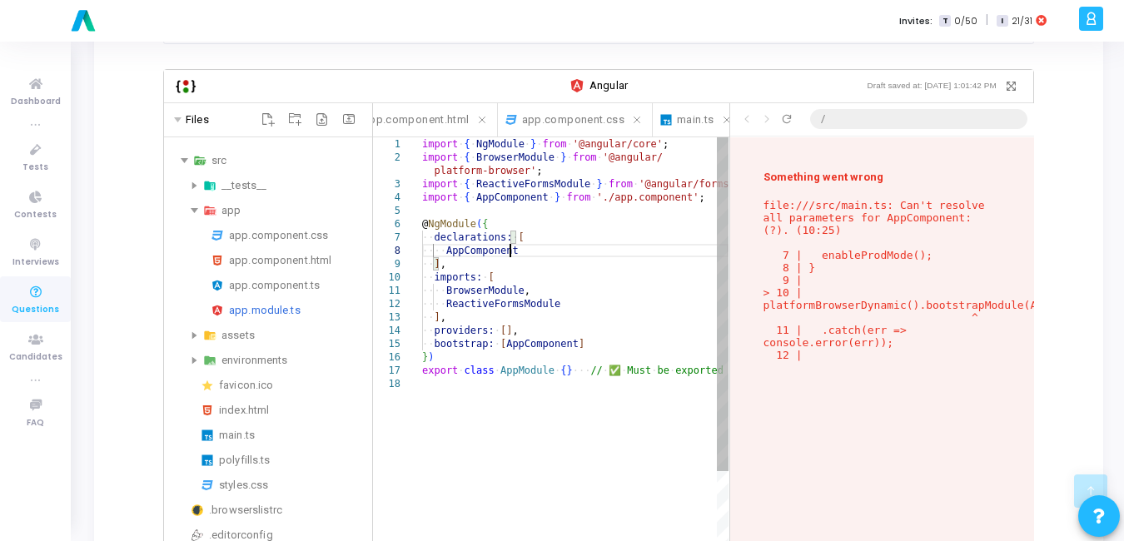
click at [597, 237] on div "import ·‌ { ·‌ NgModule ·‌ } ·‌ from ·‌ '@angular/core' ; import ·‌ { ·‌ Browse…" at bounding box center [575, 505] width 306 height 736
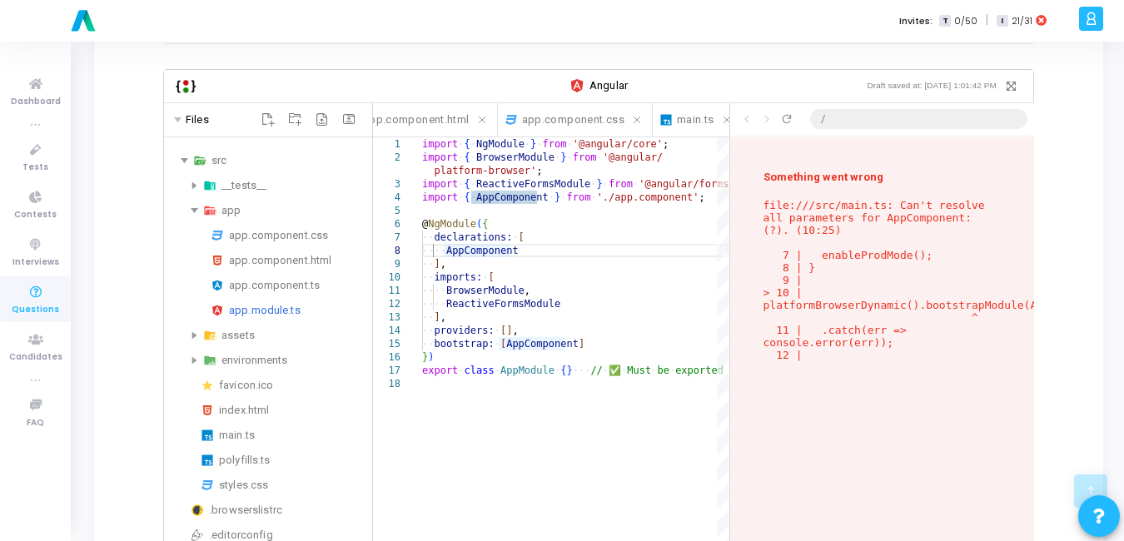
drag, startPoint x: 887, startPoint y: 338, endPoint x: 758, endPoint y: 194, distance: 193.9
click at [758, 194] on div "Something went wrong file:///src/main.ts: Can't resolve all parameters for AppC…" at bounding box center [882, 377] width 304 height 480
copy p "file:///src/main.ts: Can't resolve all parameters for AppComponent: (?). (10:25…"
click at [917, 276] on p "file:///src/main.ts: Can't resolve all parameters for AppComponent: (?). (10:25…" at bounding box center [881, 280] width 237 height 162
drag, startPoint x: 813, startPoint y: 354, endPoint x: 735, endPoint y: 185, distance: 185.9
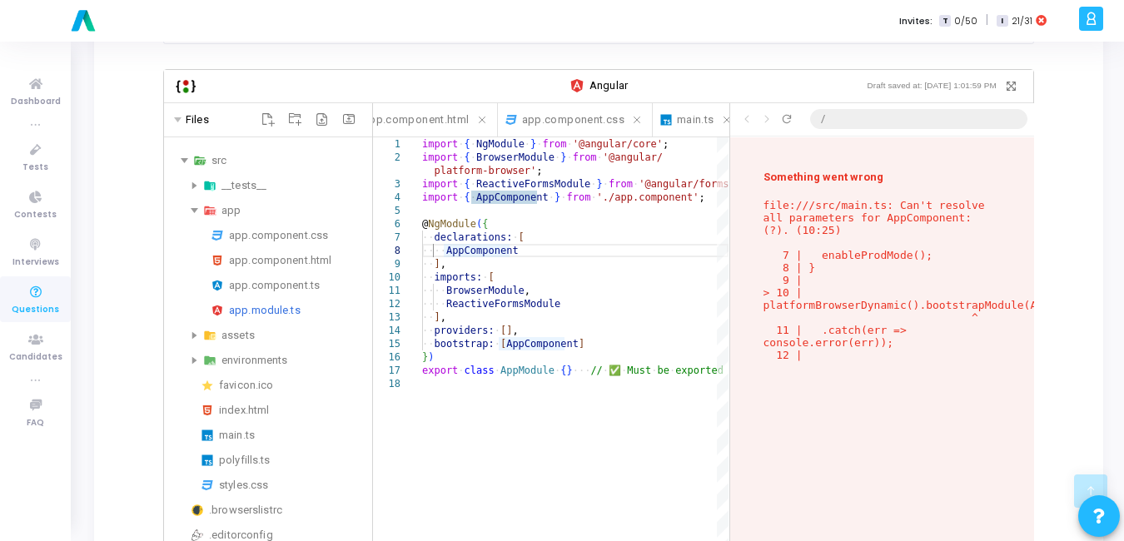
click at [735, 185] on div "Something went wrong file:///src/main.ts: Can't resolve all parameters for AppC…" at bounding box center [882, 377] width 304 height 480
copy p "file:///src/main.ts: Can't resolve all parameters for AppComponent: (?). (10:25…"
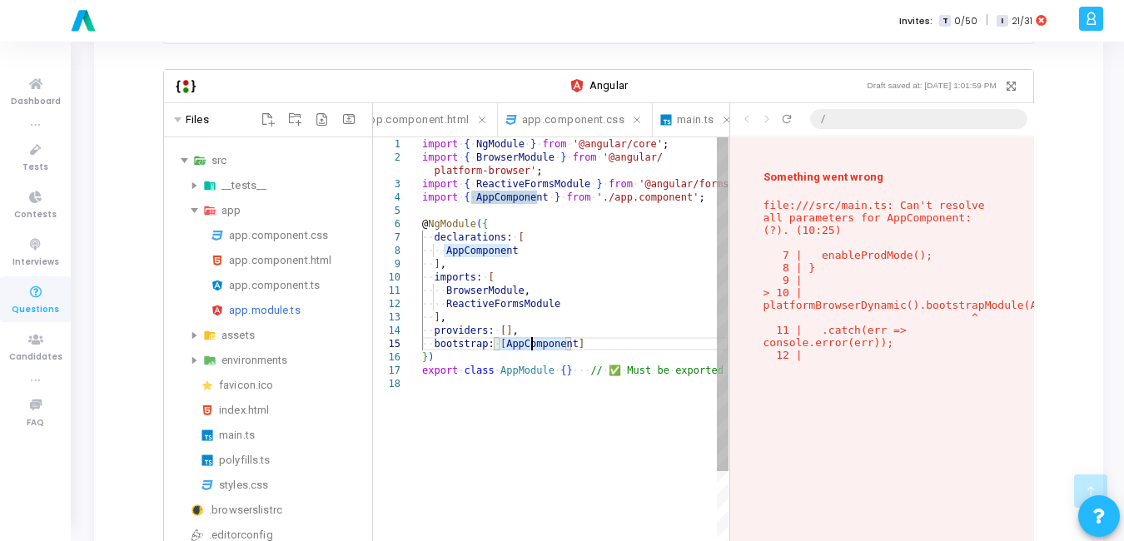
scroll to position [0, 87]
click at [529, 329] on div "import ·‌ { ·‌ NgModule ·‌ } ·‌ from ·‌ '@angular/core' ; import ·‌ { ·‌ Browse…" at bounding box center [575, 505] width 306 height 736
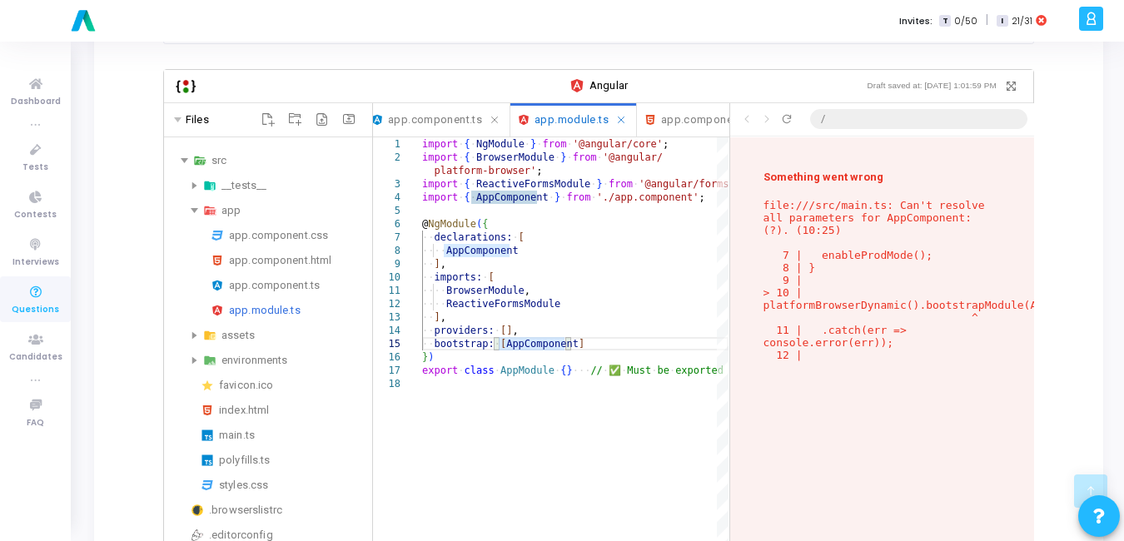
scroll to position [0, 0]
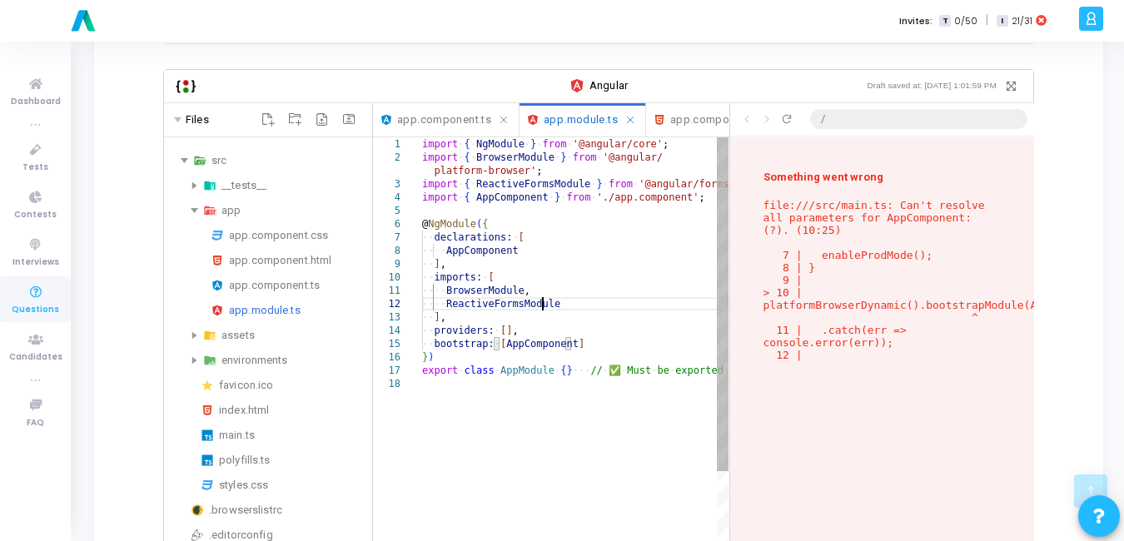
click at [542, 286] on div "import ·‌ { ·‌ NgModule ·‌ } ·‌ from ·‌ '@angular/core' ; import ·‌ { ·‌ Browse…" at bounding box center [575, 505] width 306 height 736
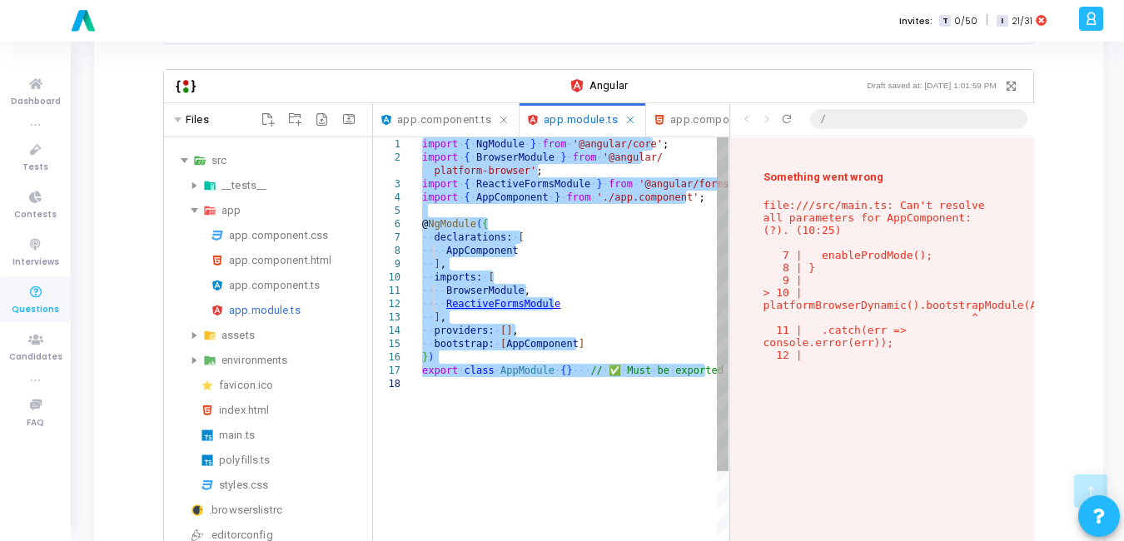
paste textarea "bootstrap: [AppComponent] }) export class AppModule {}"
type textarea "bootstrap: [AppComponent] }) export class AppModule {}"
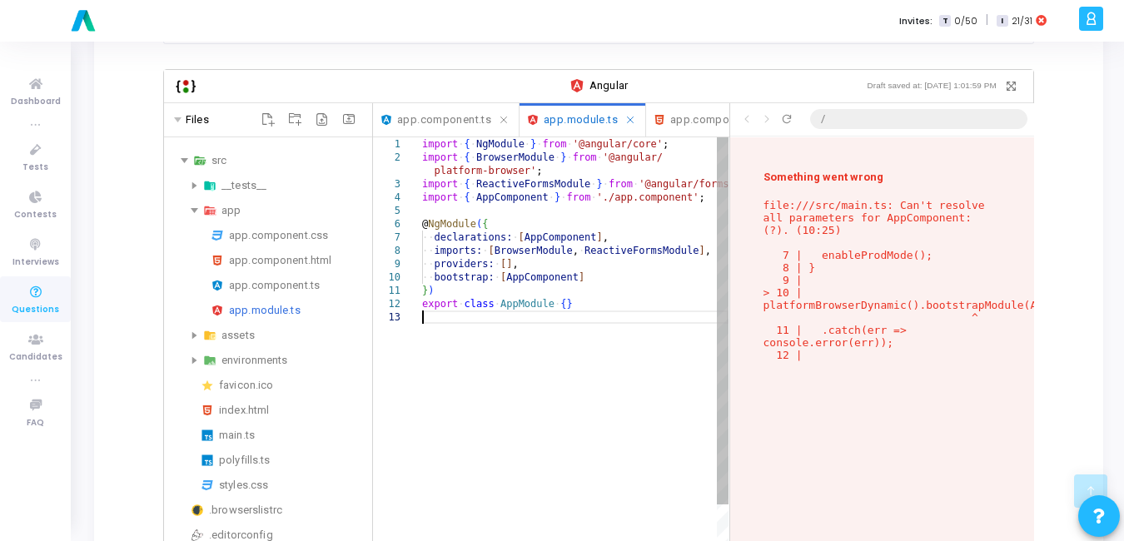
click at [542, 336] on div "import ·‌ { ·‌ NgModule ·‌ } ·‌ from ·‌ '@angular/core' ; import ·‌ { ·‌ Browse…" at bounding box center [575, 471] width 306 height 669
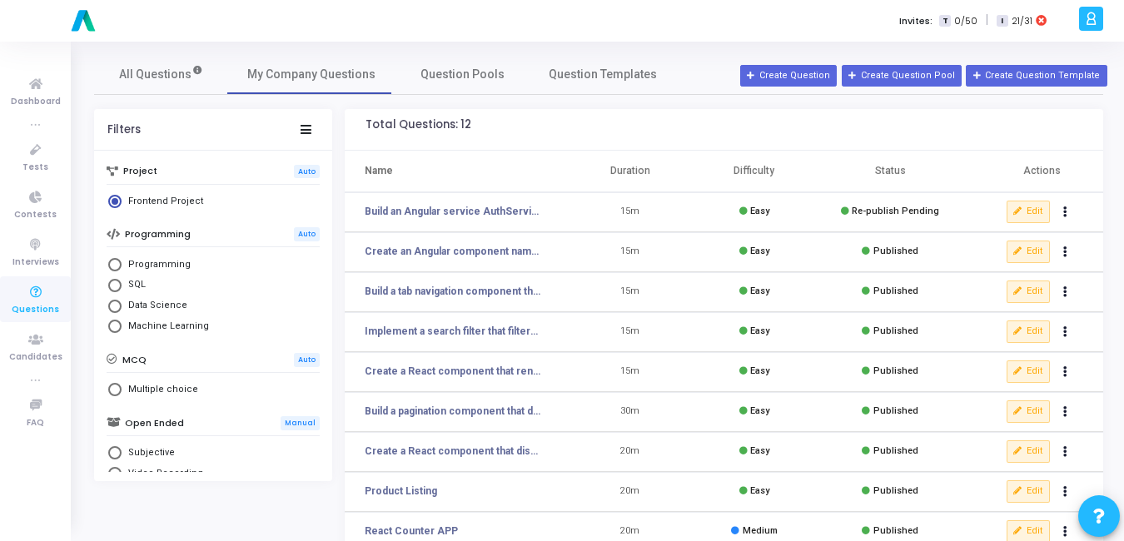
click at [1059, 198] on td "Edit publish Re-publish clear Unpublish delete Delete" at bounding box center [1033, 212] width 140 height 40
click at [1061, 205] on button "Actions" at bounding box center [1065, 212] width 23 height 23
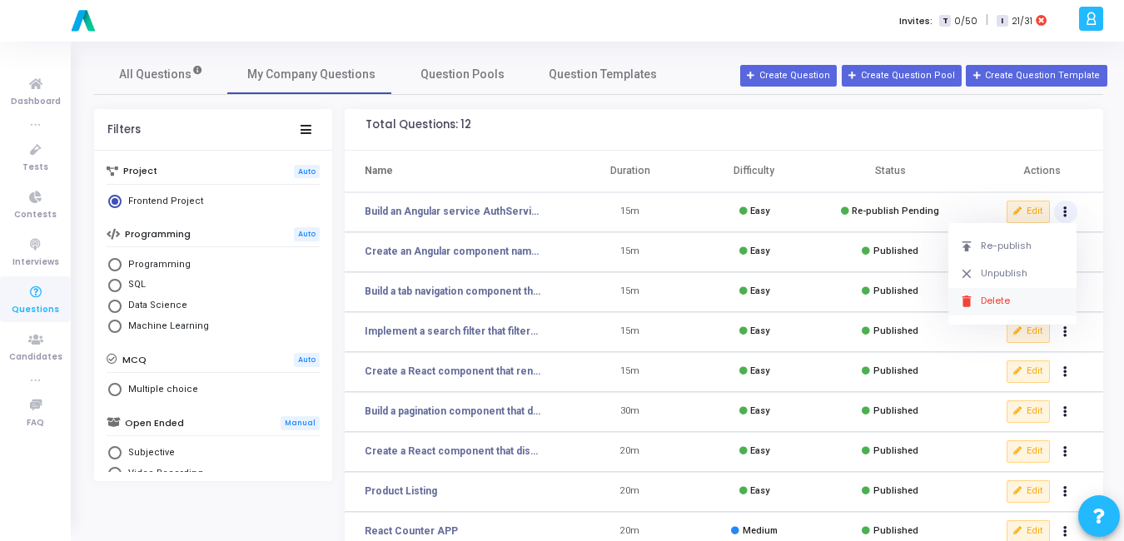
click at [989, 291] on button "delete Delete" at bounding box center [1012, 301] width 128 height 27
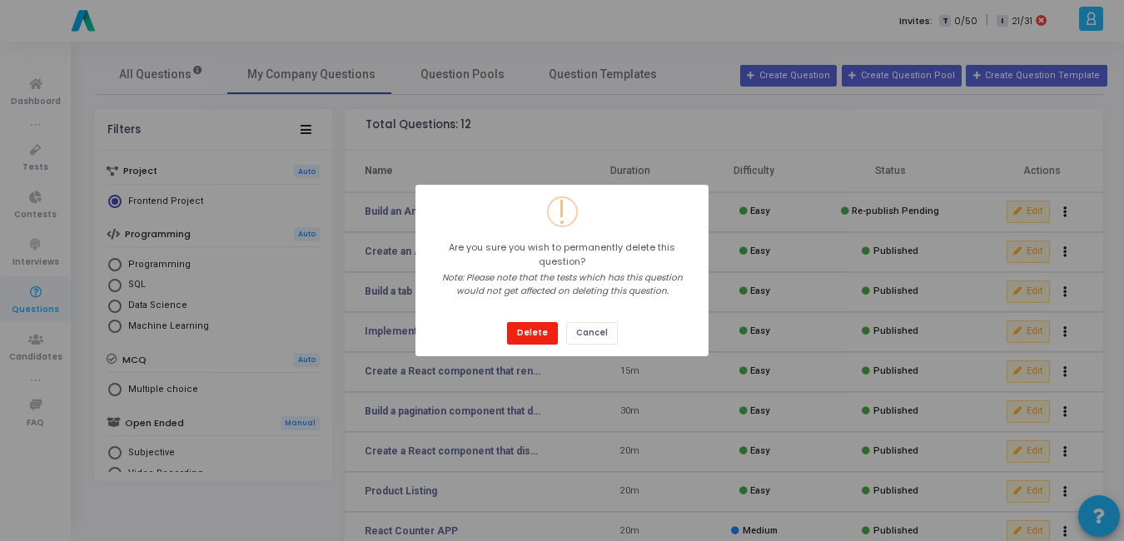
click at [533, 322] on button "Delete" at bounding box center [532, 333] width 51 height 22
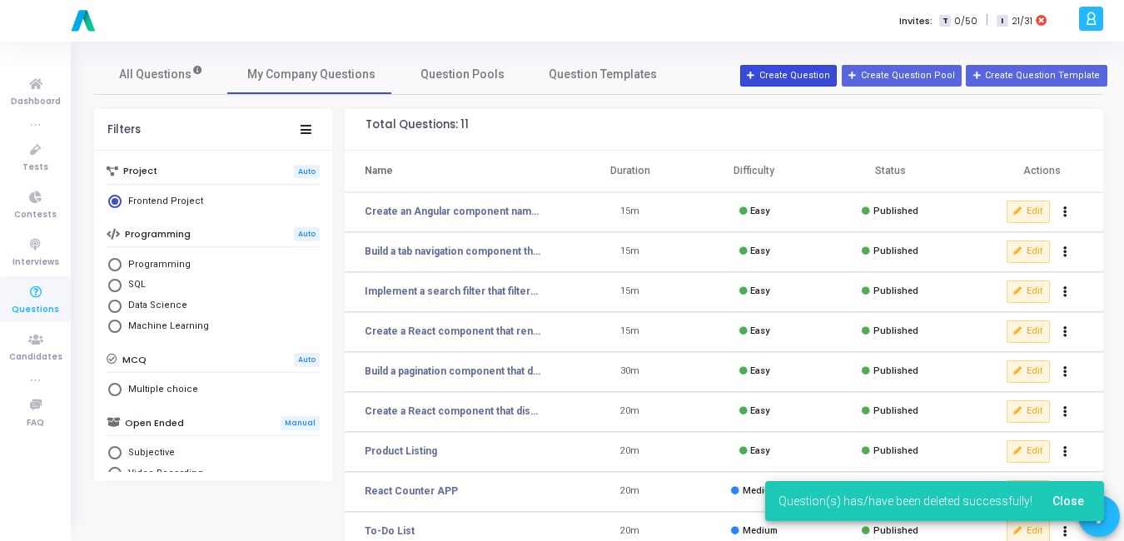
click at [828, 72] on button "Create Question" at bounding box center [788, 76] width 97 height 22
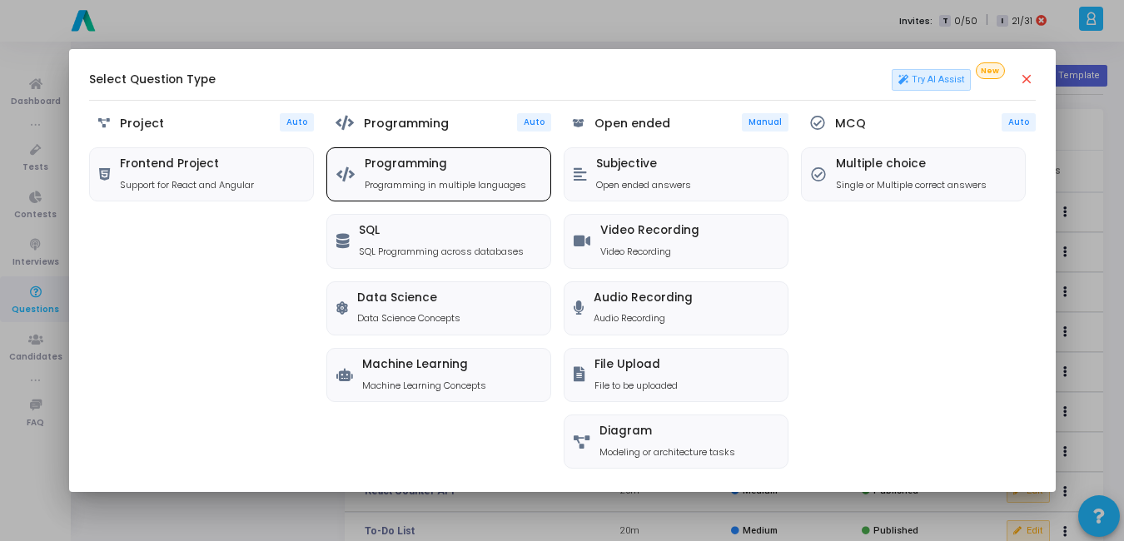
click at [370, 176] on div "Programming Programming in multiple languages" at bounding box center [446, 174] width 162 height 34
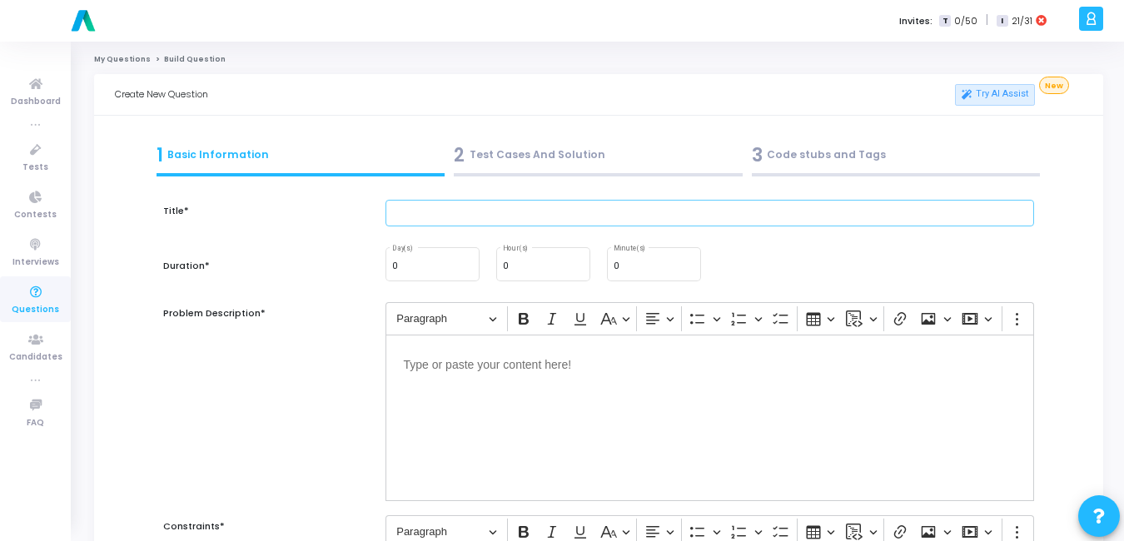
click at [518, 202] on input "text" at bounding box center [709, 213] width 649 height 27
paste input "Write code to share data between a parent and child component using @Input()."
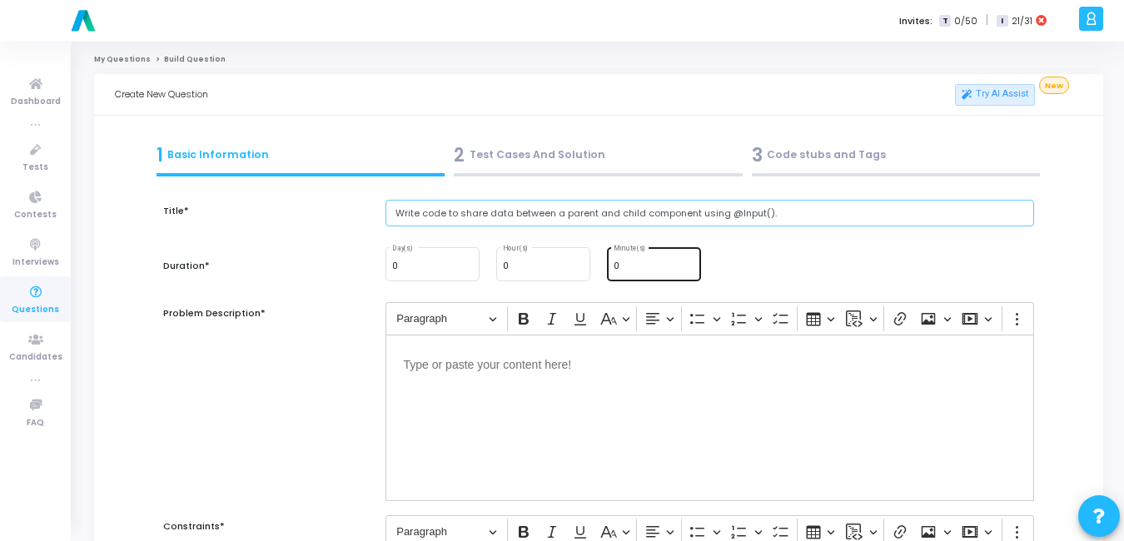
type input "Write code to share data between a parent and child component using @Input()."
click at [630, 257] on div "0 Minute(s)" at bounding box center [654, 263] width 81 height 36
type input "15"
click at [490, 165] on div "2 Test Cases And Solution" at bounding box center [598, 155] width 289 height 27
click at [589, 156] on div "2 Test Cases And Solution" at bounding box center [598, 155] width 289 height 27
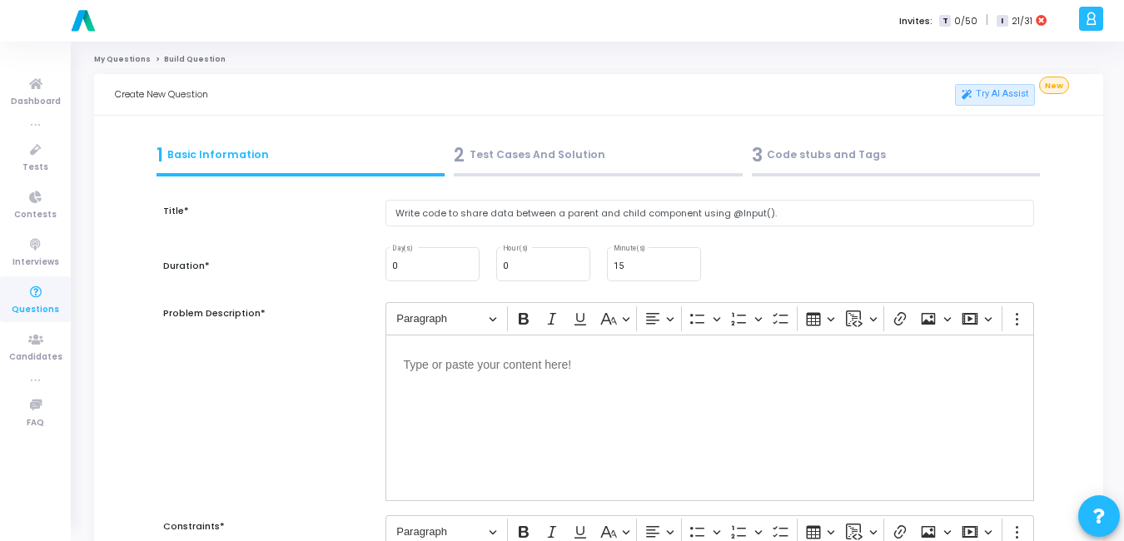
click at [509, 154] on div "2 Test Cases And Solution" at bounding box center [598, 155] width 289 height 27
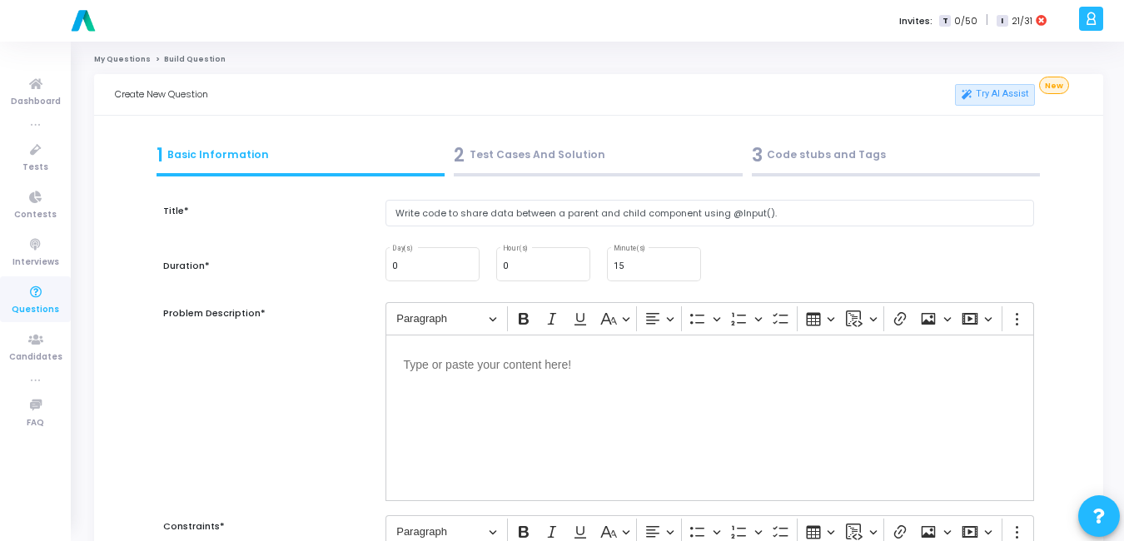
click at [509, 154] on div "2 Test Cases And Solution" at bounding box center [598, 155] width 289 height 27
click at [531, 151] on div "2 Test Cases And Solution" at bounding box center [598, 155] width 289 height 27
click at [500, 155] on div "2 Test Cases And Solution" at bounding box center [598, 155] width 289 height 27
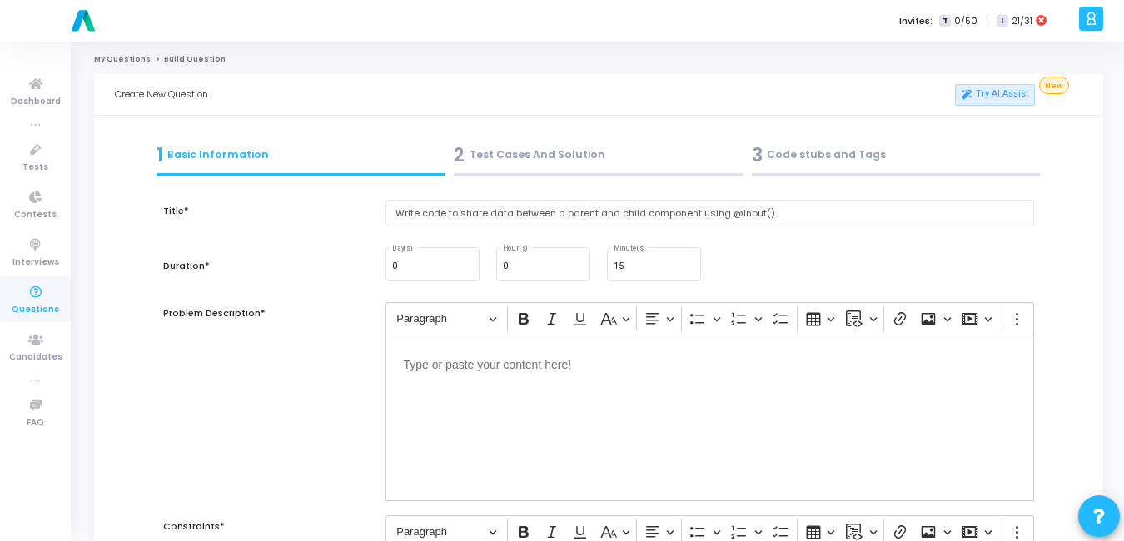
click at [500, 155] on div "2 Test Cases And Solution" at bounding box center [598, 155] width 289 height 27
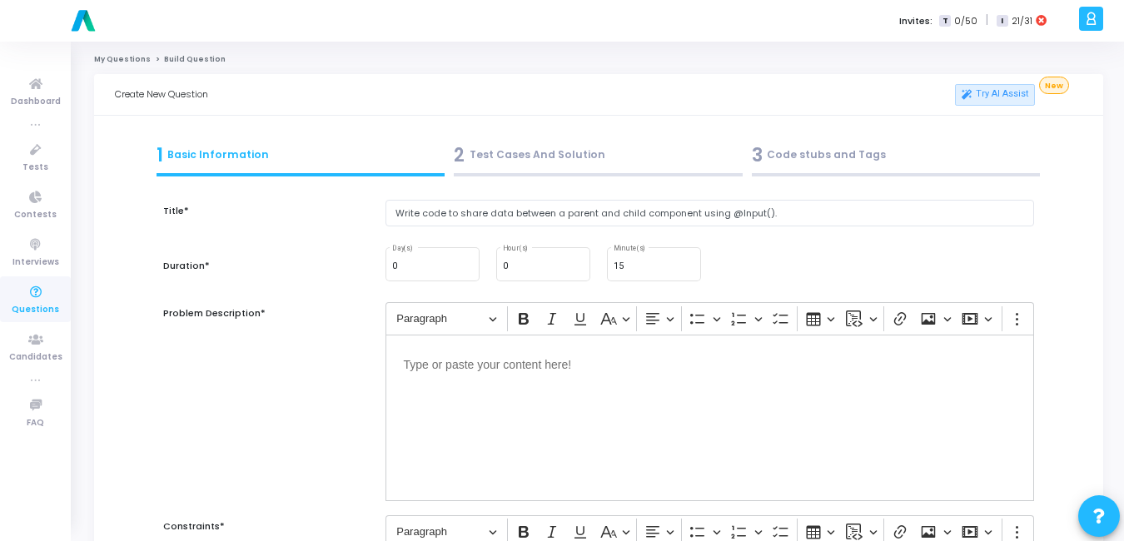
click at [559, 439] on div "Editor editing area: main" at bounding box center [709, 418] width 649 height 167
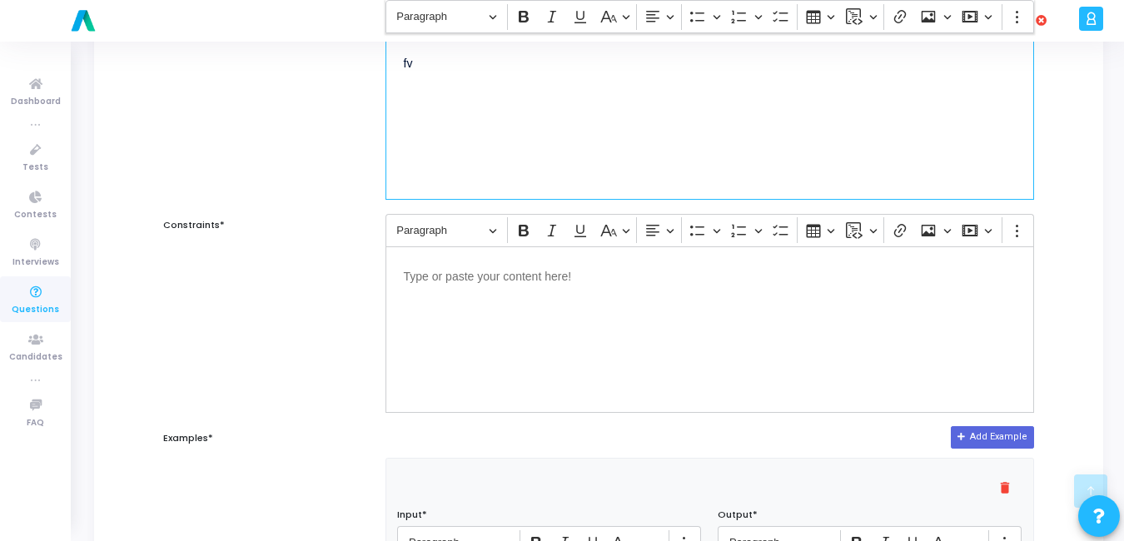
scroll to position [318, 0]
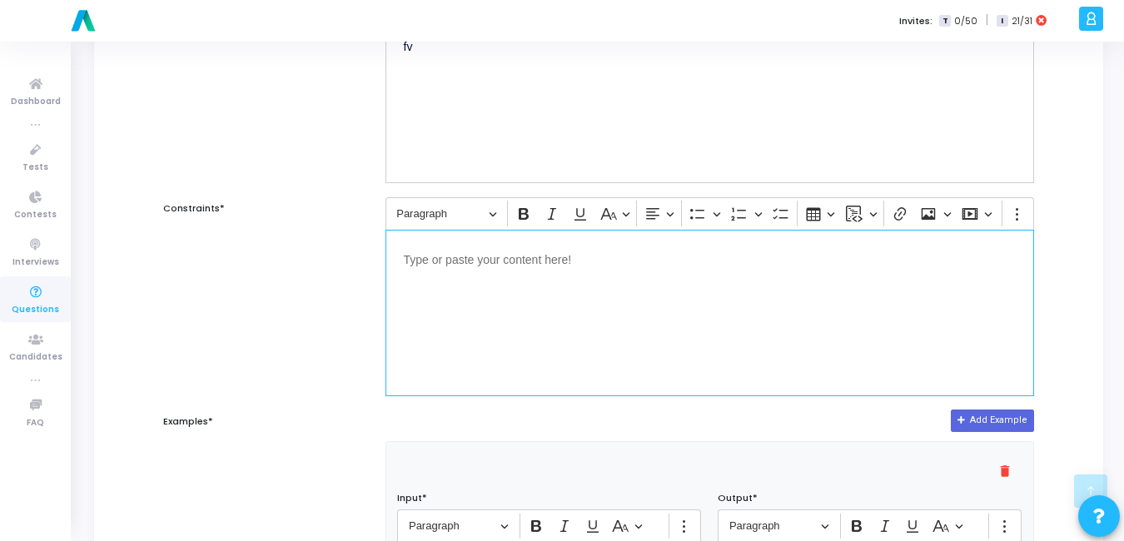
click at [514, 311] on div "Editor editing area: main" at bounding box center [709, 313] width 649 height 167
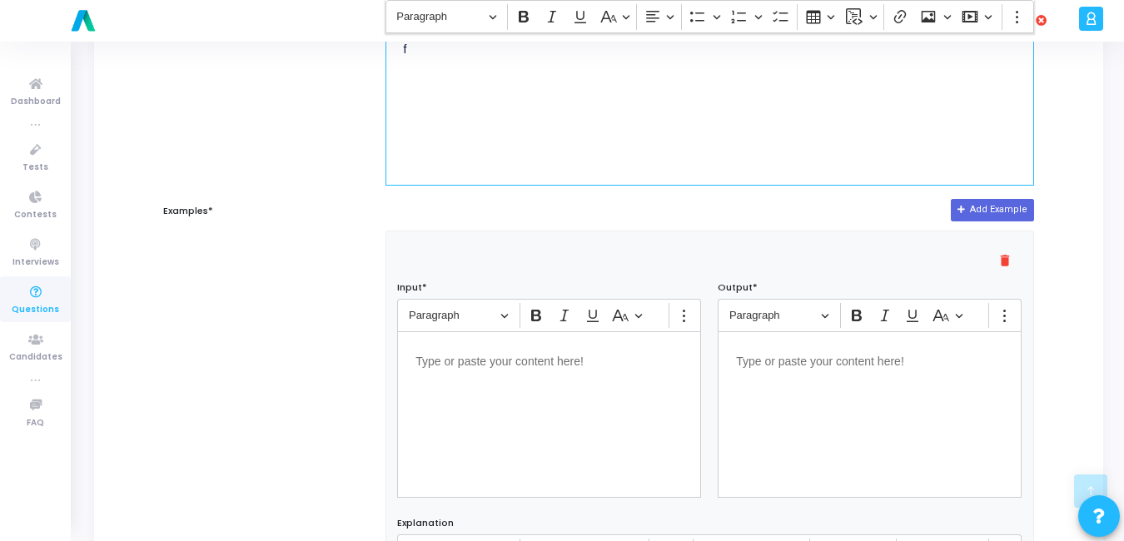
scroll to position [530, 0]
click at [516, 401] on div "Editor editing area: main" at bounding box center [549, 413] width 304 height 167
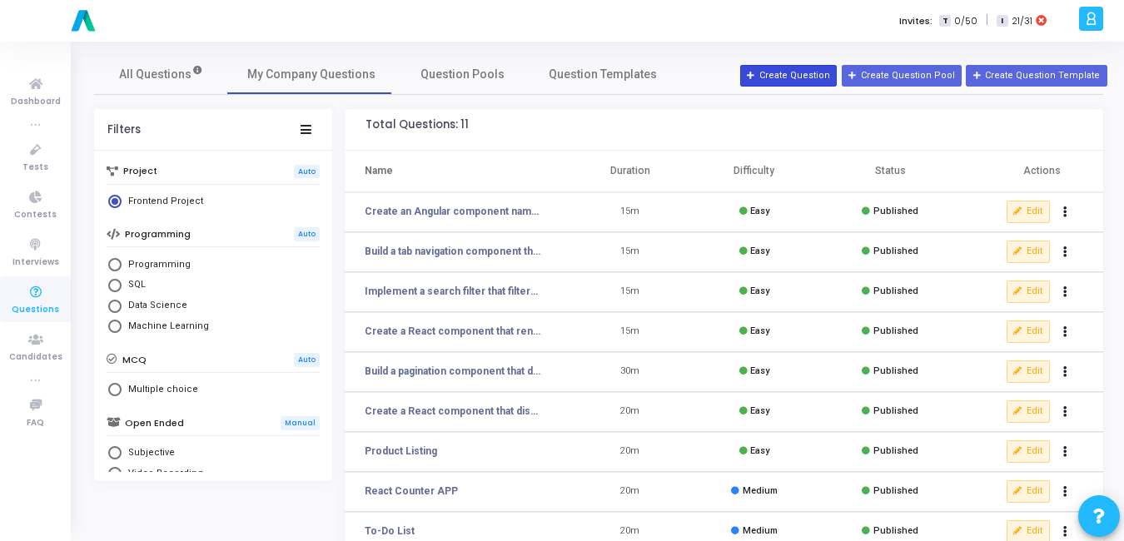
click at [809, 72] on button "Create Question" at bounding box center [788, 76] width 97 height 22
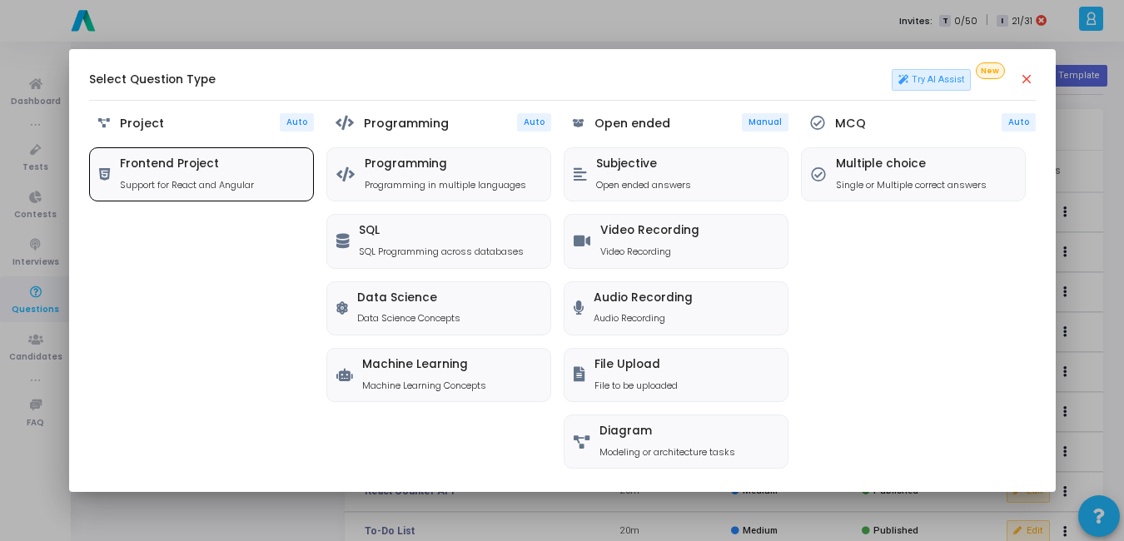
click at [176, 161] on h5 "Frontend Project" at bounding box center [187, 164] width 134 height 14
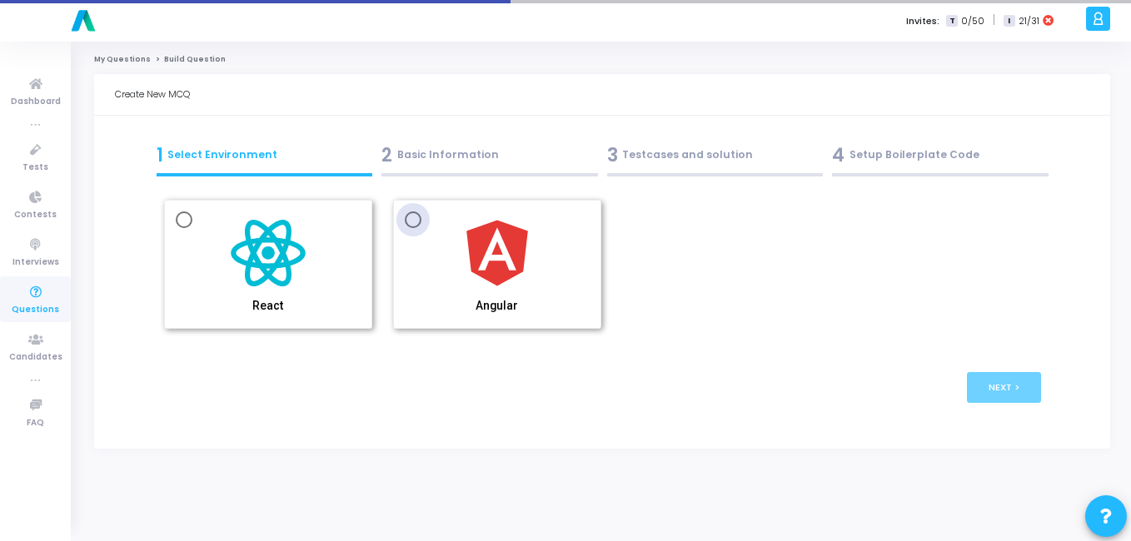
click at [418, 227] on span at bounding box center [413, 219] width 17 height 17
click at [418, 227] on input "Angular" at bounding box center [413, 219] width 17 height 17
radio input "true"
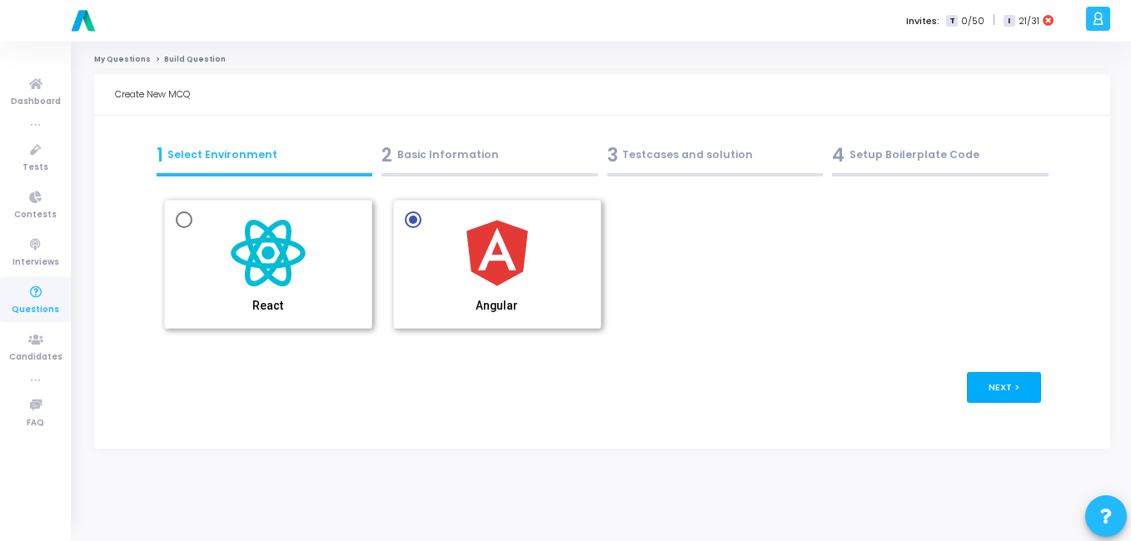
click at [1017, 374] on button "Next >" at bounding box center [1004, 387] width 74 height 31
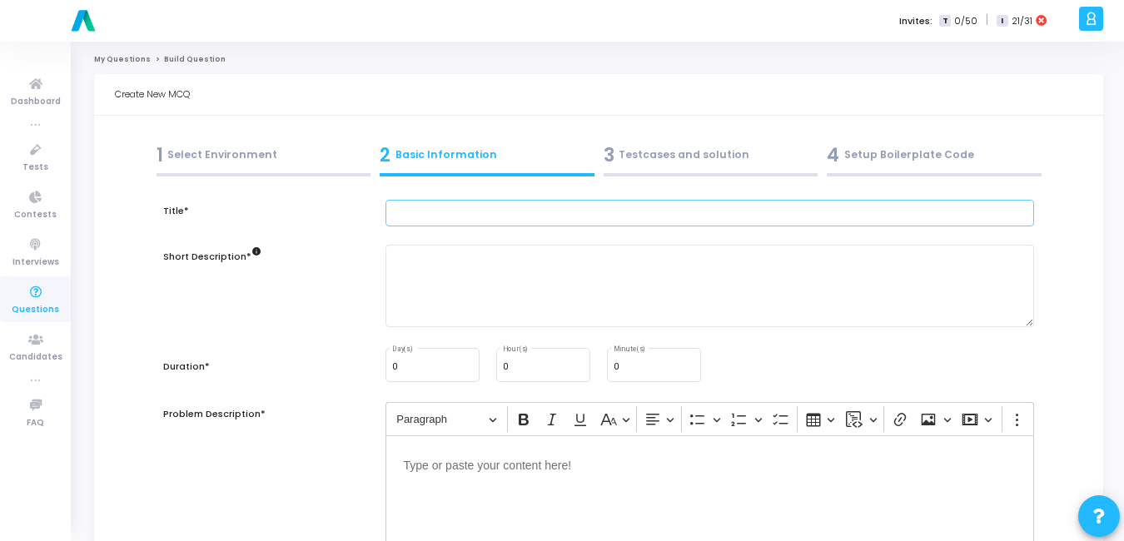
click at [483, 217] on input "text" at bounding box center [709, 213] width 649 height 27
type input "asdsx"
click at [432, 298] on textarea at bounding box center [709, 286] width 649 height 82
type textarea "x"
click at [641, 371] on input "0" at bounding box center [654, 367] width 81 height 10
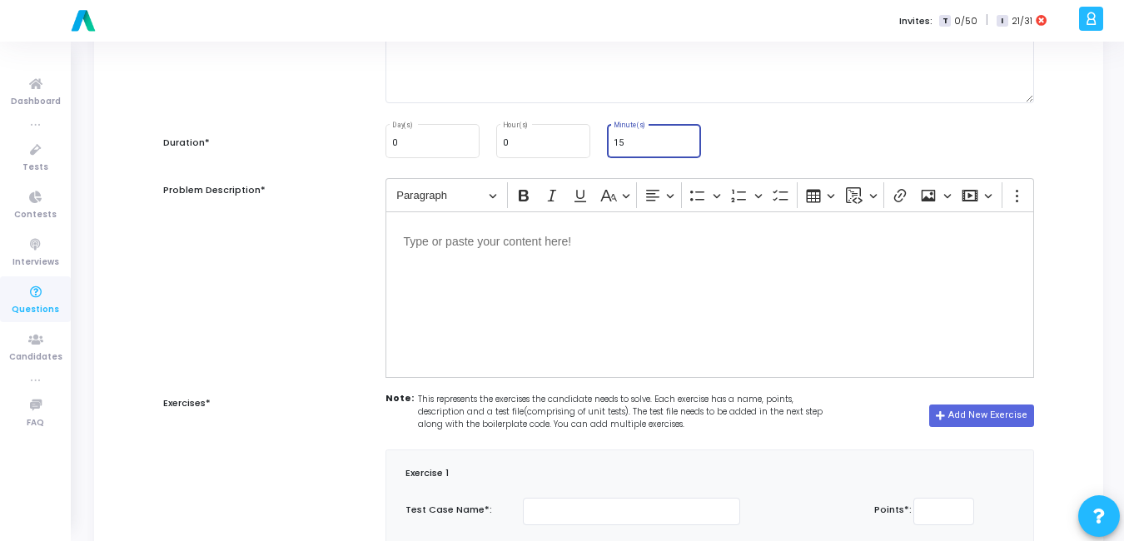
scroll to position [251, 0]
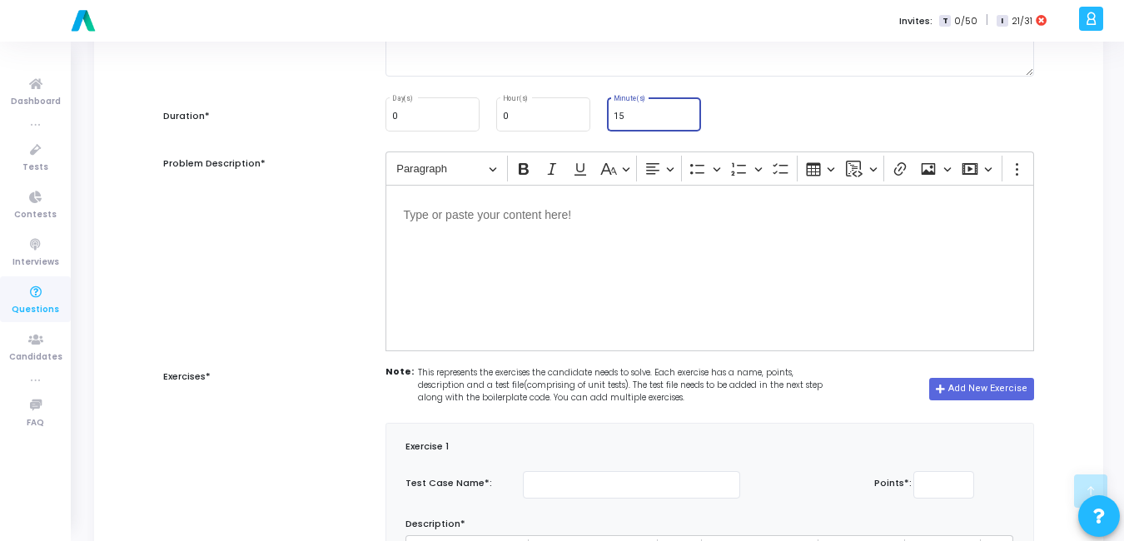
type input "15"
click at [620, 286] on div "Editor editing area: main" at bounding box center [709, 268] width 649 height 167
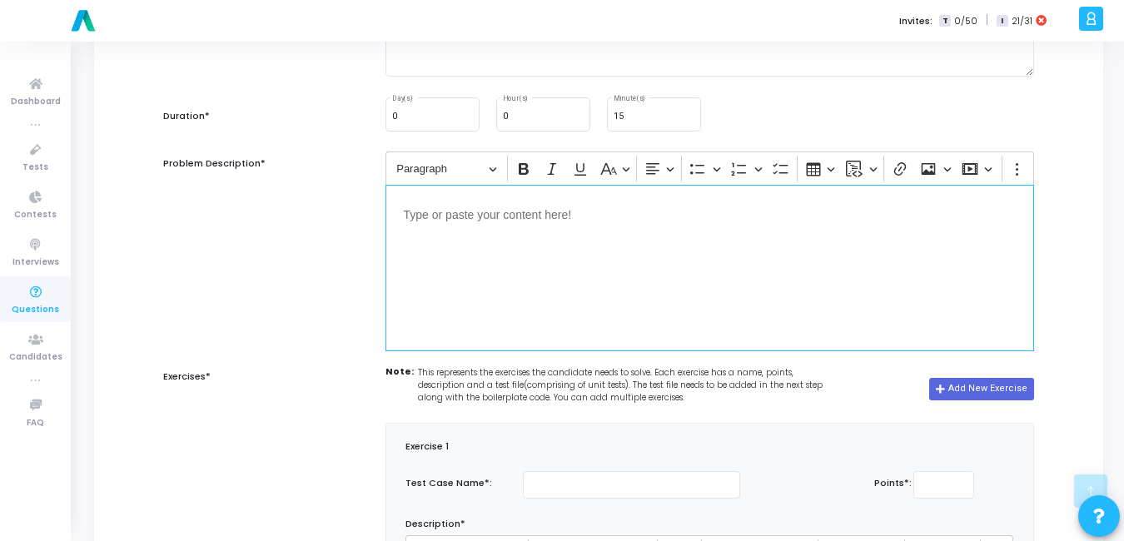
click at [620, 286] on div "Editor editing area: main" at bounding box center [709, 268] width 649 height 167
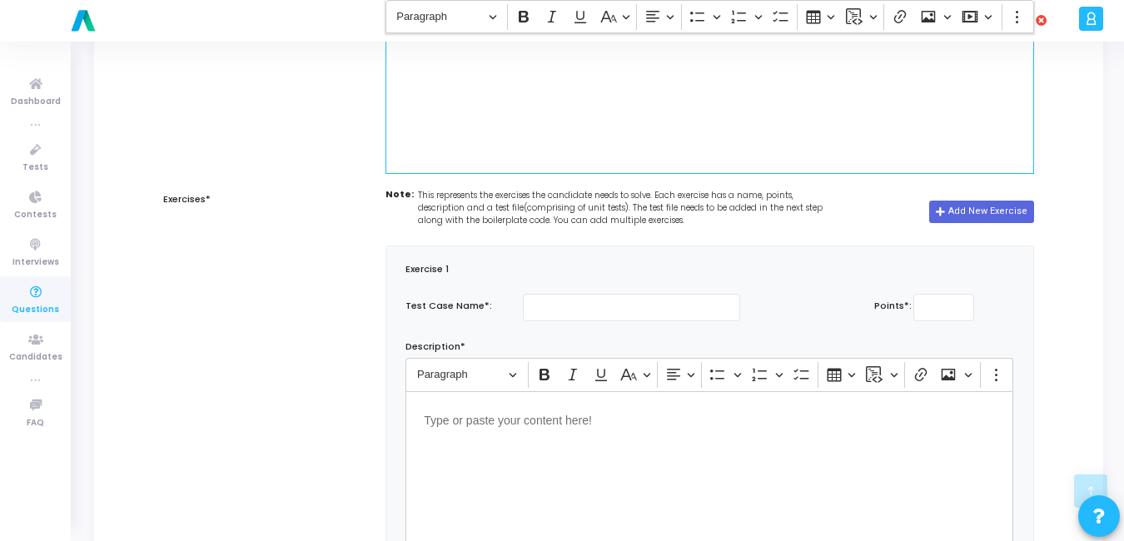
scroll to position [446, 0]
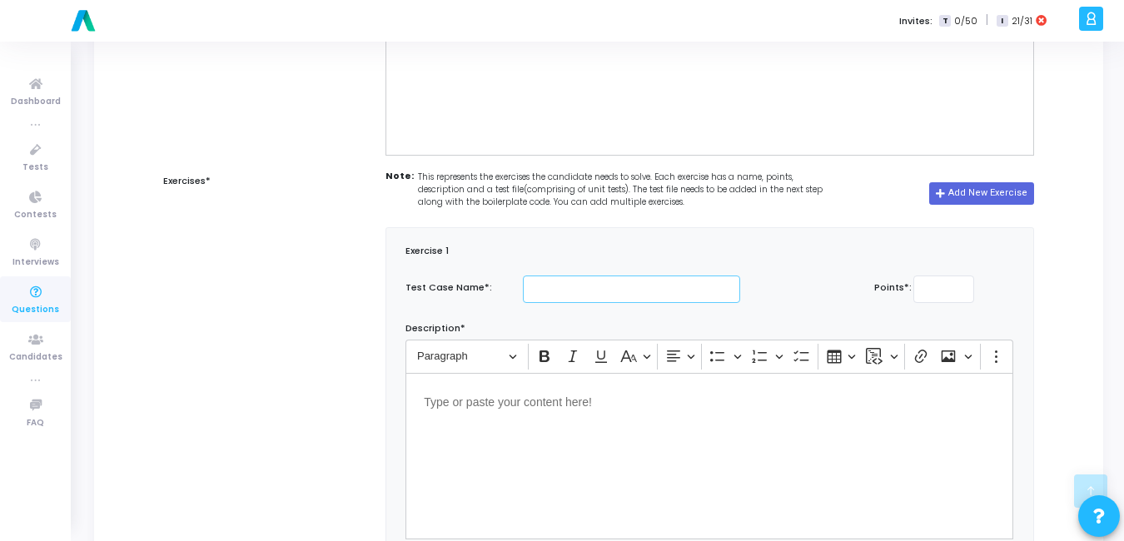
click at [602, 288] on input "text" at bounding box center [631, 289] width 217 height 27
type input "Test Case"
click at [940, 289] on input "number" at bounding box center [944, 289] width 62 height 27
type input "10"
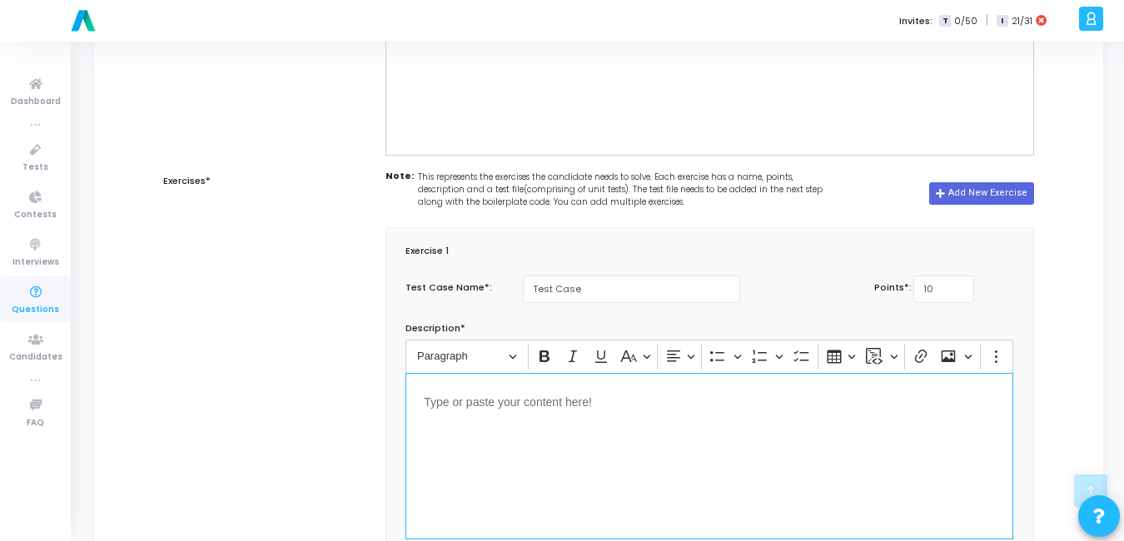
click at [703, 475] on div "Editor editing area: main" at bounding box center [709, 456] width 608 height 167
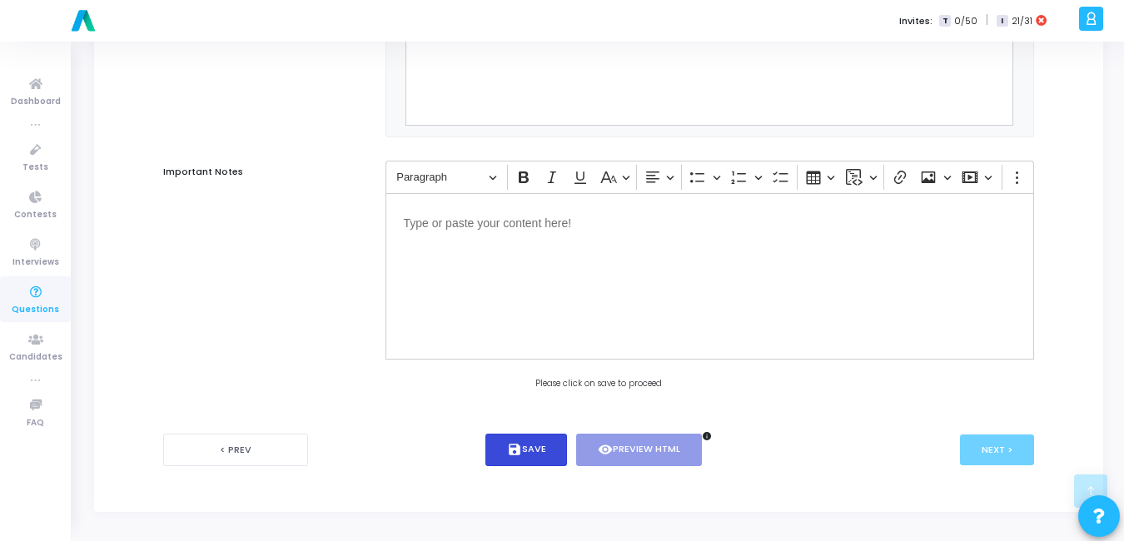
click at [529, 441] on button "save Save" at bounding box center [526, 450] width 82 height 32
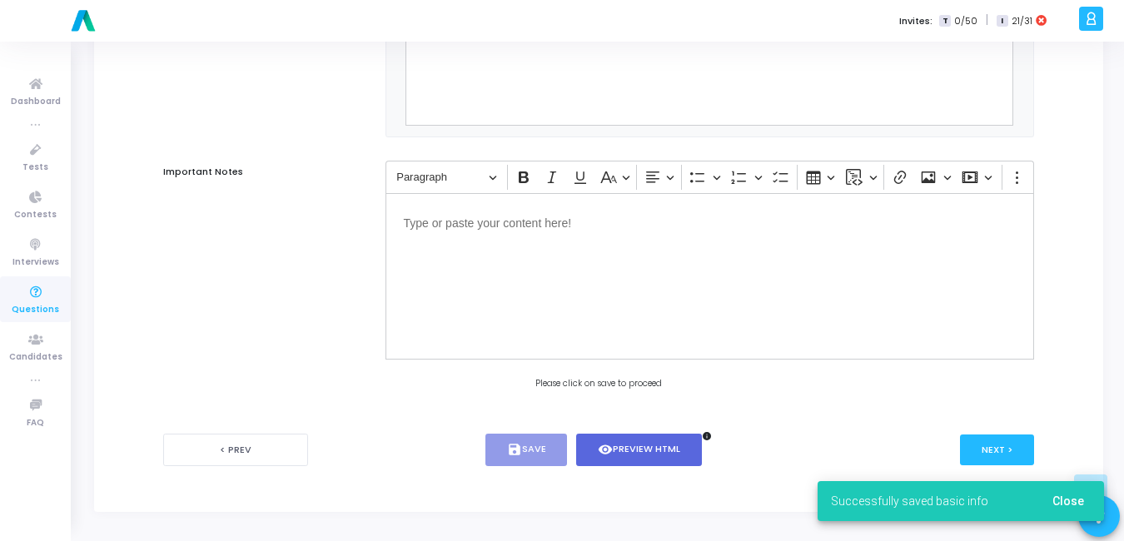
click at [1076, 500] on span "Close" at bounding box center [1068, 501] width 32 height 13
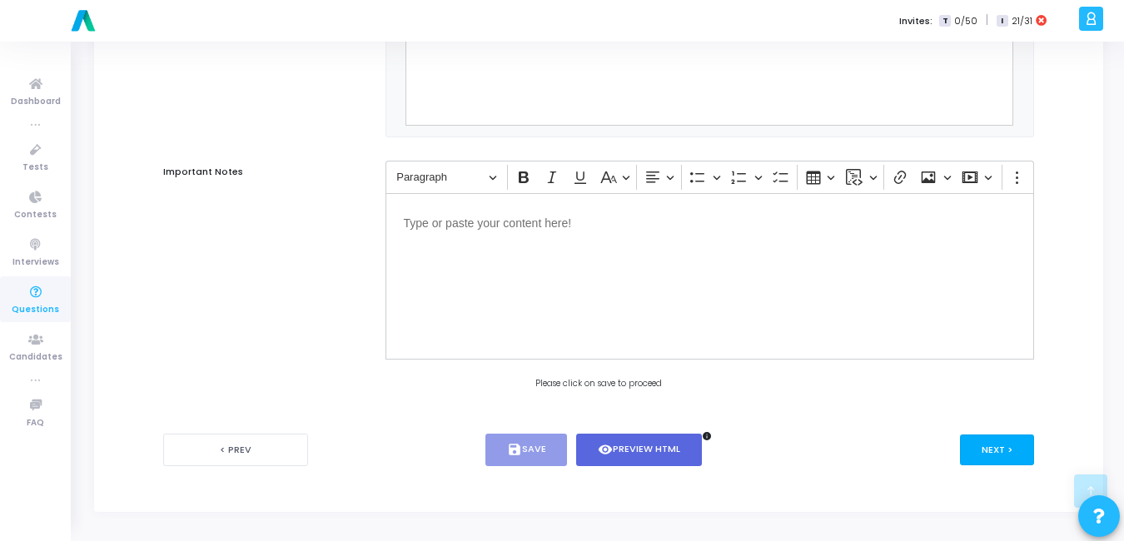
click at [987, 452] on button "Next >" at bounding box center [997, 450] width 74 height 31
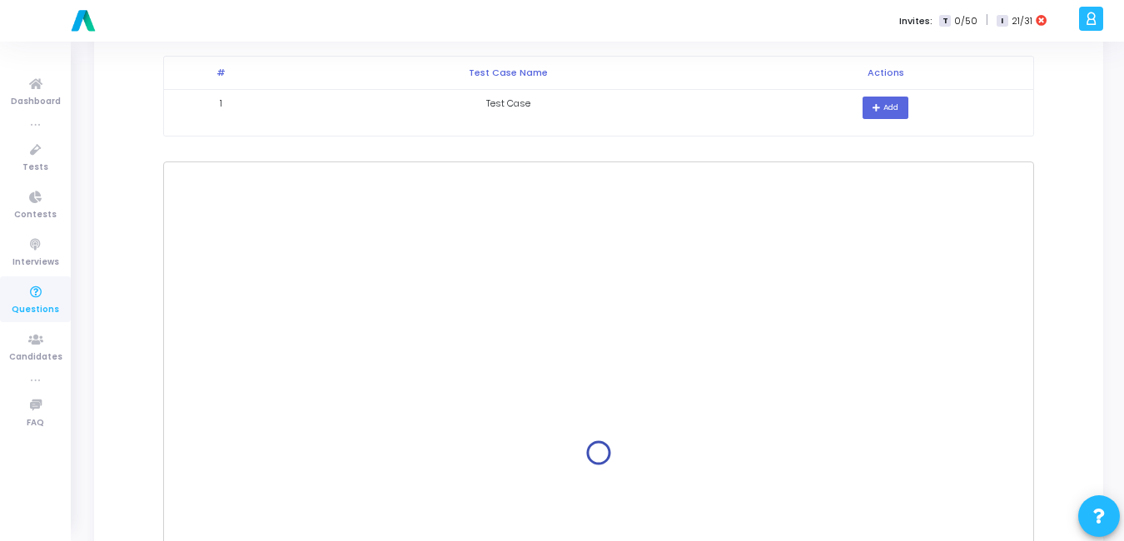
scroll to position [231, 0]
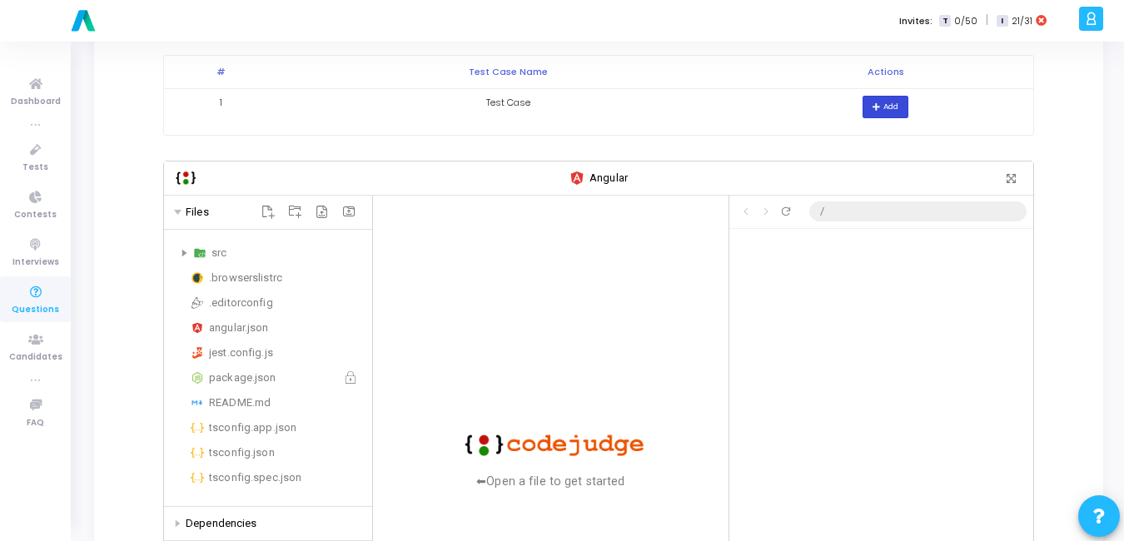
click at [882, 96] on button "Add" at bounding box center [885, 107] width 46 height 22
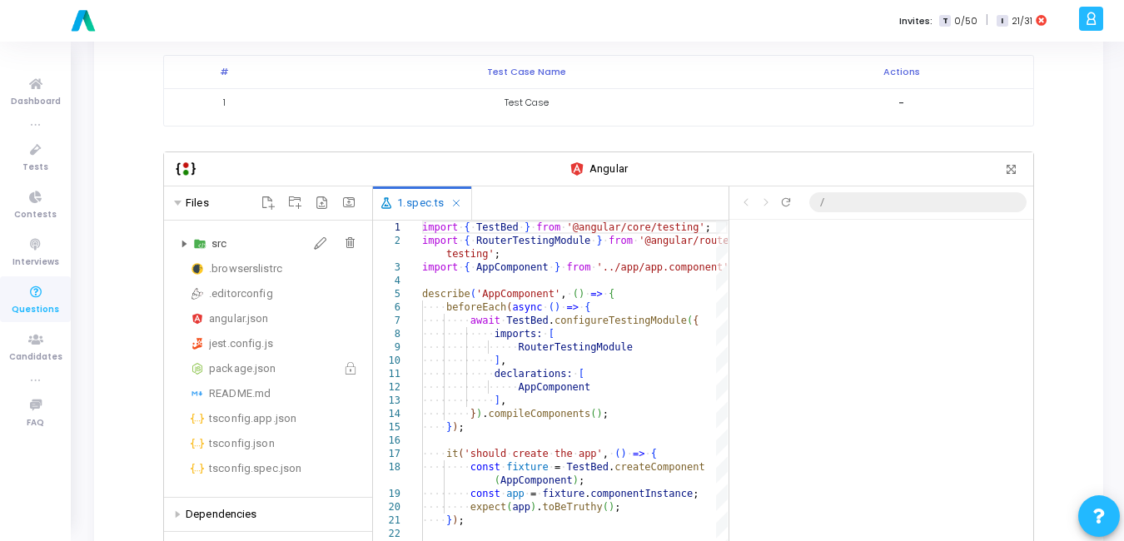
click at [181, 234] on div "src" at bounding box center [268, 244] width 195 height 20
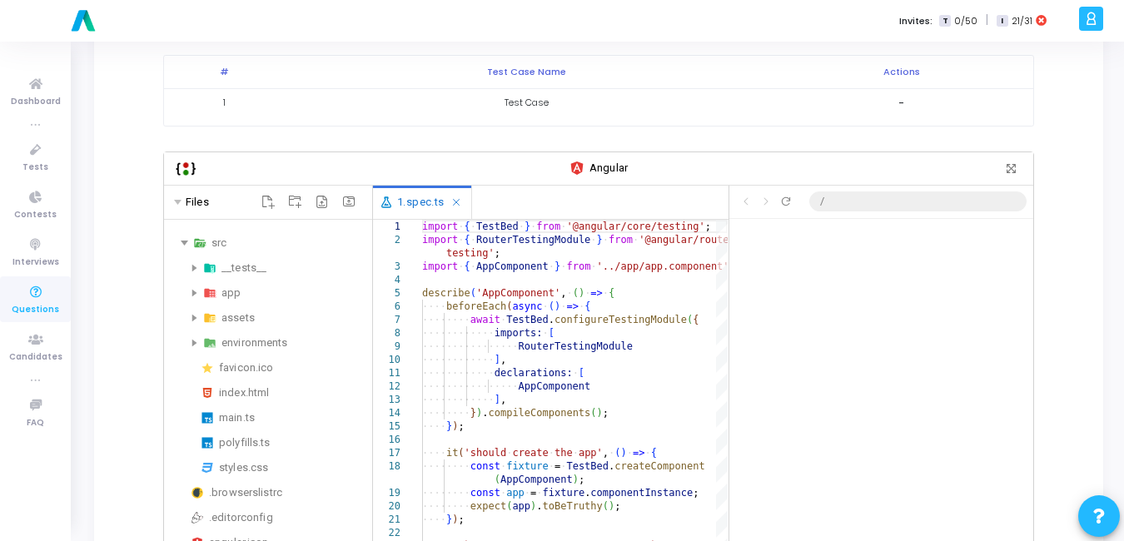
scroll to position [85, 0]
click at [241, 411] on div "main.ts" at bounding box center [292, 418] width 147 height 20
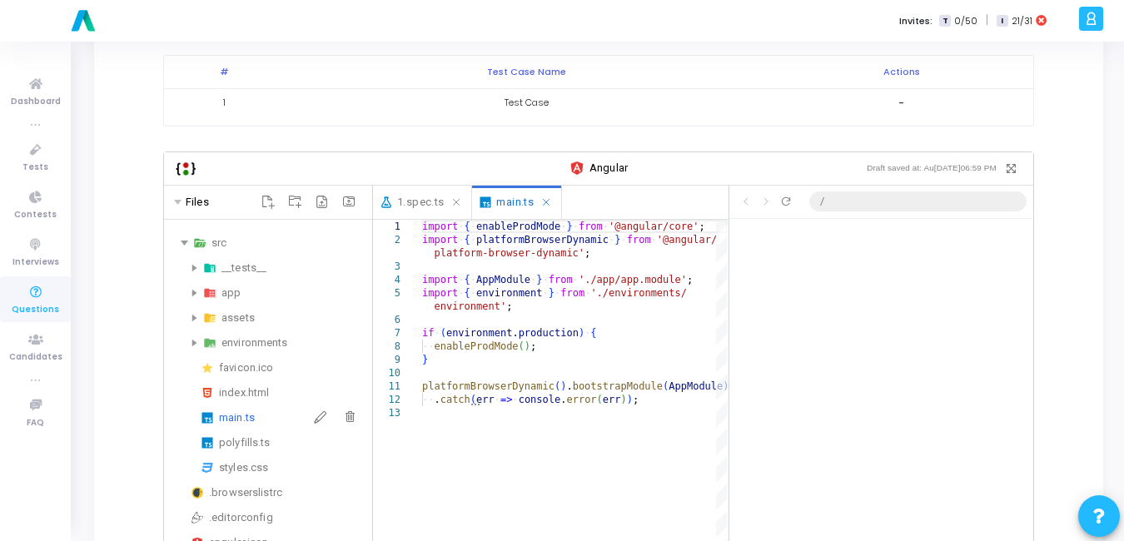
click at [241, 411] on div "main.ts" at bounding box center [292, 418] width 147 height 20
click at [197, 283] on div "app" at bounding box center [268, 293] width 195 height 20
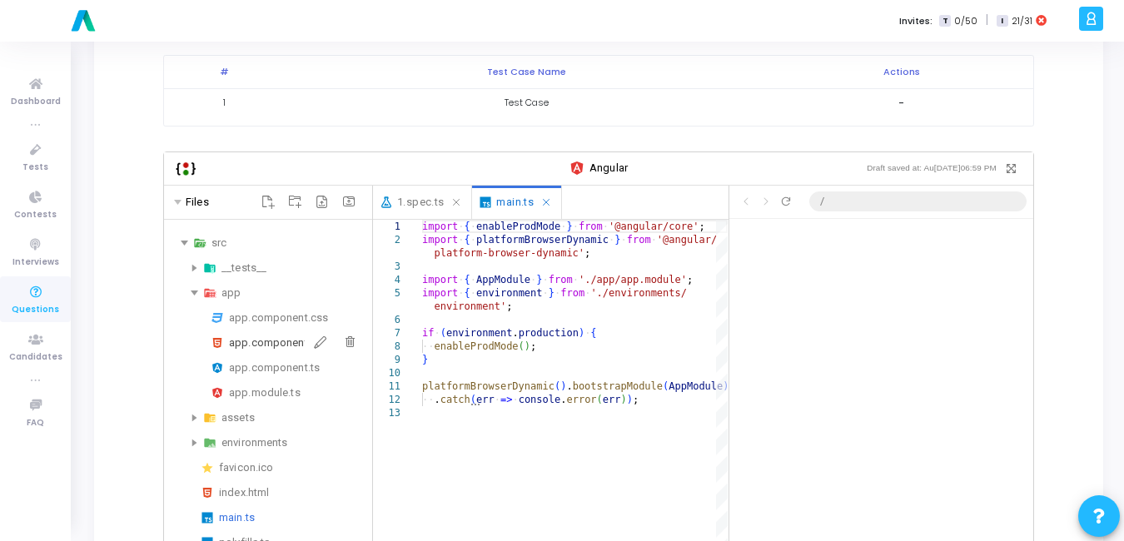
scroll to position [85, 0]
click at [271, 358] on div "app.component.ts" at bounding box center [297, 368] width 137 height 20
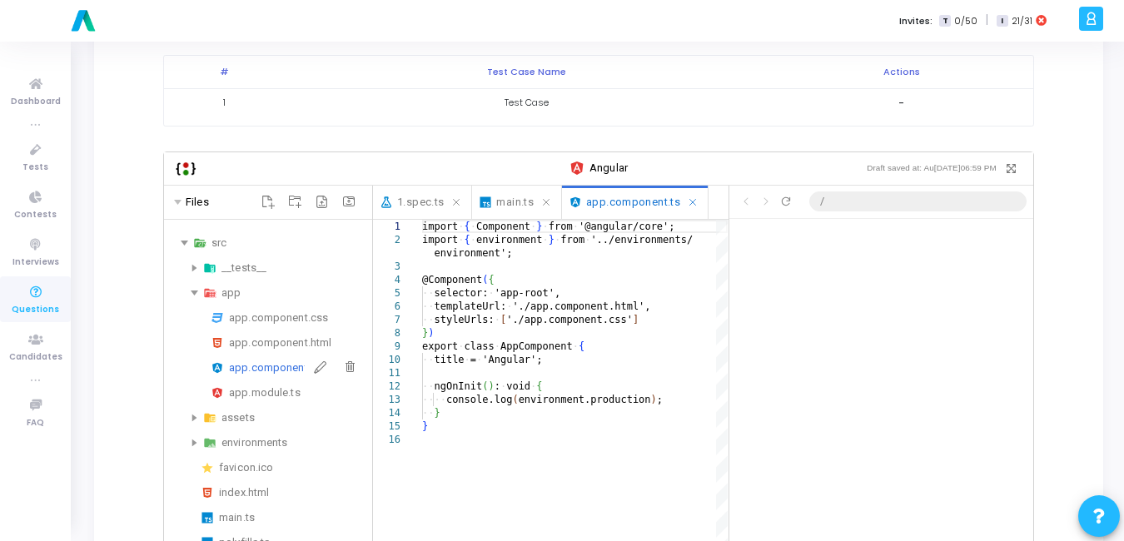
click at [271, 358] on div "app.component.ts" at bounding box center [297, 368] width 137 height 20
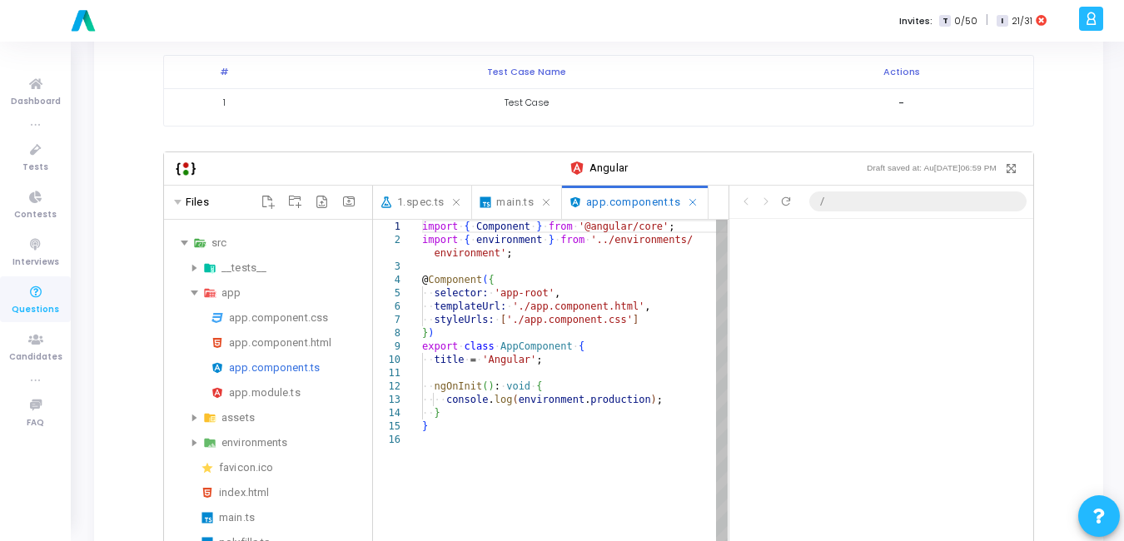
scroll to position [0, 0]
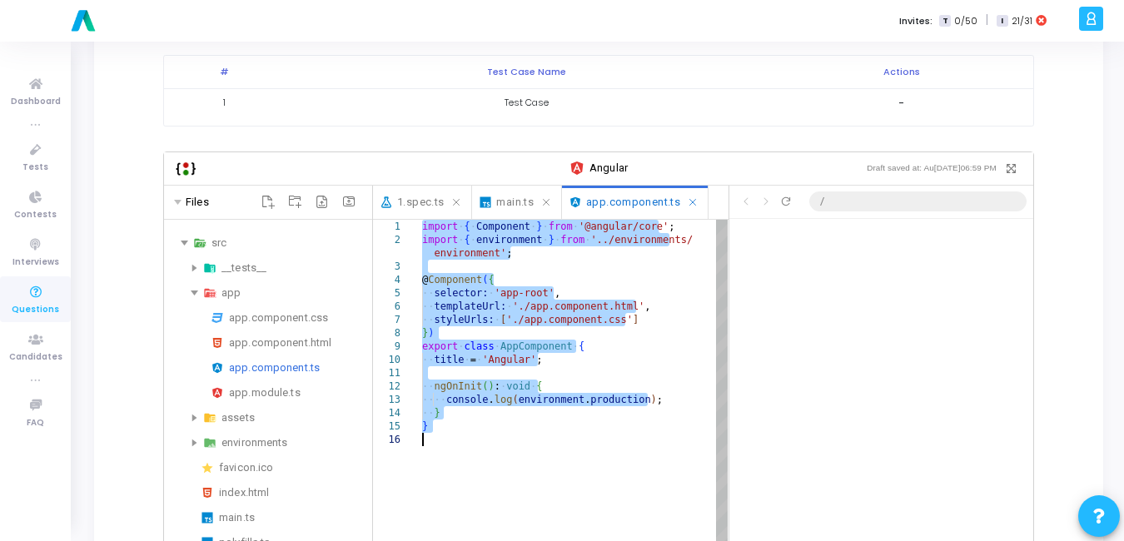
scroll to position [85, 0]
paste textarea "Editor content;Press Alt+F1 for Accessibility Options."
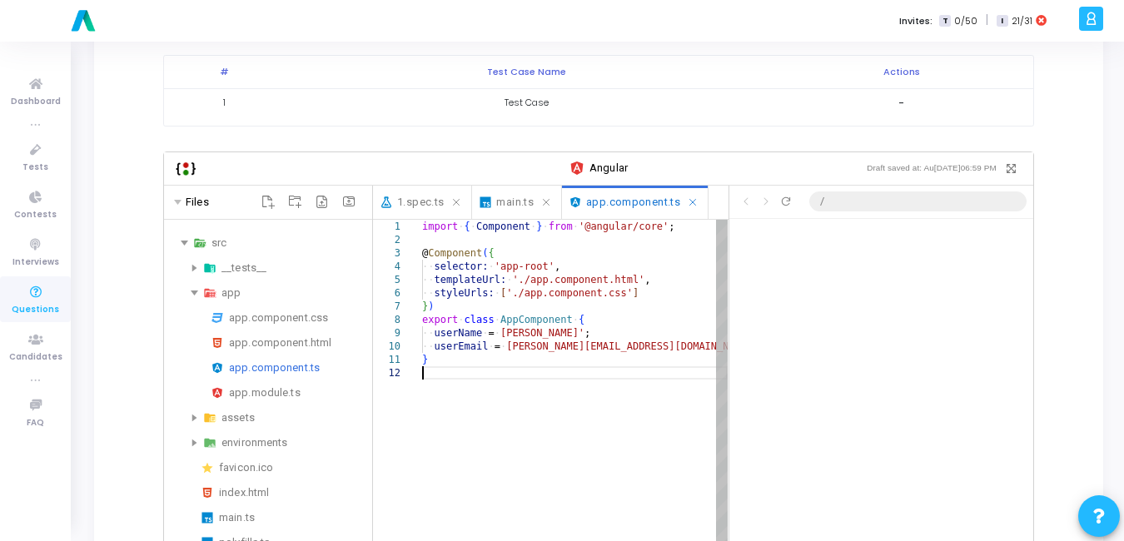
scroll to position [46, 0]
click at [579, 357] on div "import ·‌ { ·‌ Component ·‌ } ·‌ from ·‌ '@angular/core' ; @ Component ( { ·‌·‌…" at bounding box center [575, 541] width 306 height 643
type textarea "import { Component } from '@angular/core'; @Component({ selector: 'app-root', t…"
click at [679, 315] on div "import ·‌ { ·‌ Component ·‌ } ·‌ from ·‌ '@angular/core' ; @ Component ( { ·‌·‌…" at bounding box center [575, 541] width 306 height 643
click at [257, 383] on div "app.module.ts" at bounding box center [297, 393] width 137 height 20
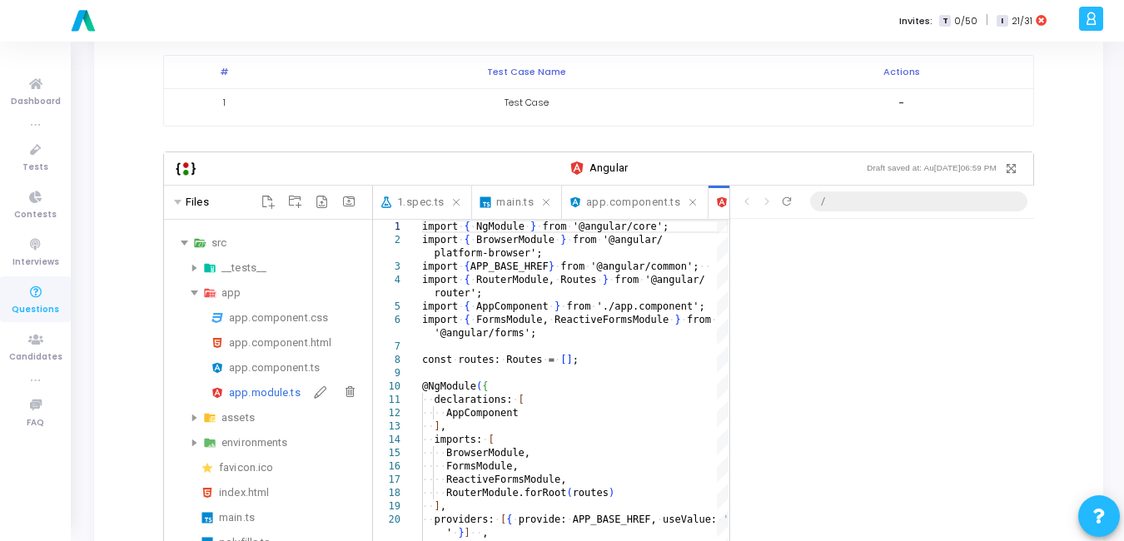
click at [257, 383] on div "app.module.ts" at bounding box center [297, 393] width 137 height 20
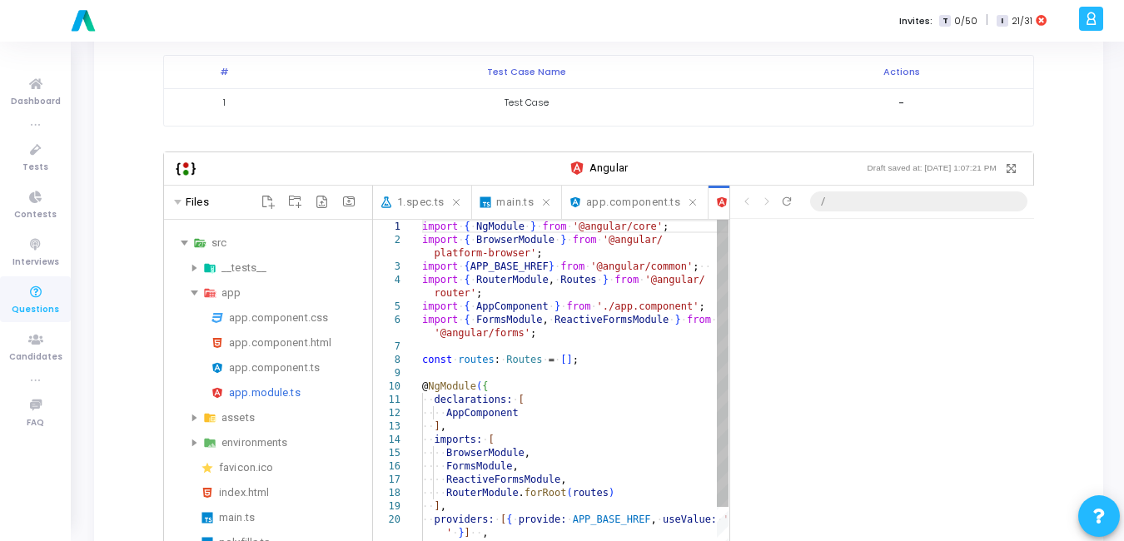
scroll to position [0, 0]
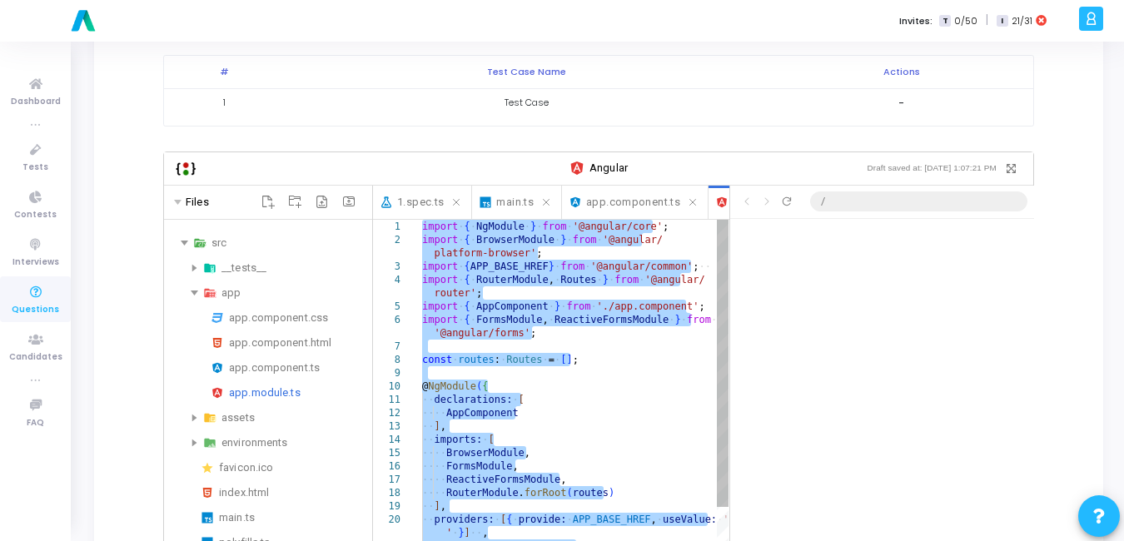
type textarea "const routes: Routes = []; @NgModule({ declarations: [ AppComponent ], imports:…"
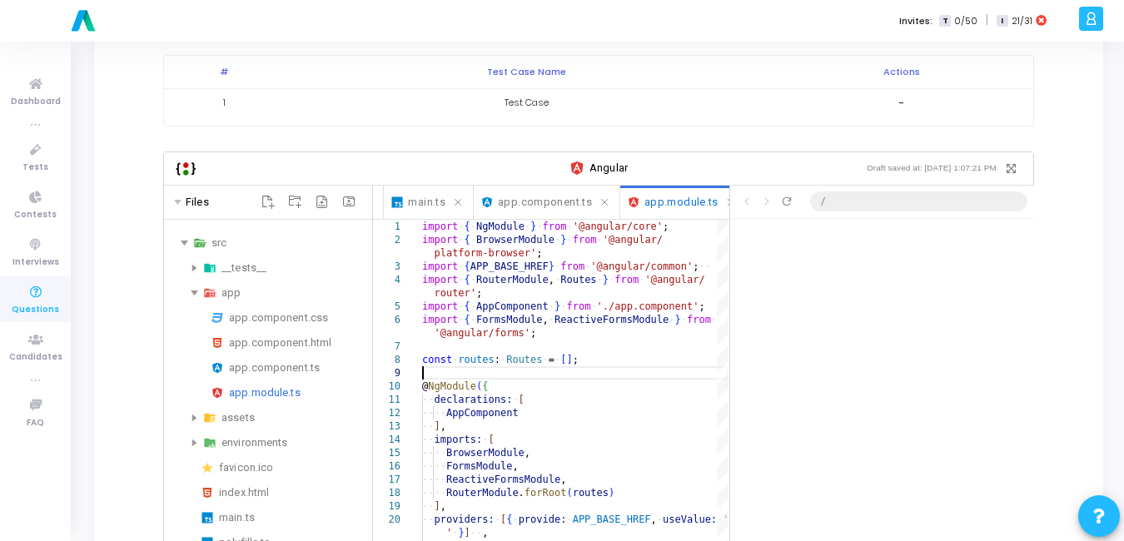
scroll to position [0, 87]
click at [561, 193] on span "app.component.ts" at bounding box center [546, 202] width 94 height 19
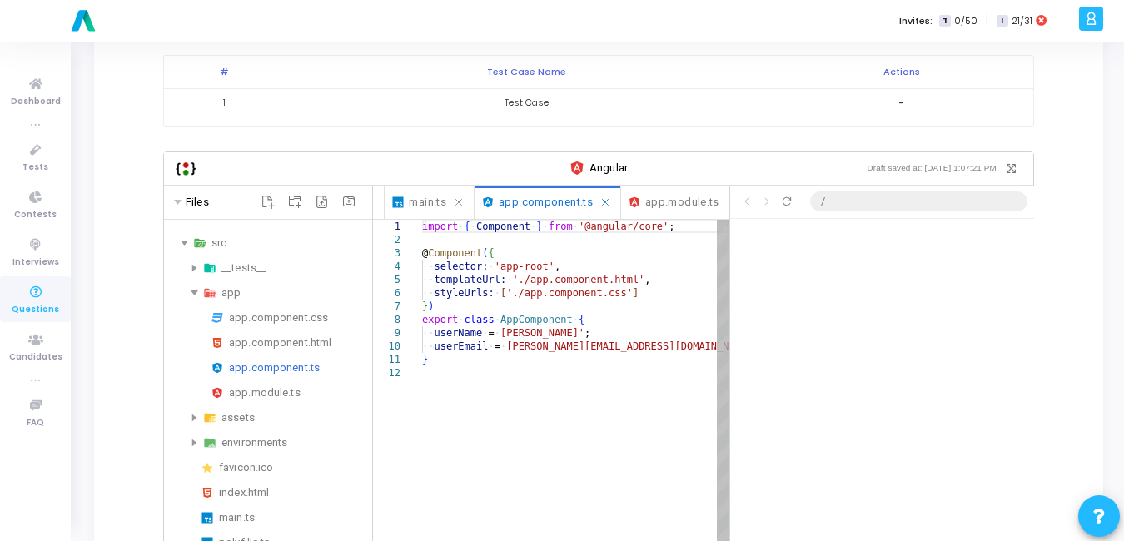
scroll to position [0, 0]
click at [557, 397] on div "import ·‌ { ·‌ Component ·‌ } ·‌ from ·‌ '@angular/core' ; @ Component ( { ·‌·‌…" at bounding box center [575, 541] width 306 height 643
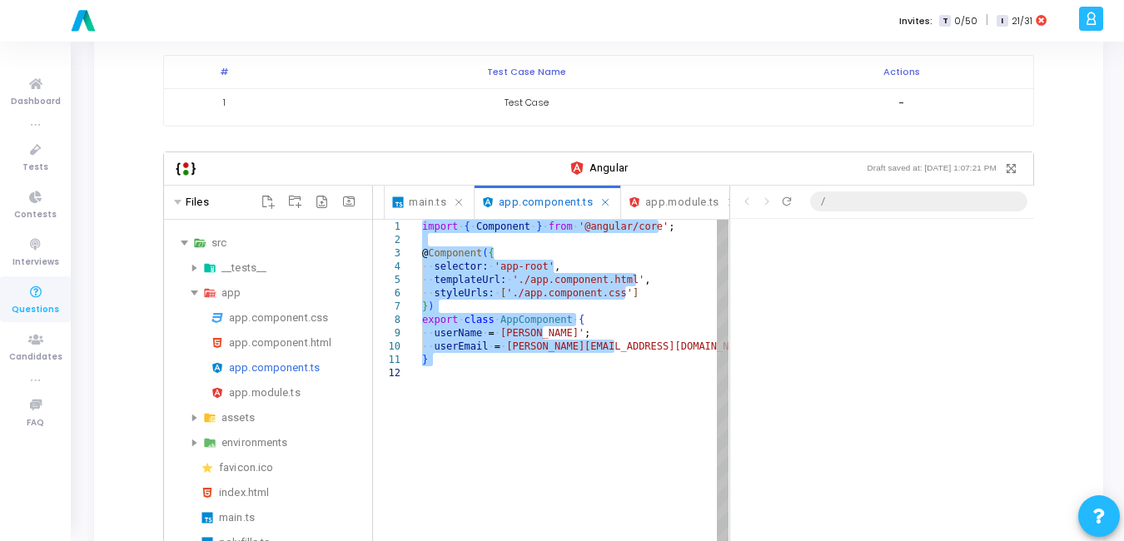
paste textarea "`] }) export class ChildComponent { @Input() name!: string; @Input() email!: st…"
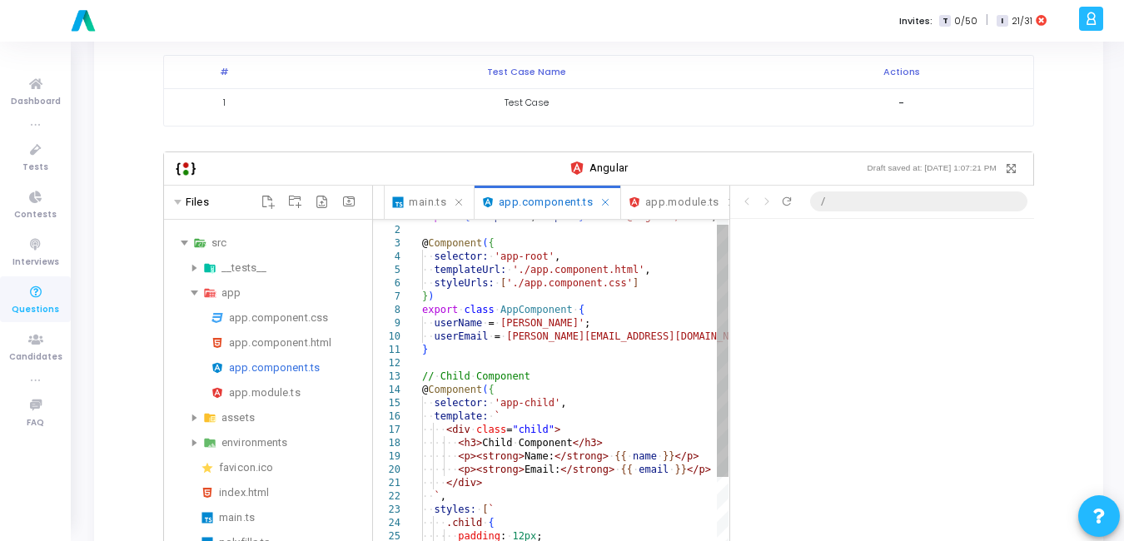
type textarea "import { Component, Input } from '@angular/core'; @Component({ selector: 'app-r…"
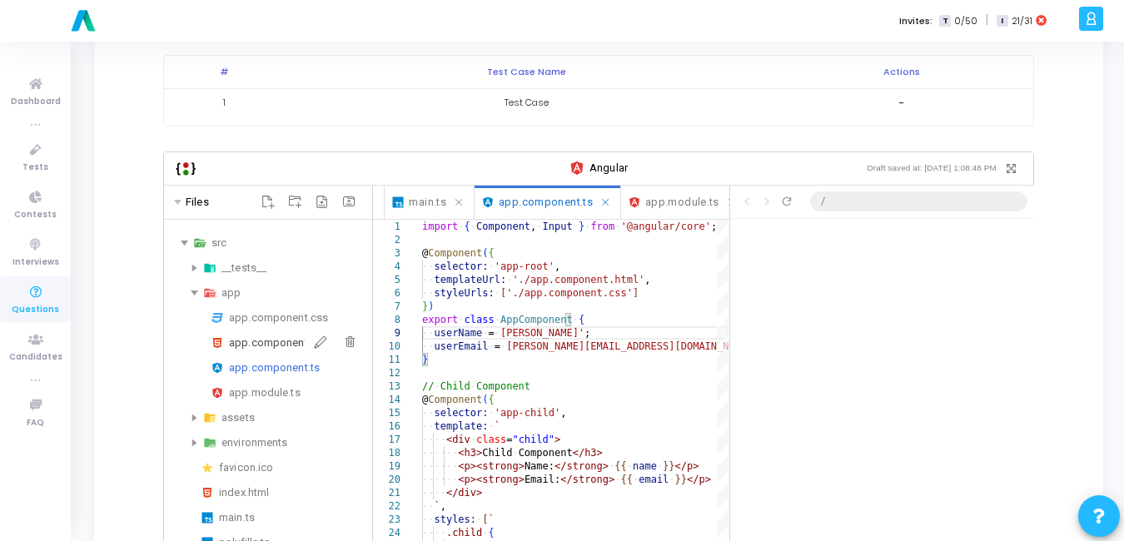
click at [267, 336] on div "app.component.html" at bounding box center [297, 343] width 137 height 20
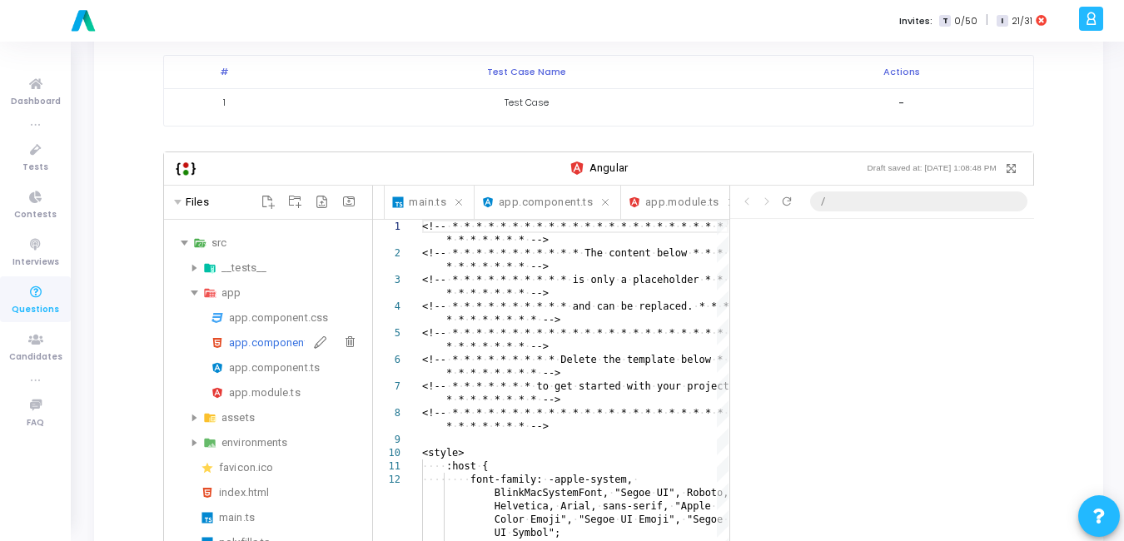
click at [267, 336] on div "app.component.html" at bounding box center [297, 343] width 137 height 20
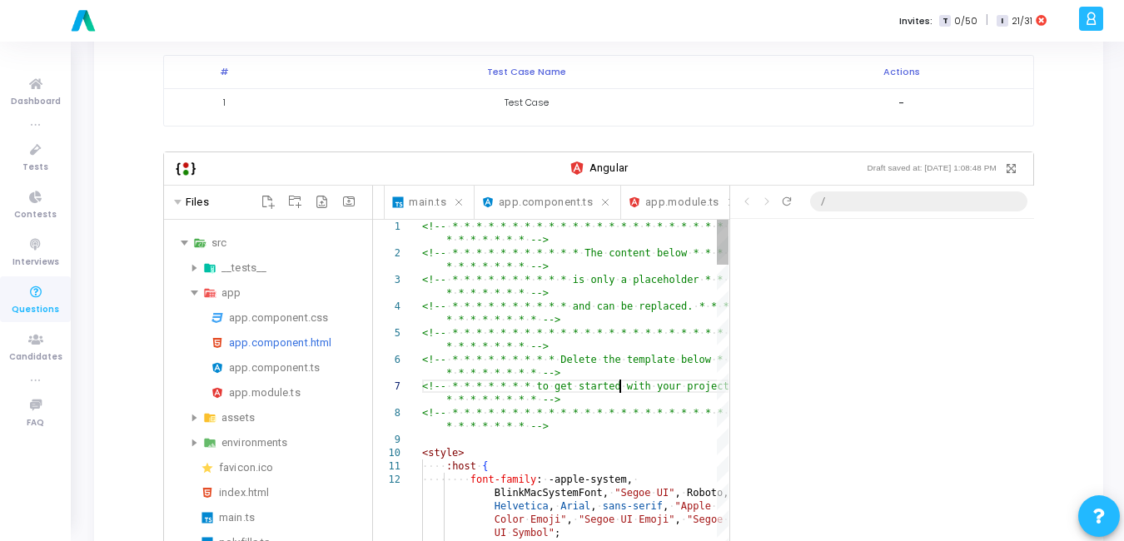
scroll to position [0, 0]
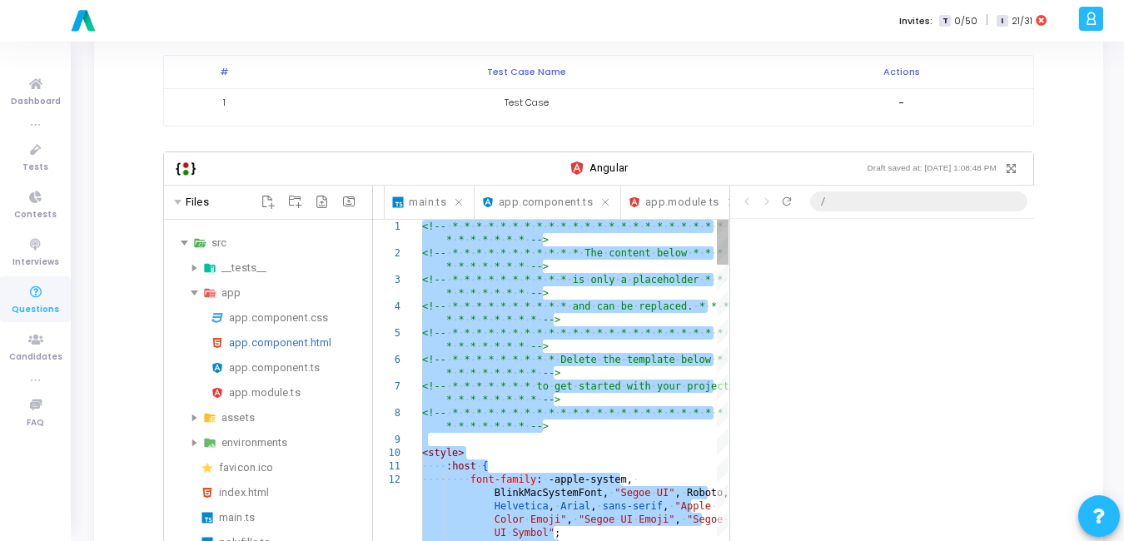
paste textarea "div class="parent"> <h2>Parent Component</h2> <p>Sending data to child componen…"
type textarea "<div class="parent"> <h2>Parent Component</h2> <p>Sending data to child compone…"
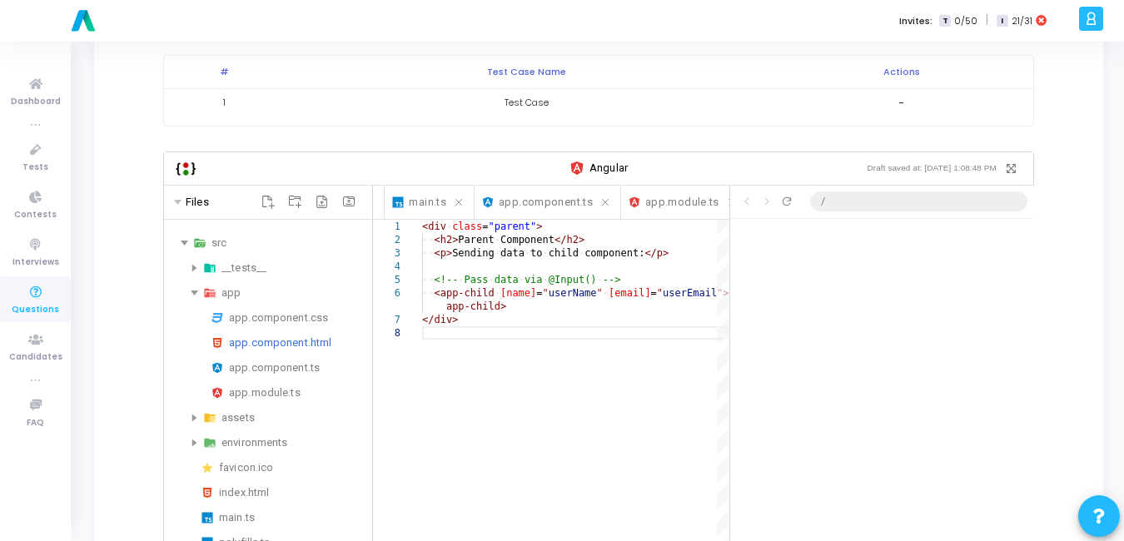
scroll to position [1047, 0]
click at [313, 311] on icon "Rename" at bounding box center [320, 318] width 14 height 14
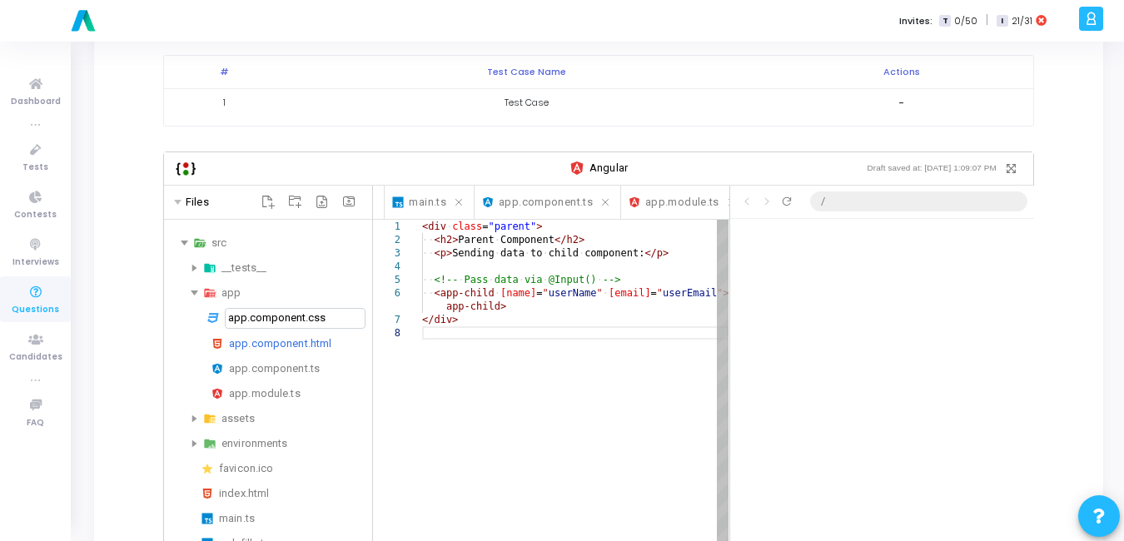
scroll to position [0, 0]
click at [460, 385] on div "<div ·‌ class = "parent" > ·‌·‌ <h2> Parent ·‌ Component </h2> ·‌·‌ <p> Sending…" at bounding box center [575, 521] width 306 height 603
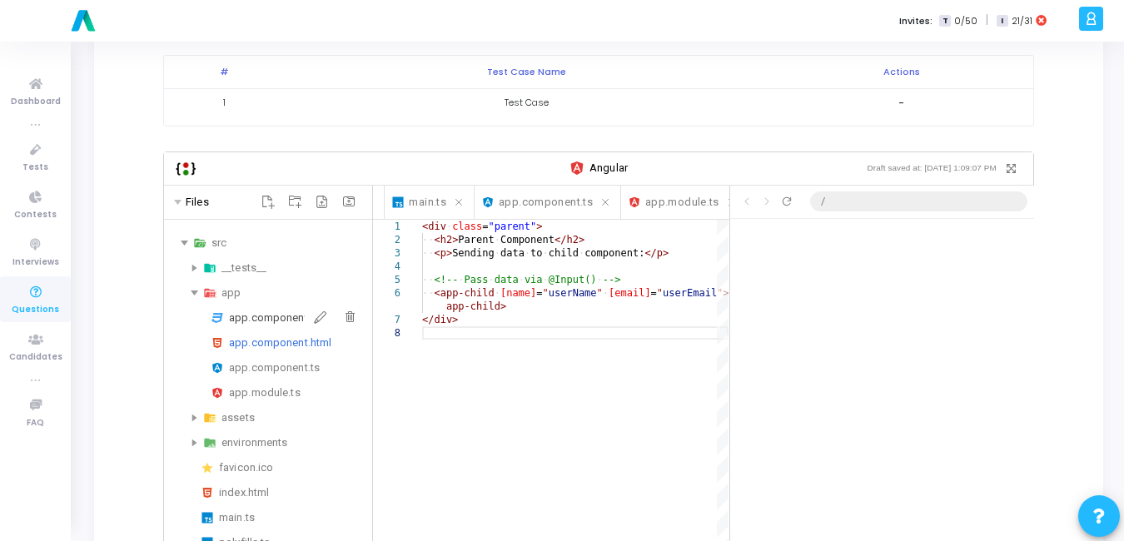
click at [254, 311] on div "app.component.css" at bounding box center [297, 318] width 137 height 20
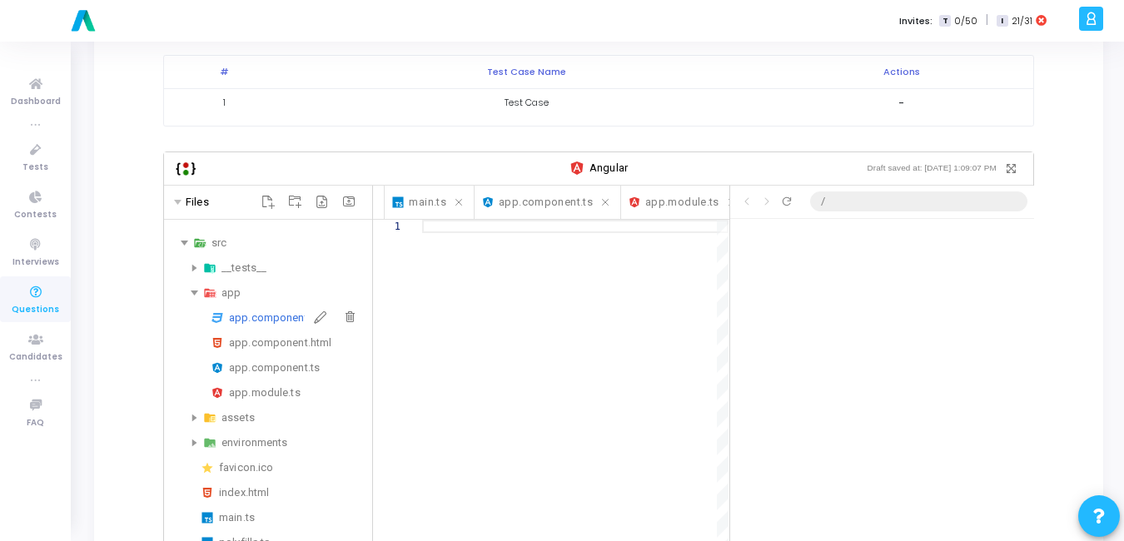
click at [254, 311] on div "app.component.css" at bounding box center [297, 318] width 137 height 20
click at [529, 295] on div at bounding box center [575, 468] width 306 height 496
paste textarea ".parent { padding: 20px; border: 1px solid #444; border-radius: 6px; background…"
type textarea ".parent { padding: 20px; border: 1px solid #444; border-radius: 6px; background…"
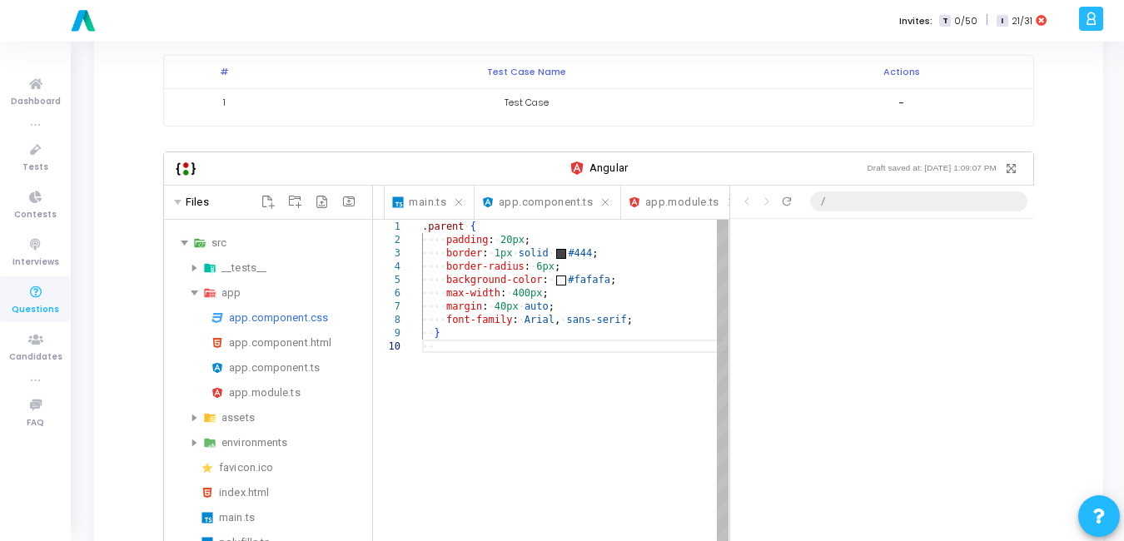
scroll to position [1047, 0]
click at [786, 186] on div "Click to go back Click to go forward Refresh preview /" at bounding box center [882, 202] width 304 height 33
click at [786, 195] on icon "Refresh preview" at bounding box center [786, 201] width 13 height 13
click at [559, 277] on div ".parent ·‌ { ·‌·‌·‌·‌ padding : ·‌ 20px ; ·‌·‌·‌·‌ border : ·‌ 1px ·‌ solid ·‌ …" at bounding box center [575, 528] width 306 height 616
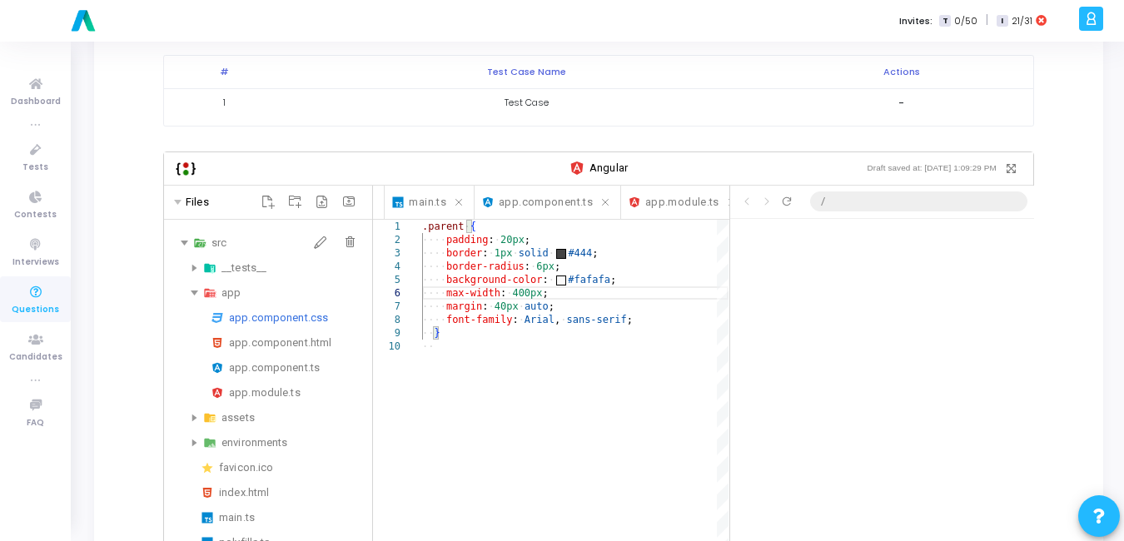
scroll to position [1047, 0]
click at [601, 337] on div ".parent ·‌ { ·‌·‌·‌·‌ padding : ·‌ 20px ; ·‌·‌·‌·‌ border : ·‌ 1px ·‌ solid ·‌ …" at bounding box center [575, 528] width 306 height 616
click at [249, 383] on div "app.module.ts" at bounding box center [297, 393] width 137 height 20
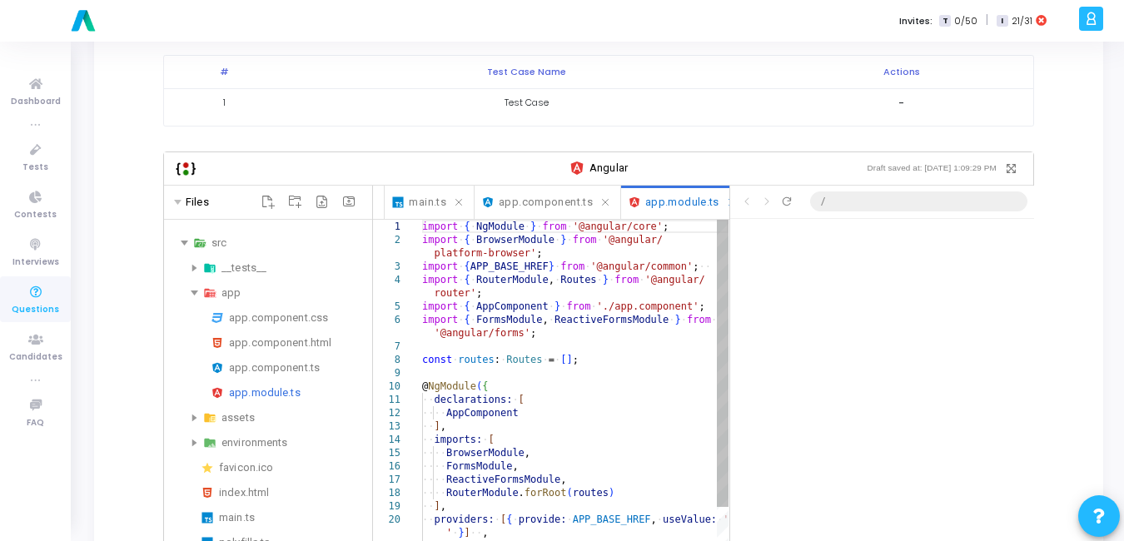
scroll to position [0, 0]
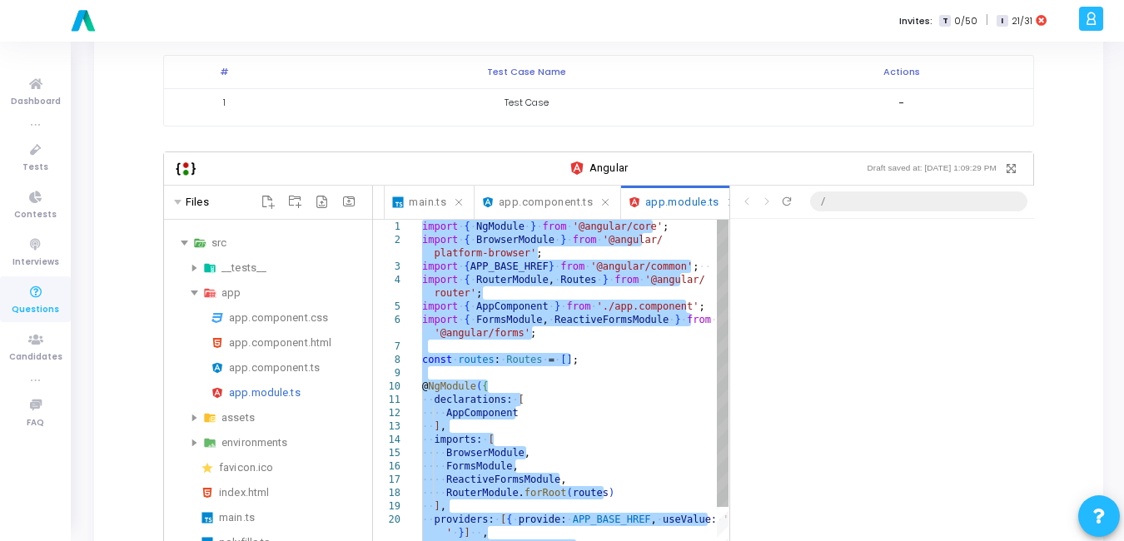
paste textarea "], imports: [ BrowserModule ], providers: [], bootstrap: [AppComponent] }) expo…"
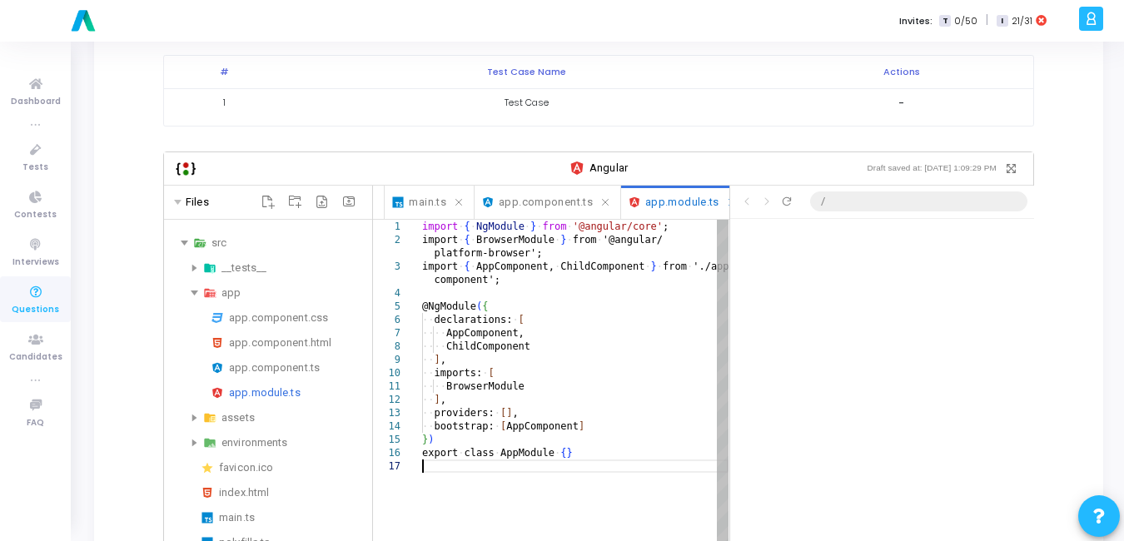
scroll to position [1047, 0]
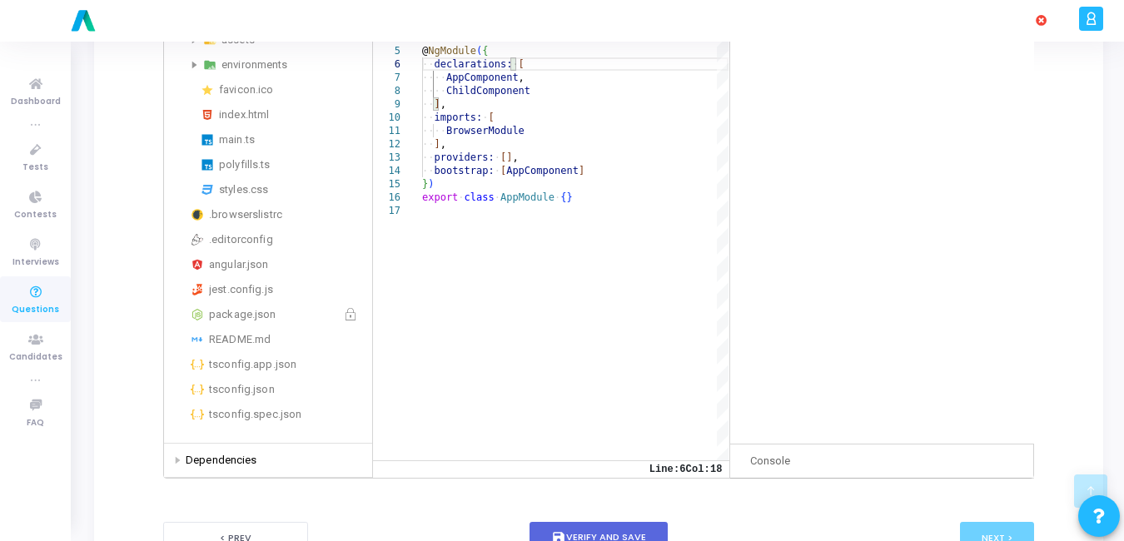
scroll to position [561, 0]
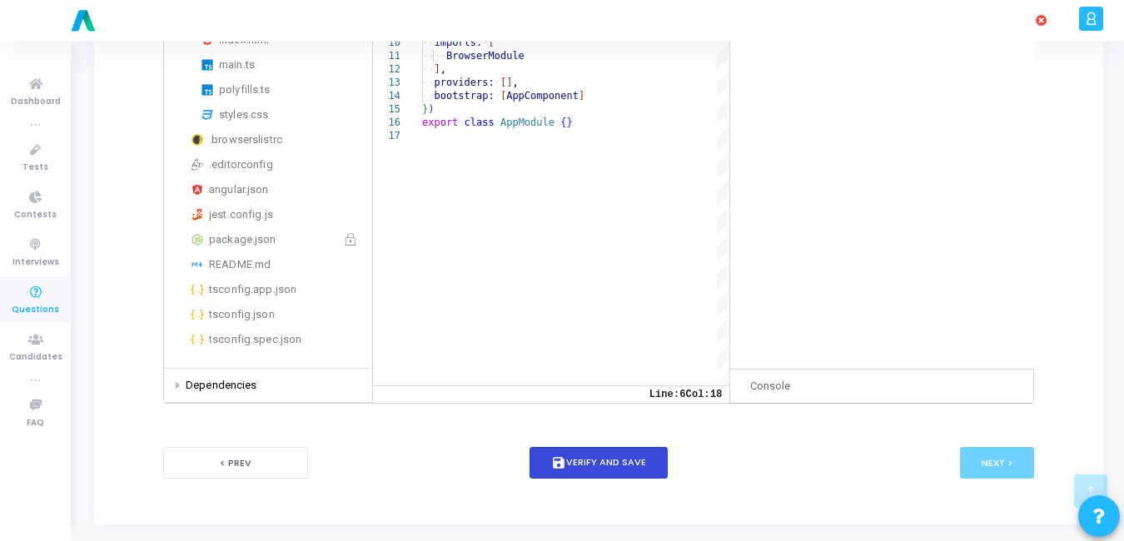
click at [590, 447] on button "save Verify and Save" at bounding box center [598, 463] width 138 height 32
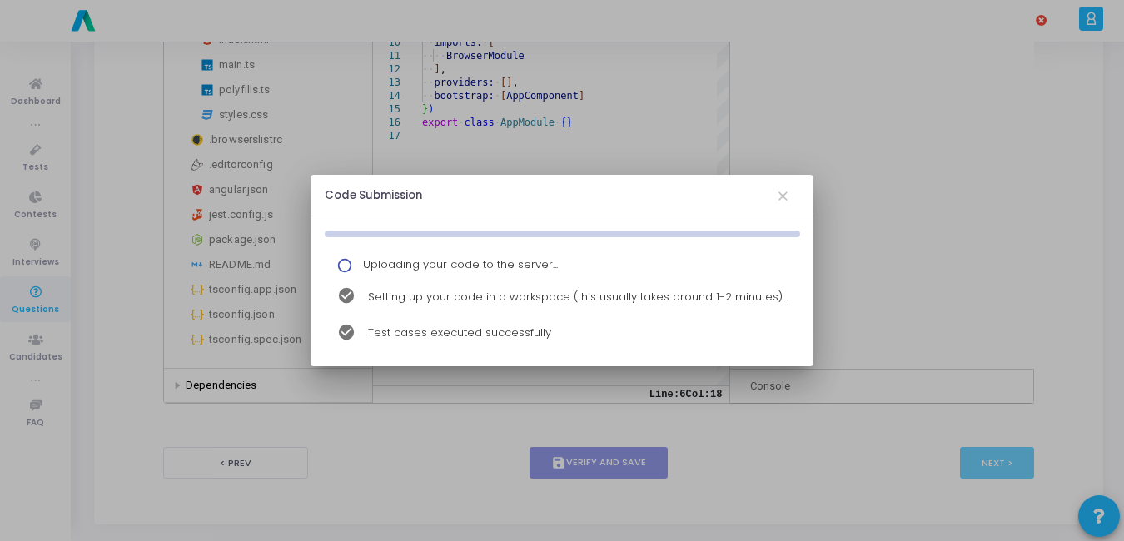
scroll to position [0, 0]
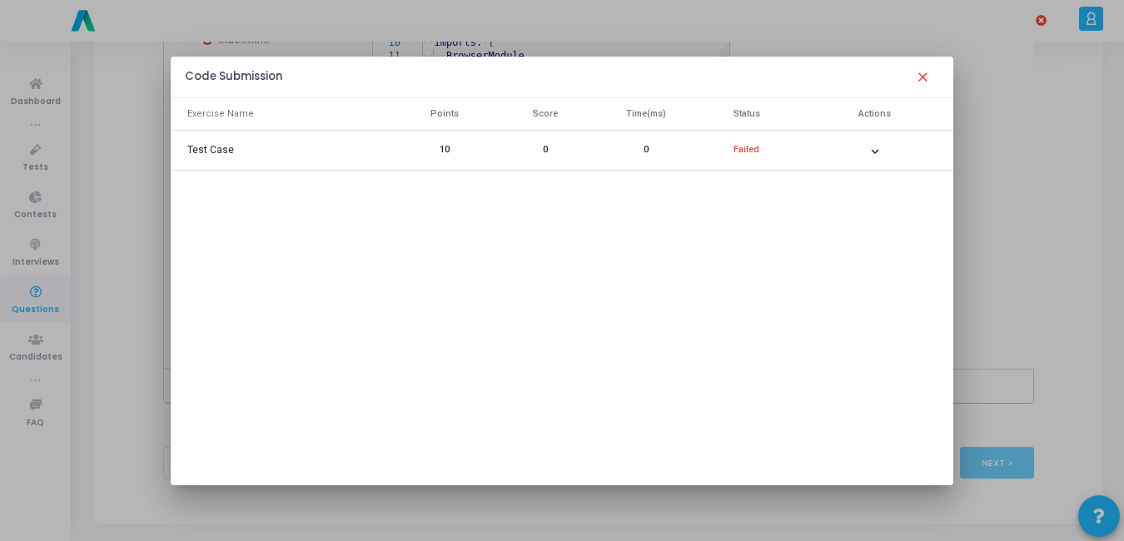
click at [885, 159] on button "expand_more" at bounding box center [874, 149] width 33 height 33
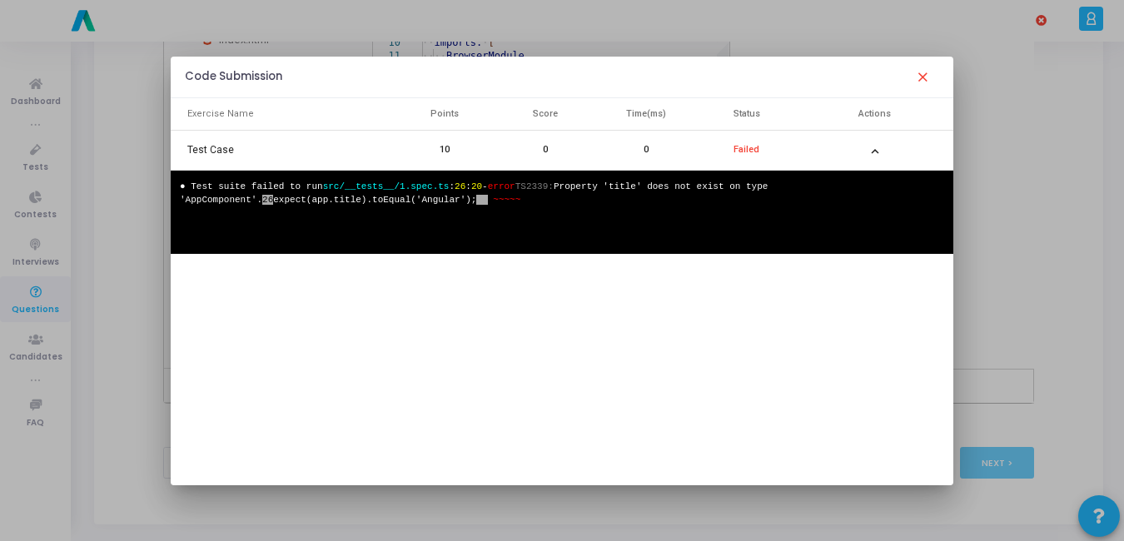
drag, startPoint x: 468, startPoint y: 241, endPoint x: 179, endPoint y: 189, distance: 293.5
click at [179, 189] on div "● Test suite failed to run src/__tests__/1.spec.ts : 26 : 20 - error TS2339: Pr…" at bounding box center [562, 212] width 783 height 83
copy pre "● Test suite failed to run src/__tests__/1.spec.ts : 26 : 20 - error TS2339: Pr…"
click at [929, 72] on mat-icon "close" at bounding box center [923, 77] width 20 height 20
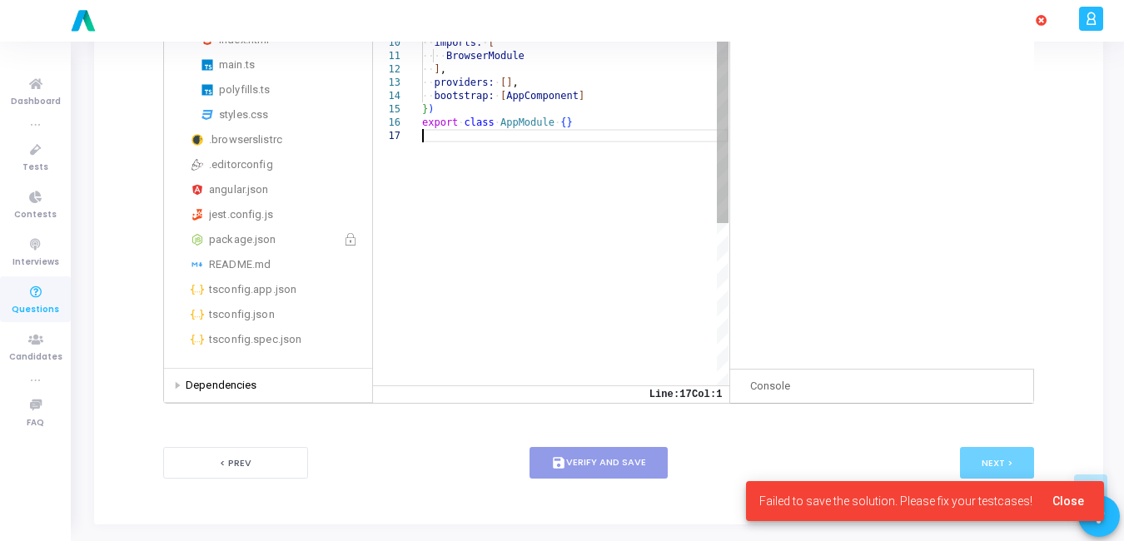
scroll to position [0, 92]
click at [523, 128] on div "import ·‌ { ·‌ NgModule ·‌ } ·‌ from ·‌ '@angular/core' ; import ·‌ { ·‌ Browse…" at bounding box center [575, 257] width 306 height 736
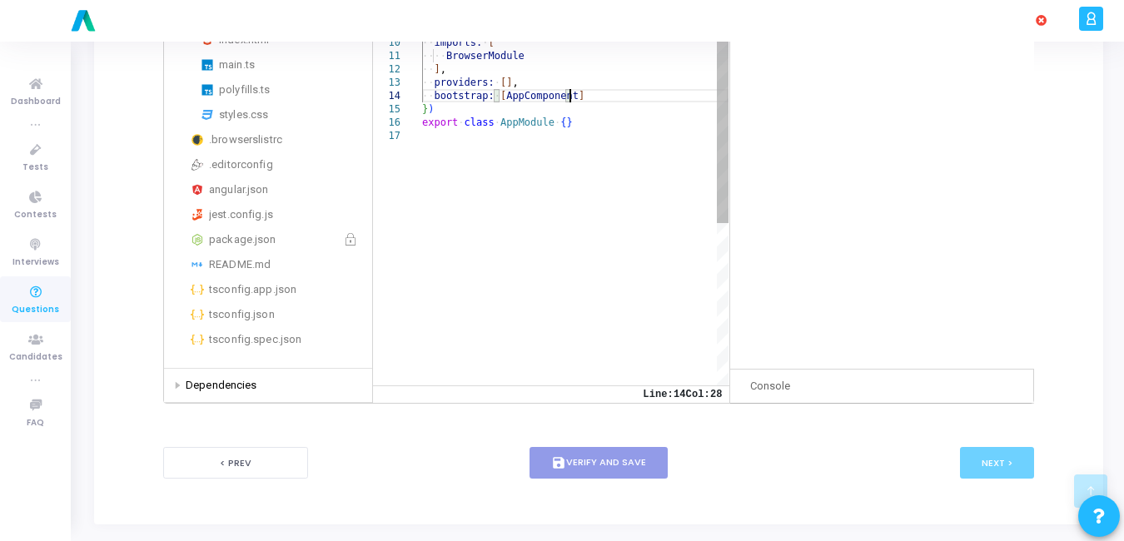
click at [589, 84] on div "import ·‌ { ·‌ NgModule ·‌ } ·‌ from ·‌ '@angular/core' ; import ·‌ { ·‌ Browse…" at bounding box center [575, 257] width 306 height 736
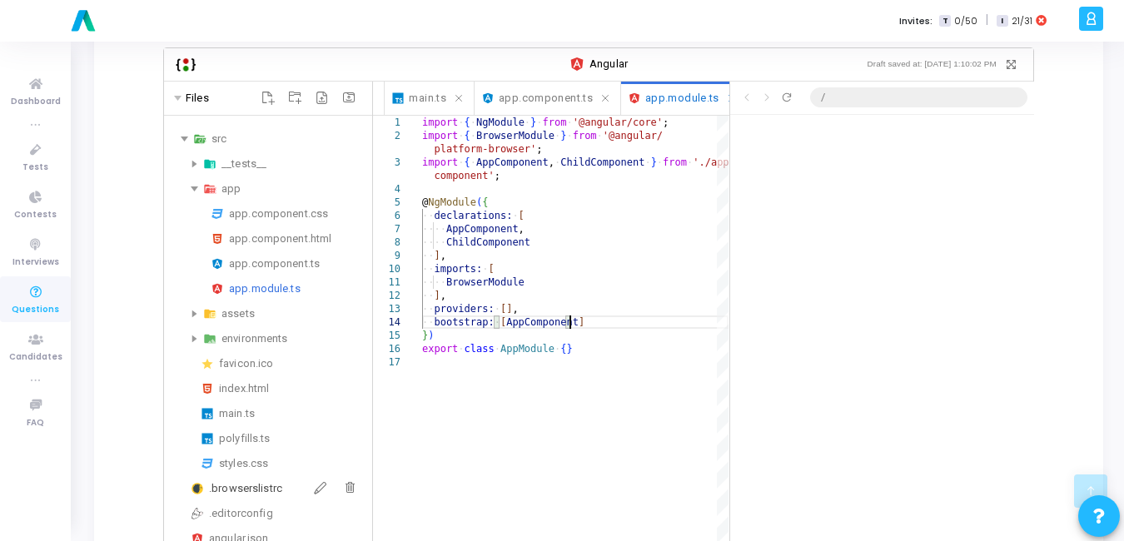
scroll to position [333, 0]
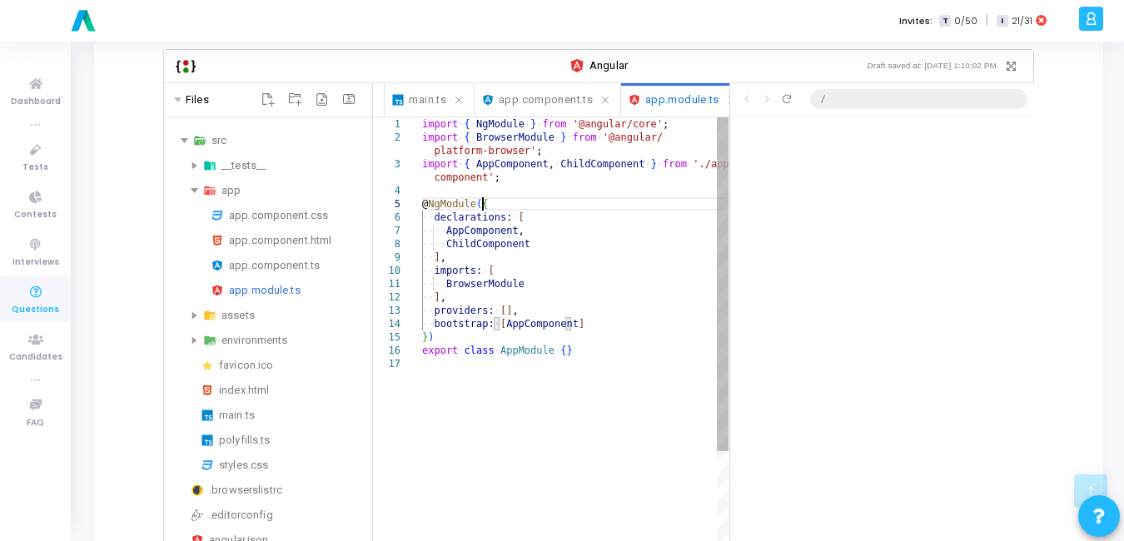
click at [528, 187] on div "import ·‌ { ·‌ NgModule ·‌ } ·‌ from ·‌ '@angular/core' ; import ·‌ { ·‌ Browse…" at bounding box center [575, 485] width 306 height 736
click at [637, 217] on div "import ·‌ { ·‌ NgModule ·‌ } ·‌ from ·‌ '@angular/core' ; import ·‌ { ·‌ Browse…" at bounding box center [575, 485] width 306 height 736
type textarea "], imports: [ BrowserModule ], providers: [], bootstrap: [AppComponent] }) expo…"
click at [563, 261] on div "import ·‌ { ·‌ NgModule ·‌ } ·‌ from ·‌ '@angular/core' ; import ·‌ { ·‌ Browse…" at bounding box center [575, 485] width 306 height 736
click at [621, 239] on div "import ·‌ { ·‌ NgModule ·‌ } ·‌ from ·‌ '@angular/core' ; import ·‌ { ·‌ Browse…" at bounding box center [575, 485] width 306 height 736
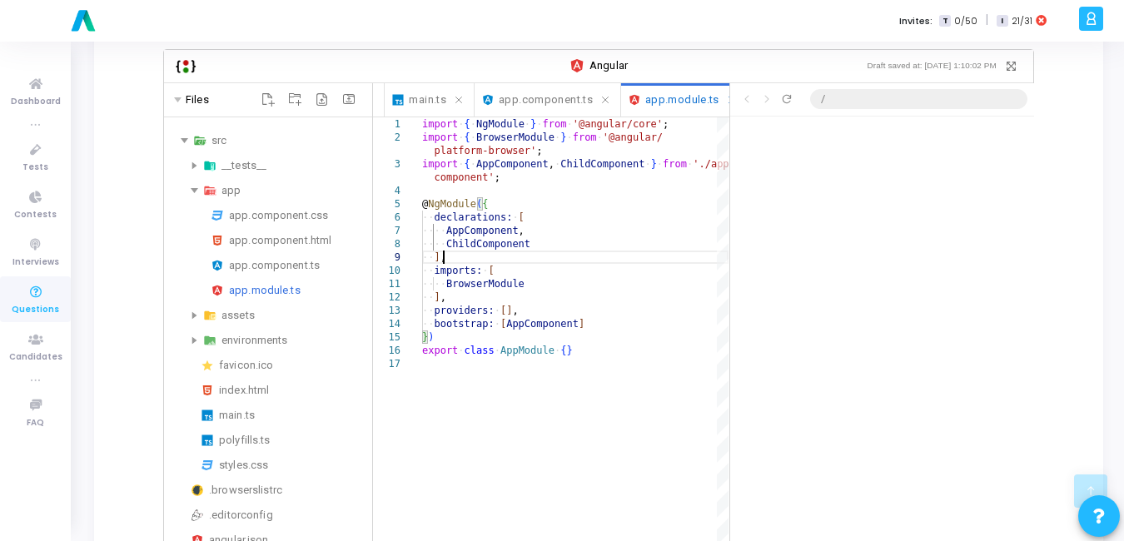
scroll to position [0, 0]
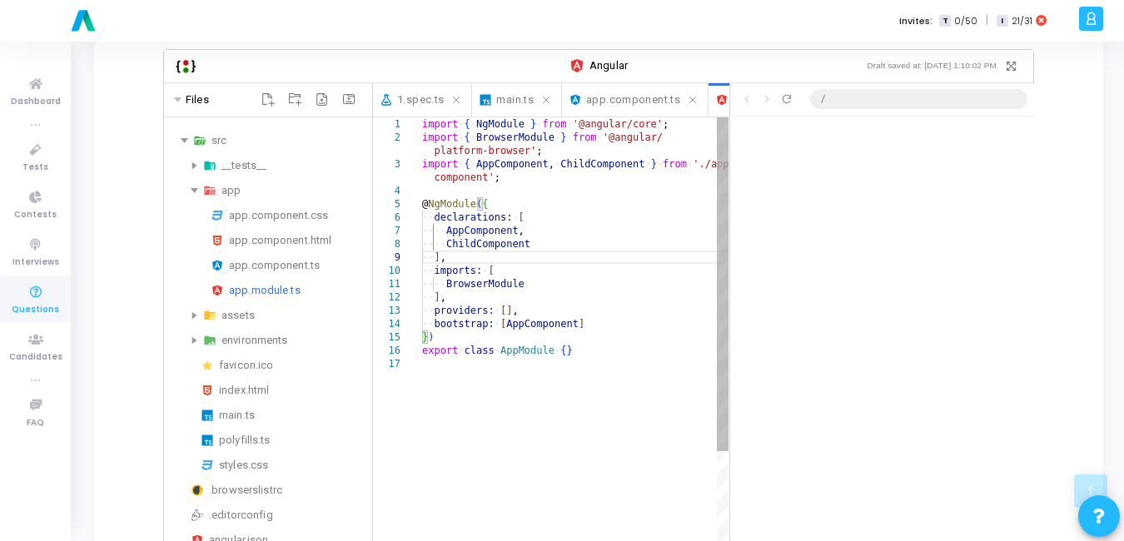
click at [644, 244] on div "import ·‌ { ·‌ NgModule ·‌ } ·‌ from ·‌ '@angular/core' ; import ·‌ { ·‌ Browse…" at bounding box center [575, 485] width 306 height 736
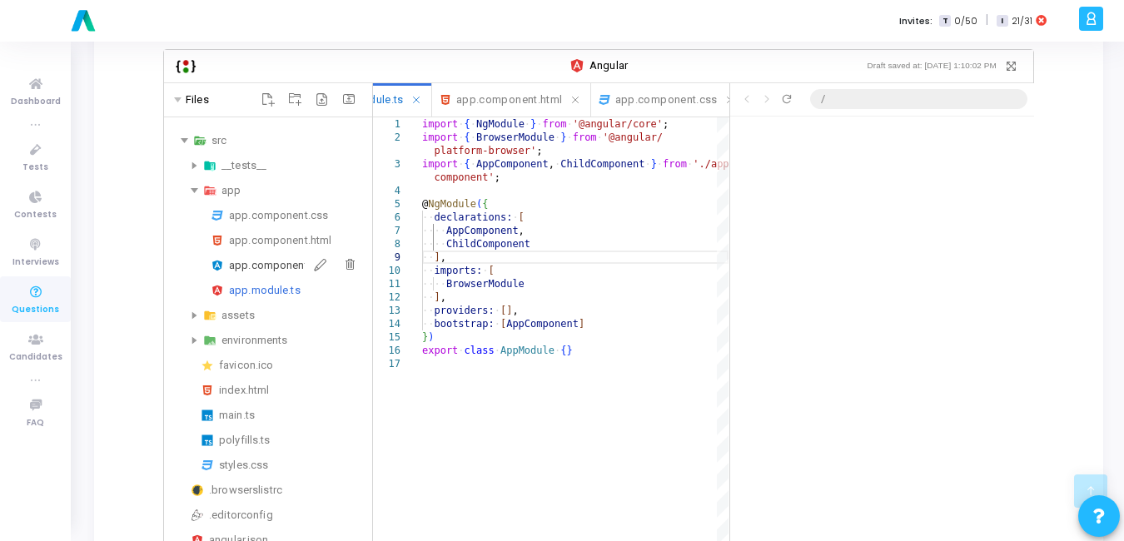
click at [261, 256] on div "app.component.ts" at bounding box center [297, 266] width 137 height 20
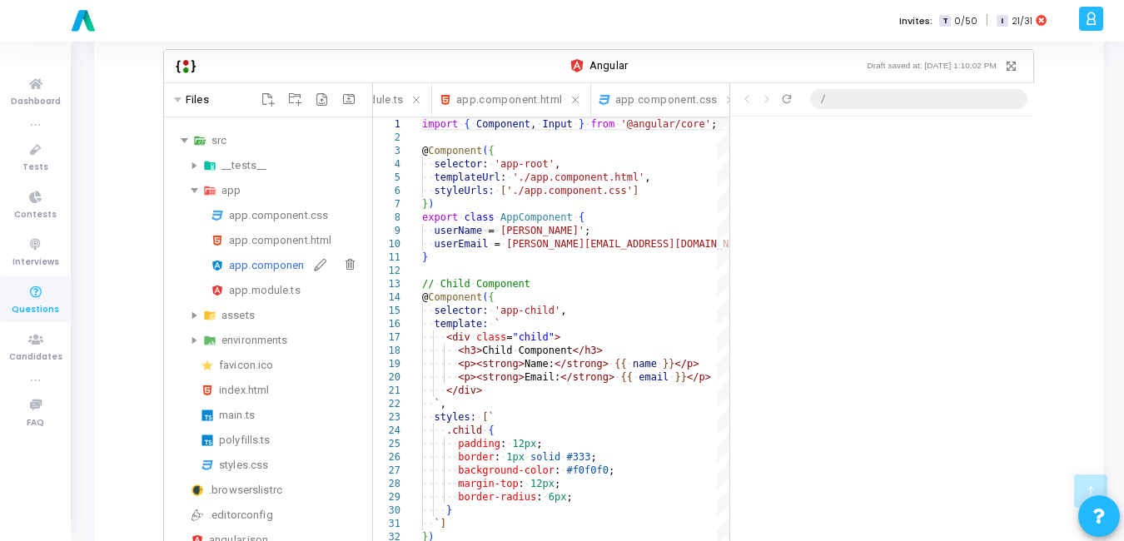
click at [261, 256] on div "app.component.ts" at bounding box center [297, 266] width 137 height 20
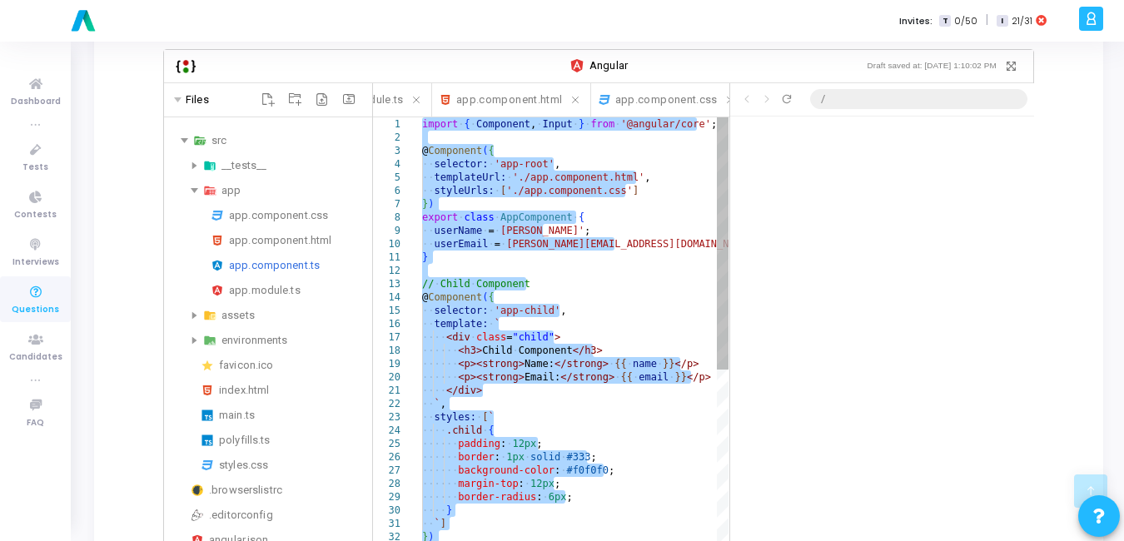
paste textarea "border-radius: 6px; }"
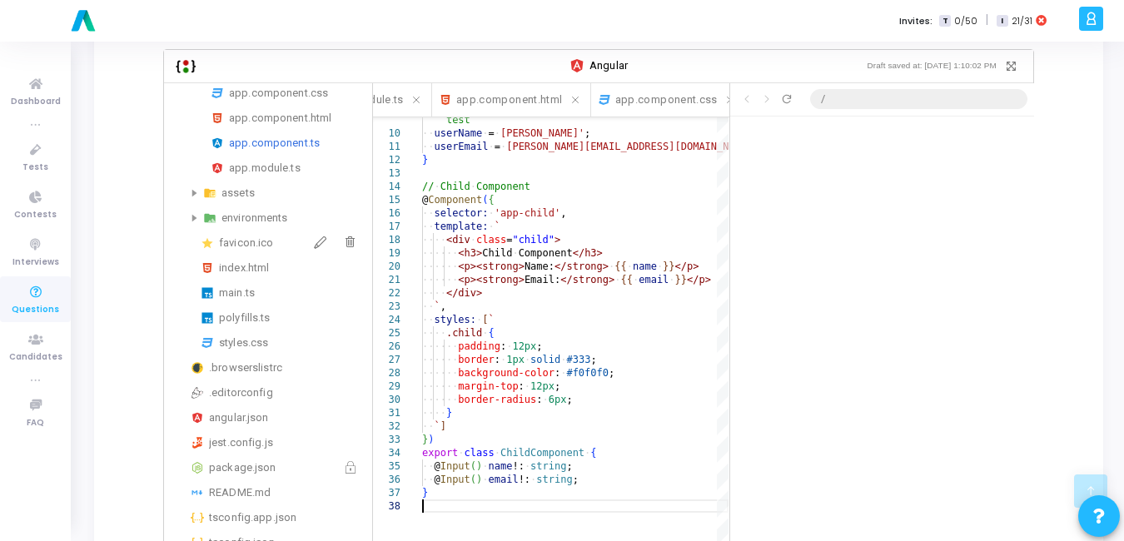
scroll to position [561, 0]
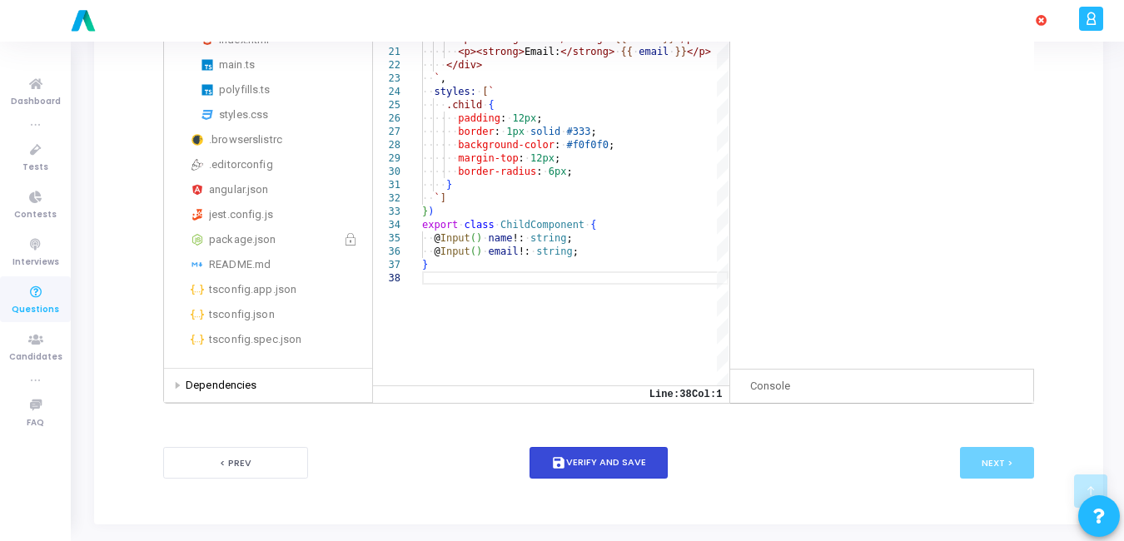
click at [618, 447] on button "save Verify and Save" at bounding box center [598, 463] width 138 height 32
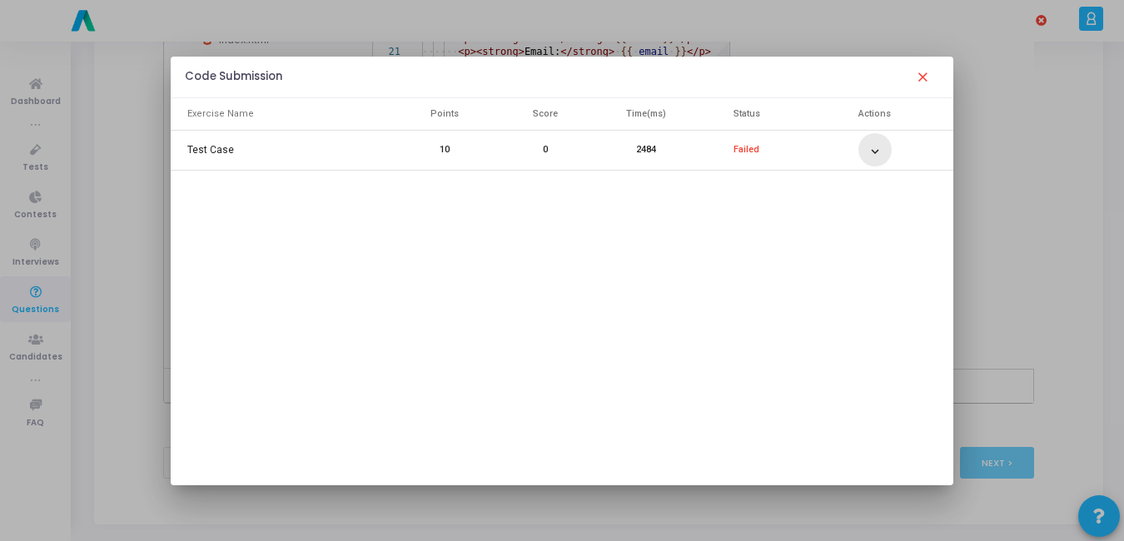
click at [870, 152] on mat-icon "expand_more" at bounding box center [875, 152] width 20 height 20
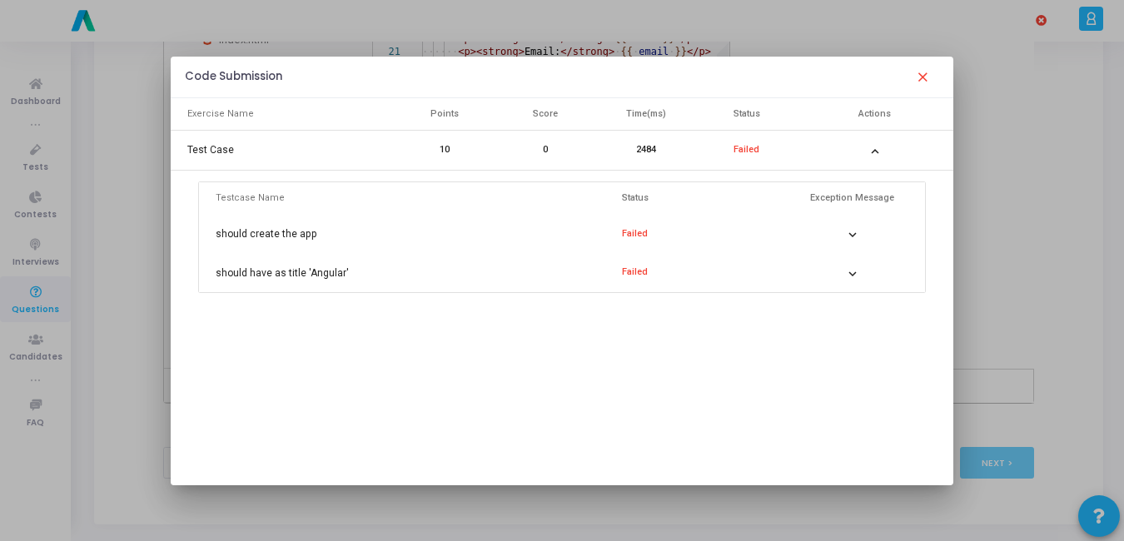
click at [857, 237] on mat-icon "expand_more" at bounding box center [853, 235] width 20 height 20
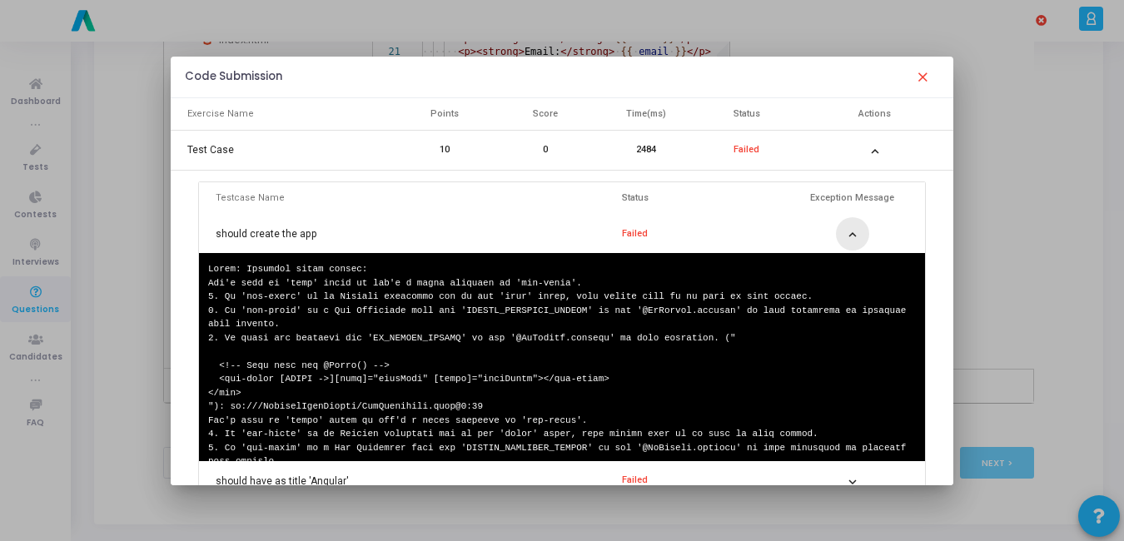
click at [857, 237] on button "expand_more" at bounding box center [852, 233] width 33 height 33
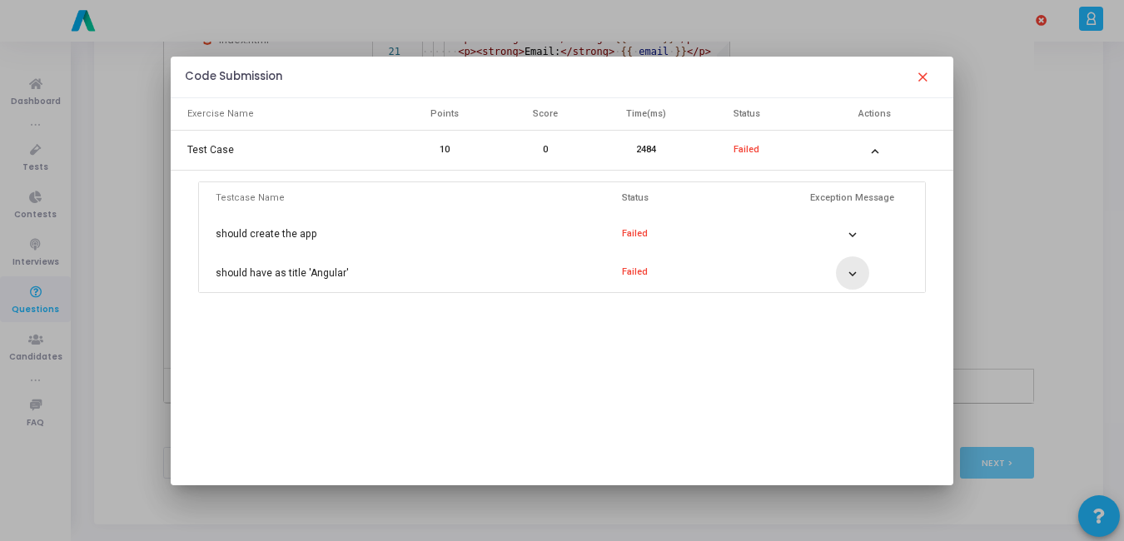
click at [852, 274] on mat-icon "expand_more" at bounding box center [853, 274] width 20 height 20
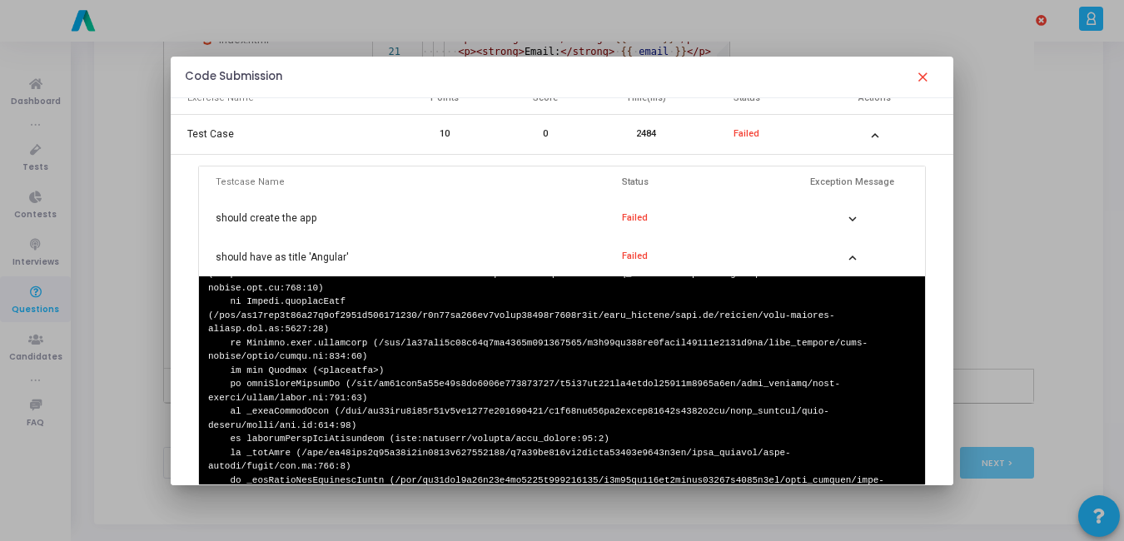
scroll to position [27, 0]
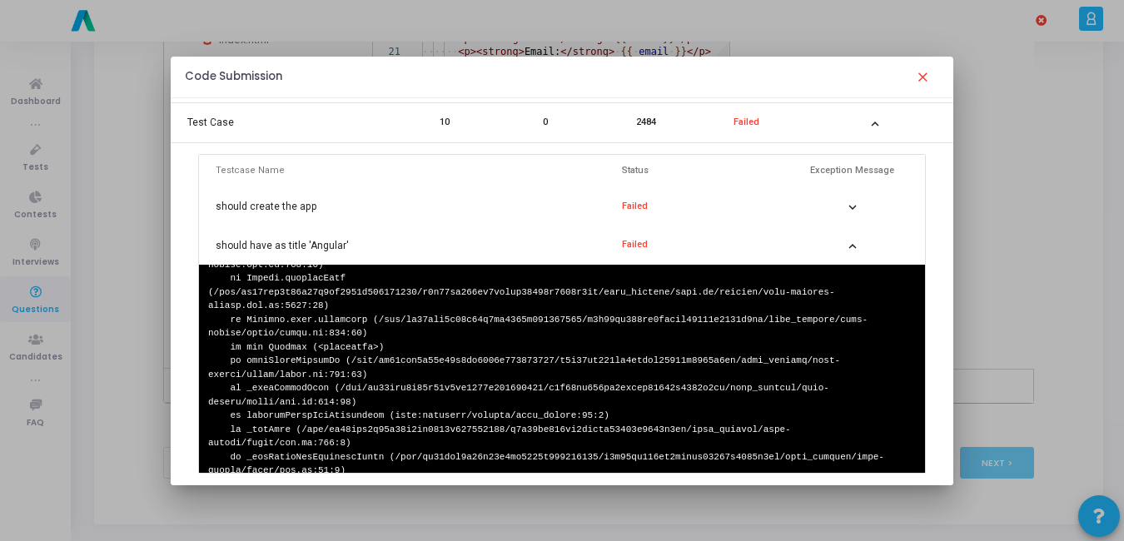
drag, startPoint x: 208, startPoint y: 306, endPoint x: 396, endPoint y: 438, distance: 230.0
click at [928, 77] on mat-icon "close" at bounding box center [923, 77] width 20 height 20
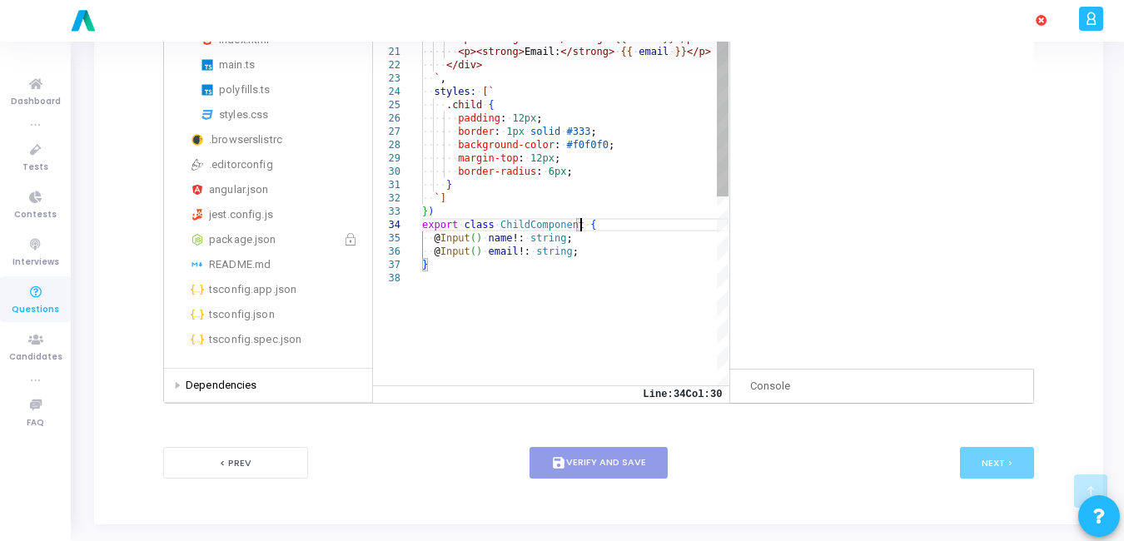
scroll to position [0, 0]
click at [583, 211] on div "·‌·‌ userName ·‌ = ·‌ 'Alice' ; ·‌·‌ userEmail ·‌ = ·‌ 'alice@example.com' ; } …" at bounding box center [575, 266] width 306 height 1002
type textarea "<p><strong>Name:</strong> {{ name }}</p> <p><strong>Email:</strong> {{ email }}…"
click at [601, 120] on div "·‌·‌ userName ·‌ = ·‌ 'Alice' ; ·‌·‌ userEmail ·‌ = ·‌ 'alice@example.com' ; } …" at bounding box center [575, 266] width 306 height 1002
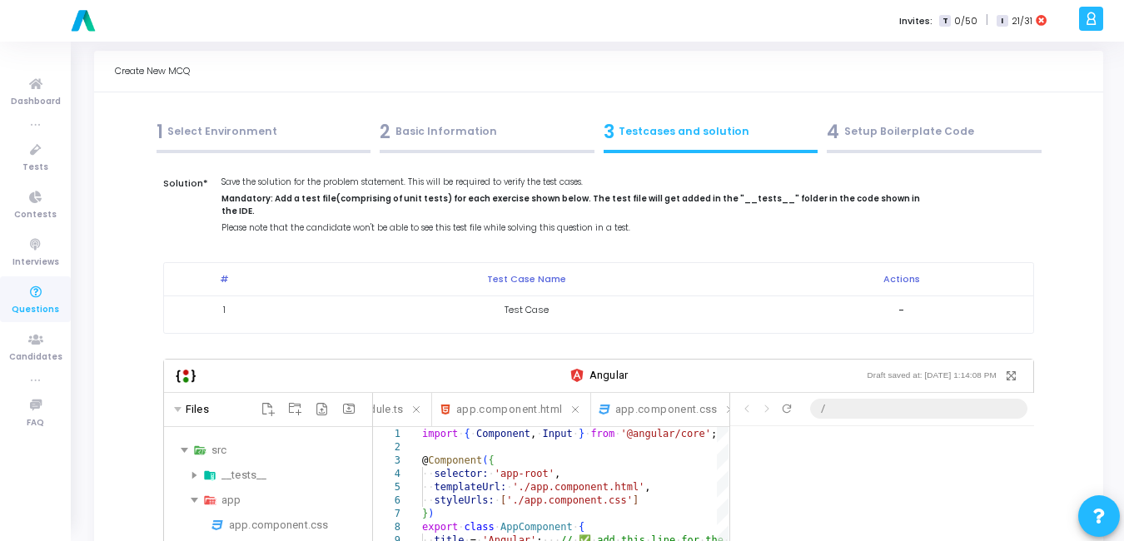
scroll to position [0, 0]
